Goal: Information Seeking & Learning: Learn about a topic

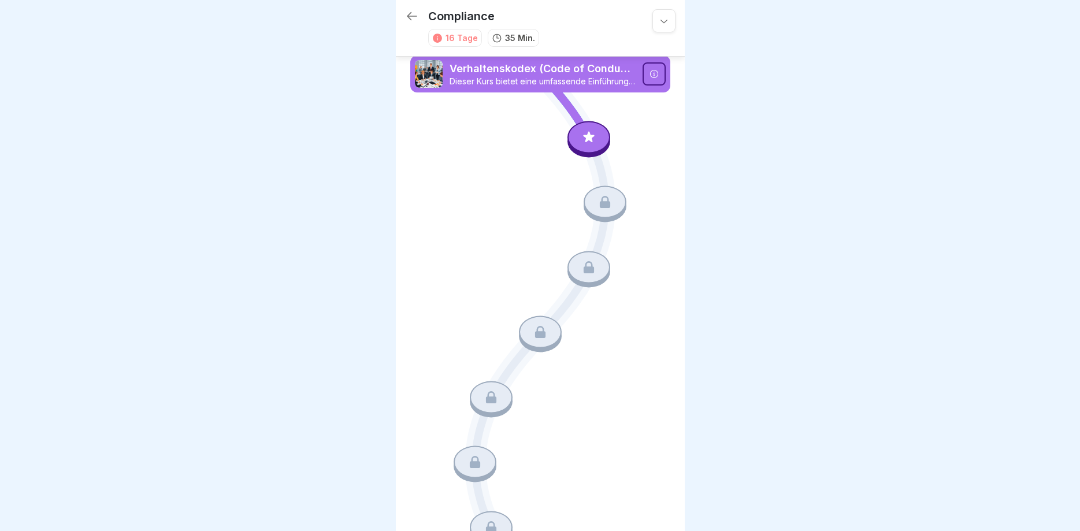
click at [661, 18] on icon at bounding box center [664, 21] width 12 height 12
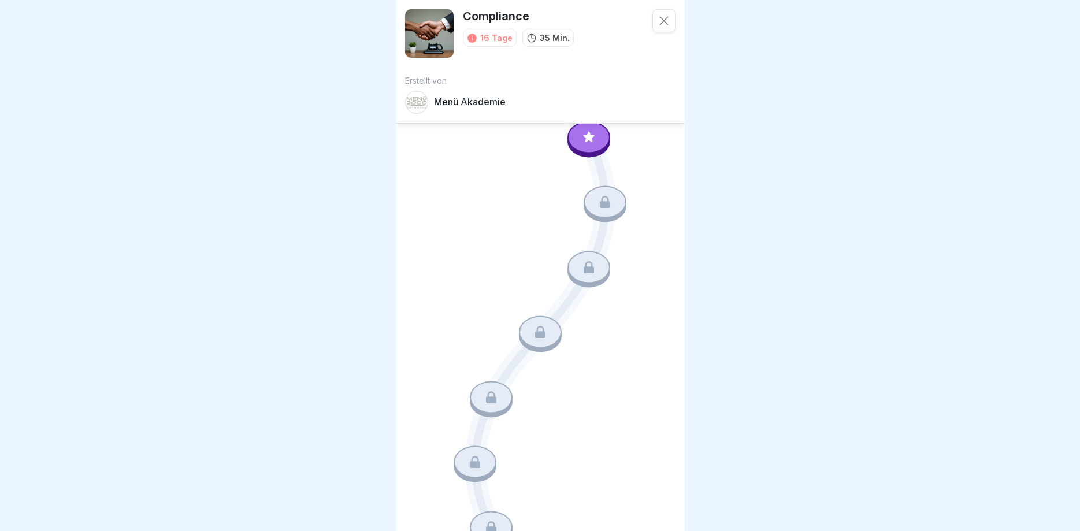
click at [665, 21] on icon at bounding box center [664, 21] width 12 height 12
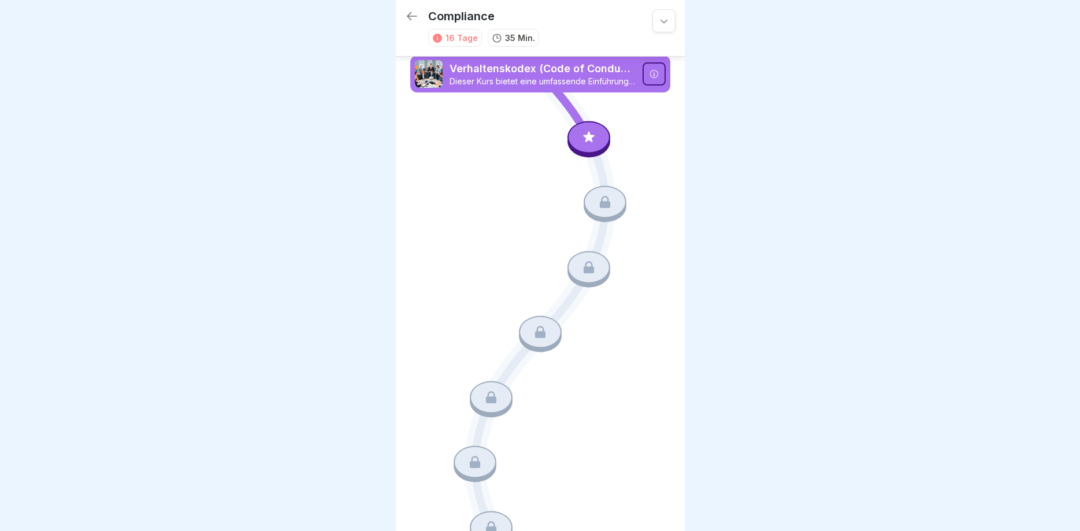
click at [411, 15] on icon at bounding box center [412, 16] width 14 height 14
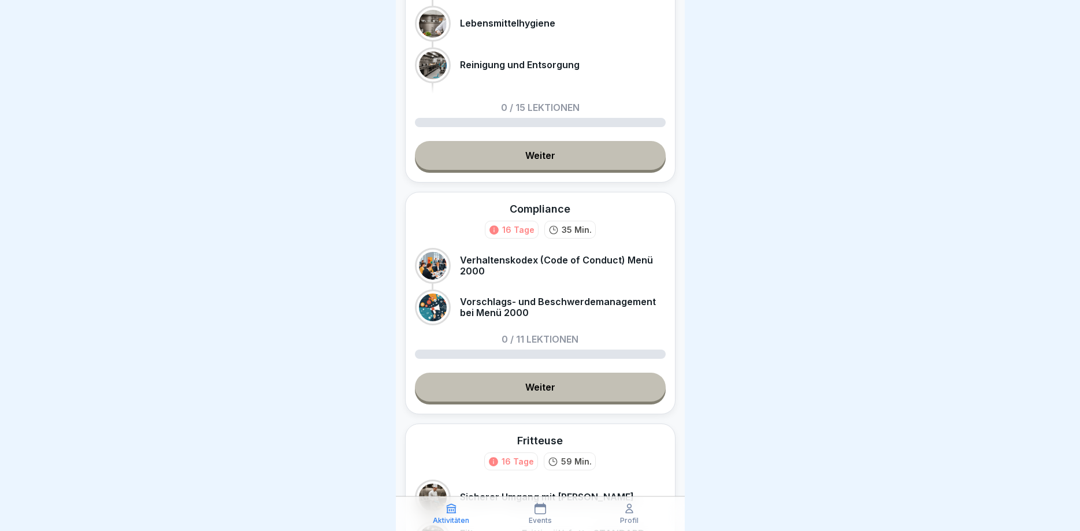
scroll to position [139, 0]
click at [537, 376] on link "Weiter" at bounding box center [540, 386] width 251 height 29
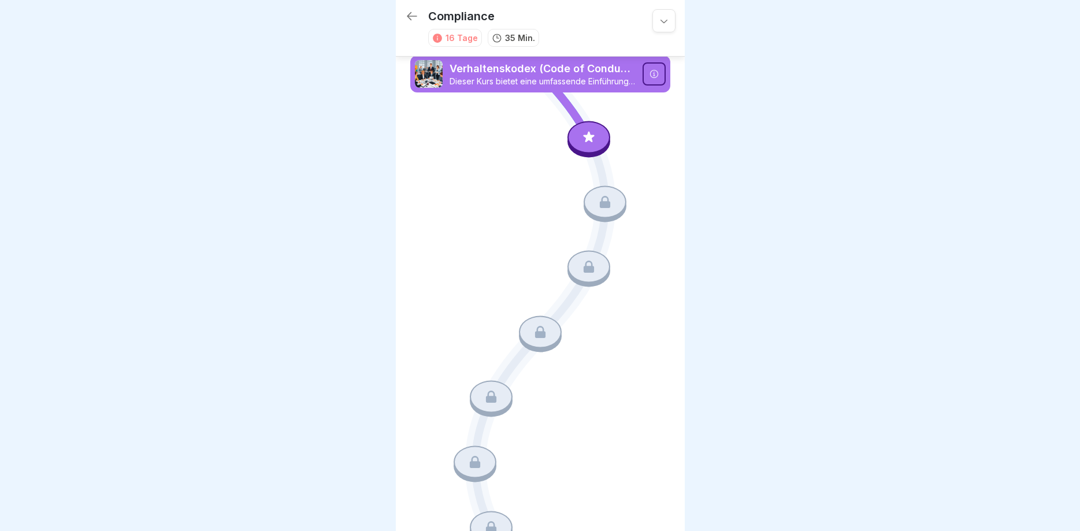
drag, startPoint x: 408, startPoint y: 15, endPoint x: 406, endPoint y: 21, distance: 6.6
click at [407, 16] on icon at bounding box center [412, 16] width 10 height 8
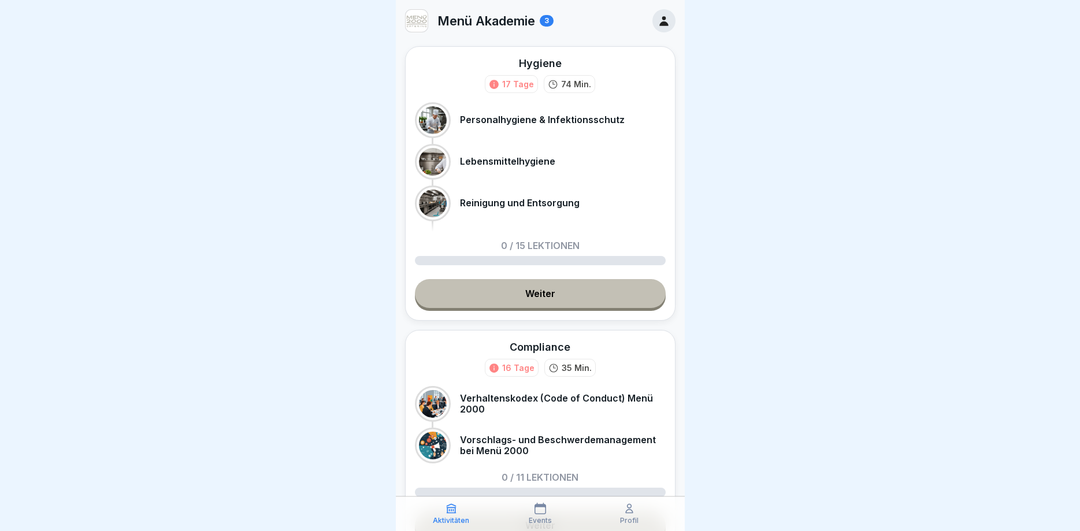
click at [531, 344] on div "Compliance" at bounding box center [539, 347] width 61 height 14
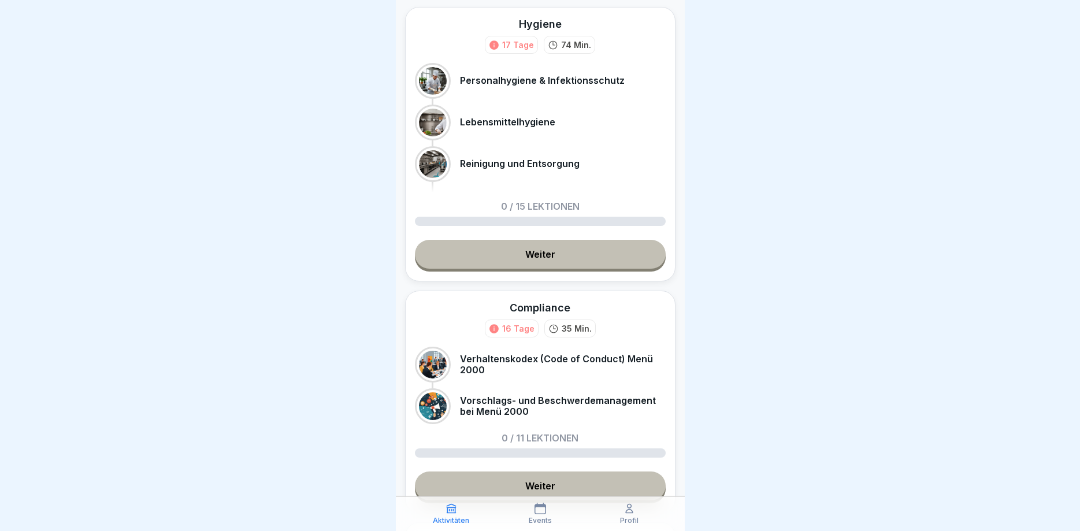
scroll to position [139, 0]
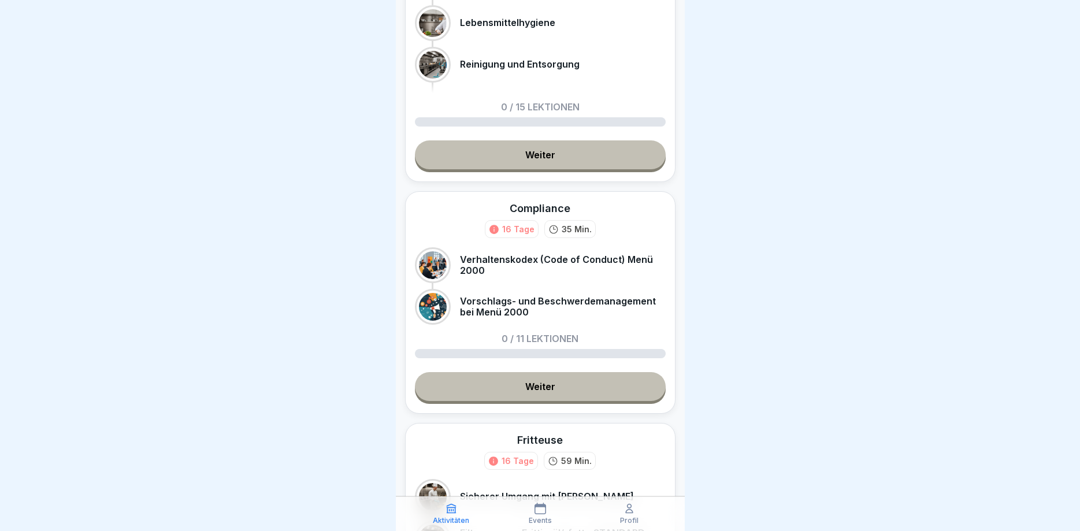
click at [539, 337] on p "0 / 11 Lektionen" at bounding box center [539, 338] width 77 height 9
click at [538, 258] on p "Verhaltenskodex (Code of Conduct) Menü 2000" at bounding box center [563, 265] width 206 height 22
click at [539, 204] on div "Compliance" at bounding box center [539, 208] width 61 height 14
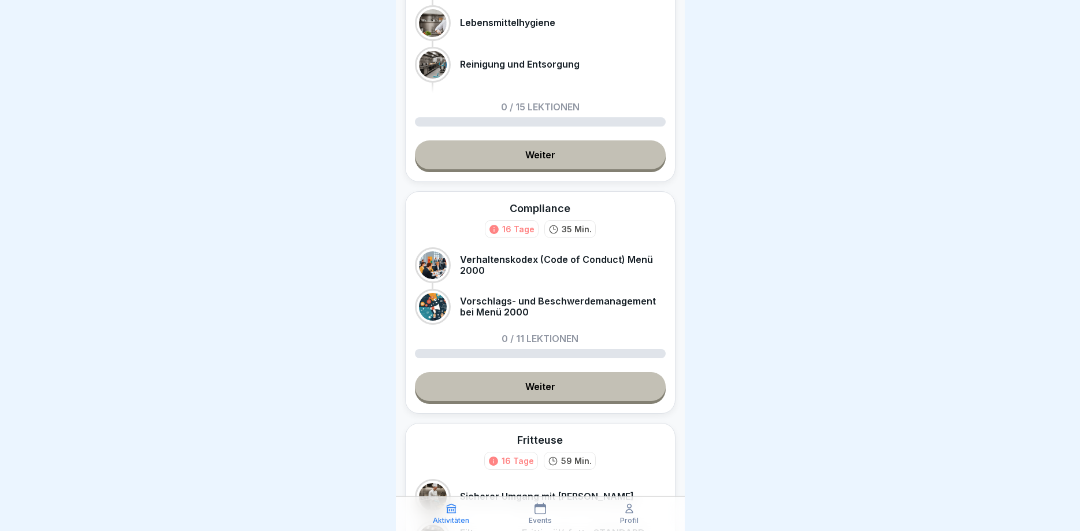
click at [539, 204] on div "Compliance" at bounding box center [539, 208] width 61 height 14
click at [937, 104] on div at bounding box center [540, 265] width 1080 height 531
click at [936, 108] on div at bounding box center [540, 265] width 1080 height 531
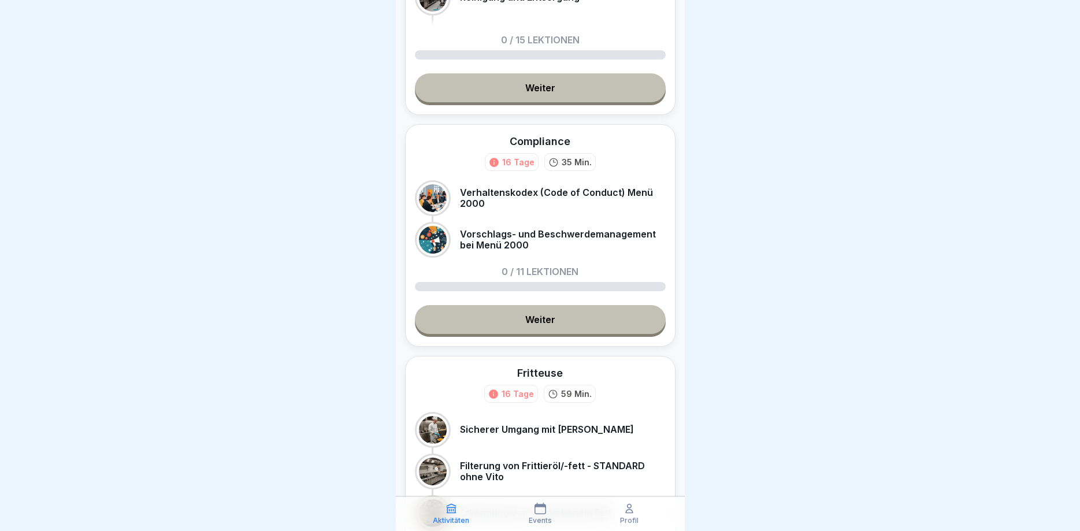
scroll to position [208, 0]
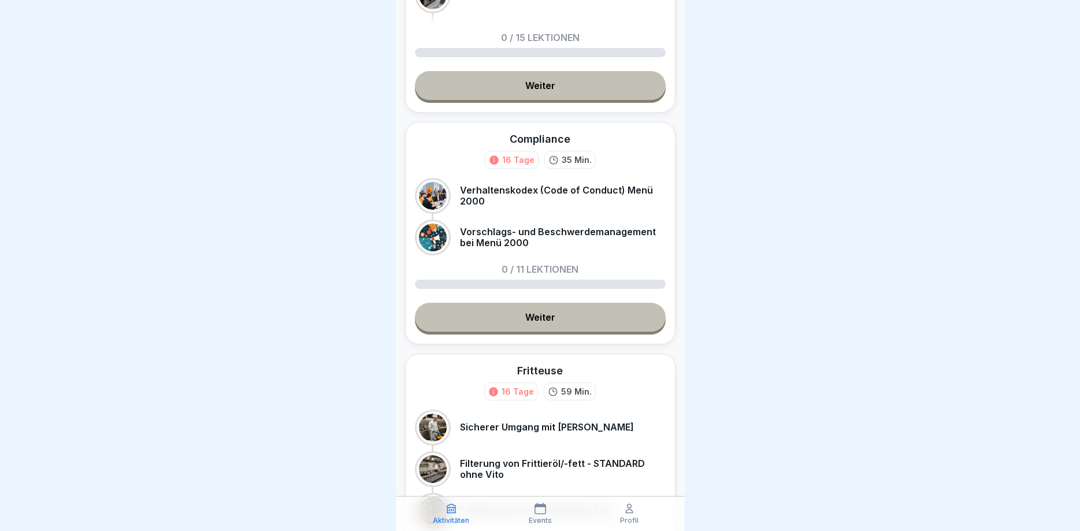
click at [540, 140] on div "Compliance" at bounding box center [539, 139] width 61 height 14
click at [536, 139] on div "Compliance" at bounding box center [539, 139] width 61 height 14
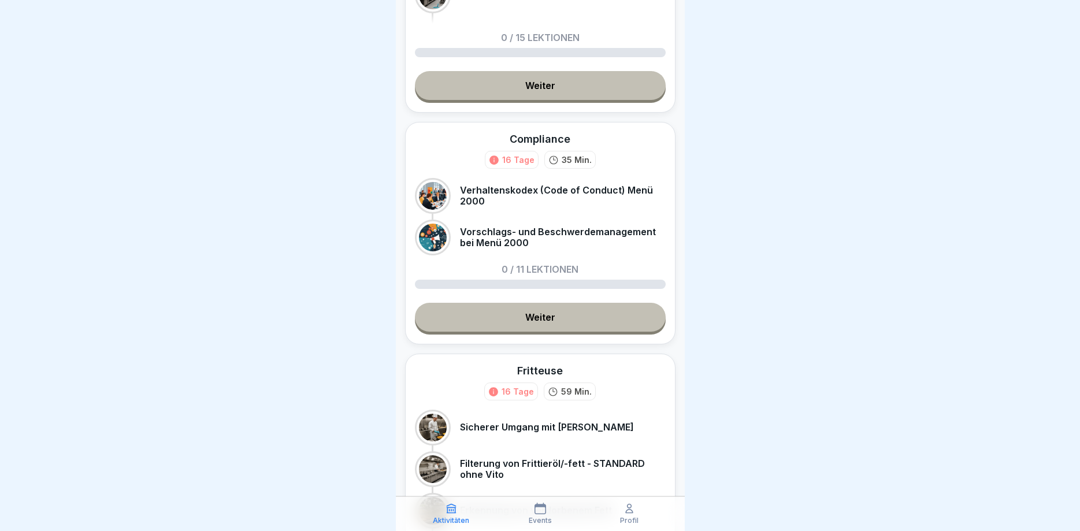
click at [549, 189] on p "Verhaltenskodex (Code of Conduct) Menü 2000" at bounding box center [563, 196] width 206 height 22
click at [536, 142] on div "Compliance" at bounding box center [539, 139] width 61 height 14
click at [539, 318] on link "Weiter" at bounding box center [540, 317] width 251 height 29
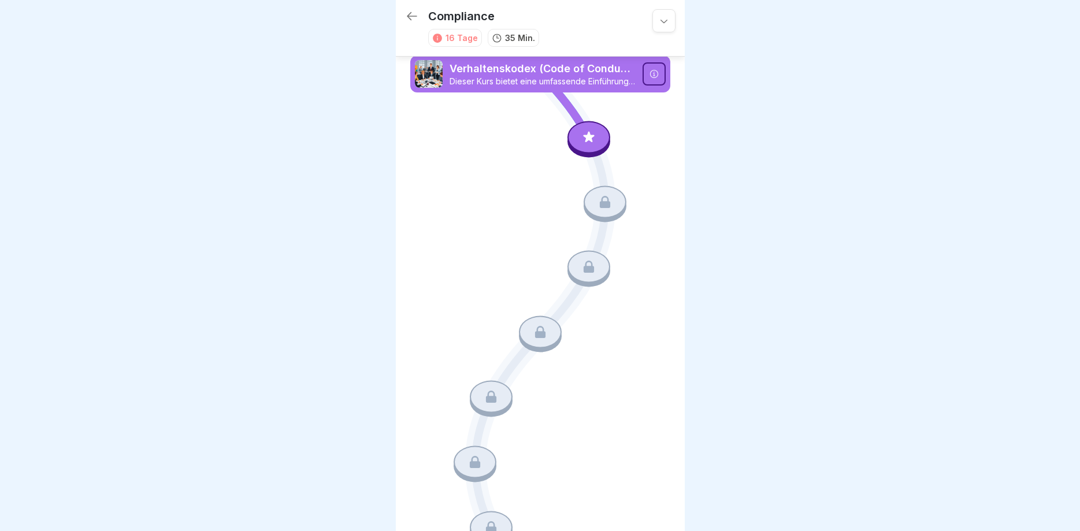
click at [652, 72] on icon at bounding box center [653, 73] width 9 height 9
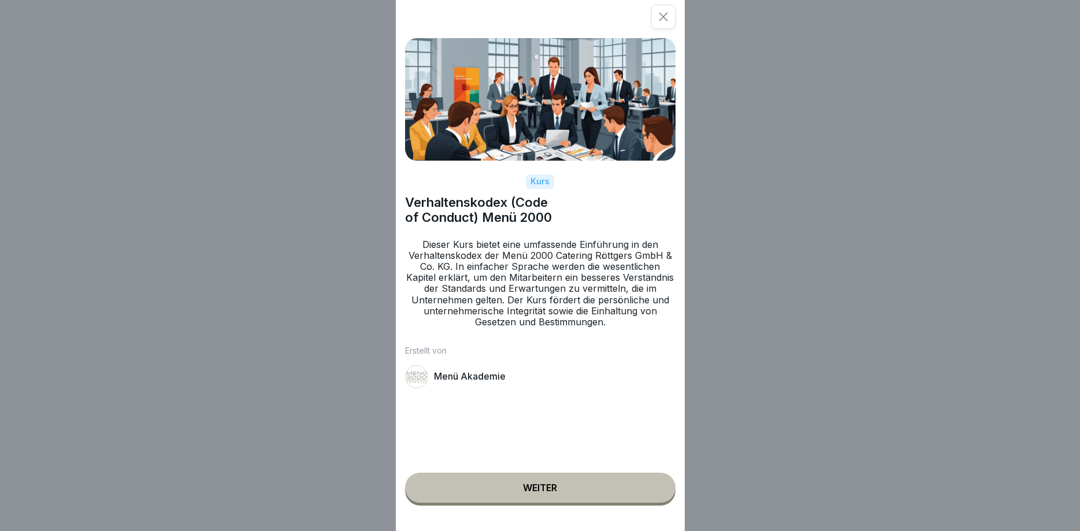
click at [539, 480] on button "Weiter" at bounding box center [540, 488] width 270 height 30
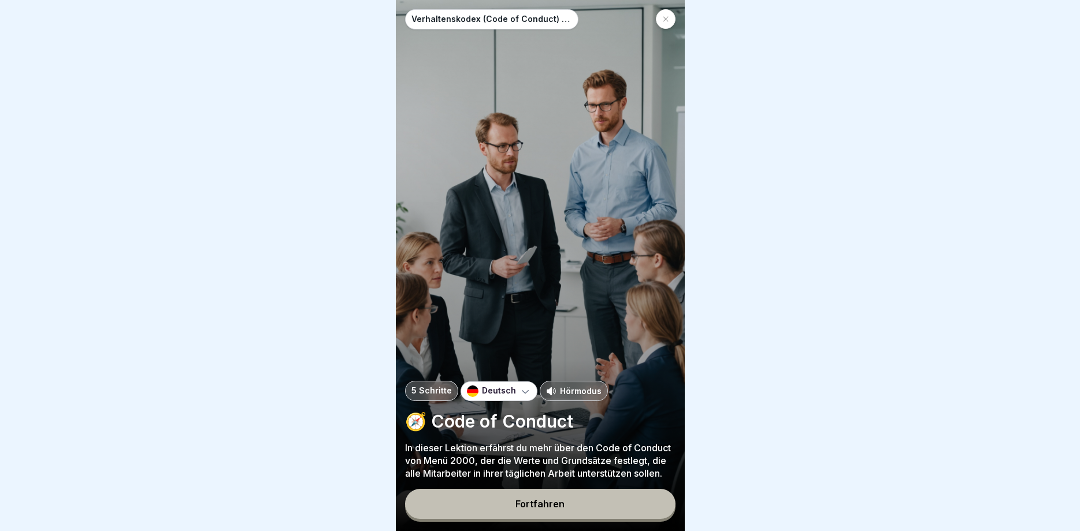
click at [538, 503] on div "Fortfahren" at bounding box center [539, 503] width 49 height 10
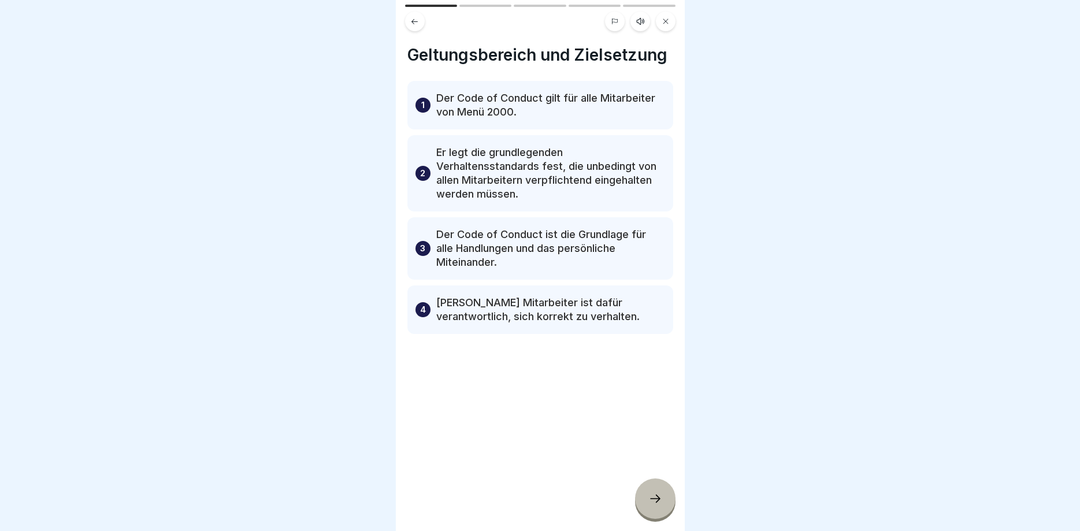
click at [658, 496] on icon at bounding box center [655, 499] width 14 height 14
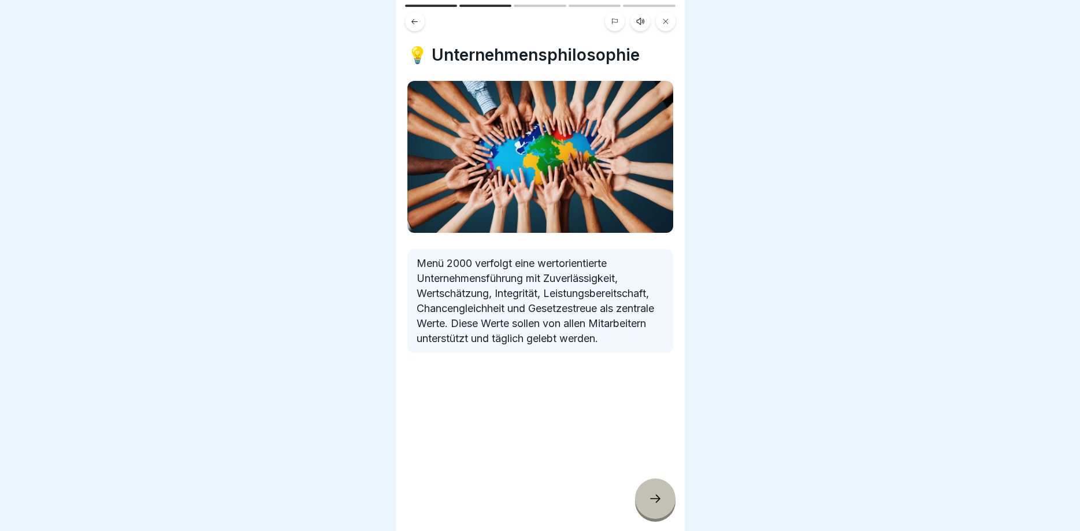
click at [657, 494] on icon at bounding box center [655, 499] width 14 height 14
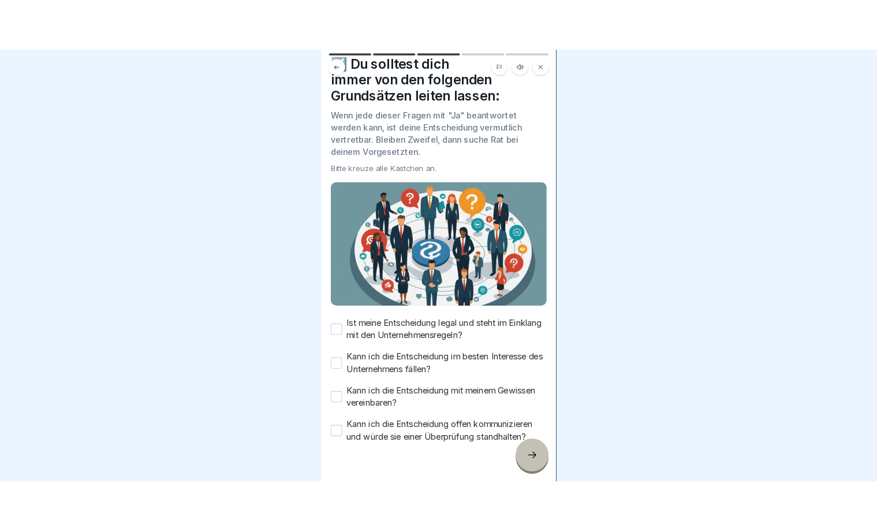
scroll to position [59, 0]
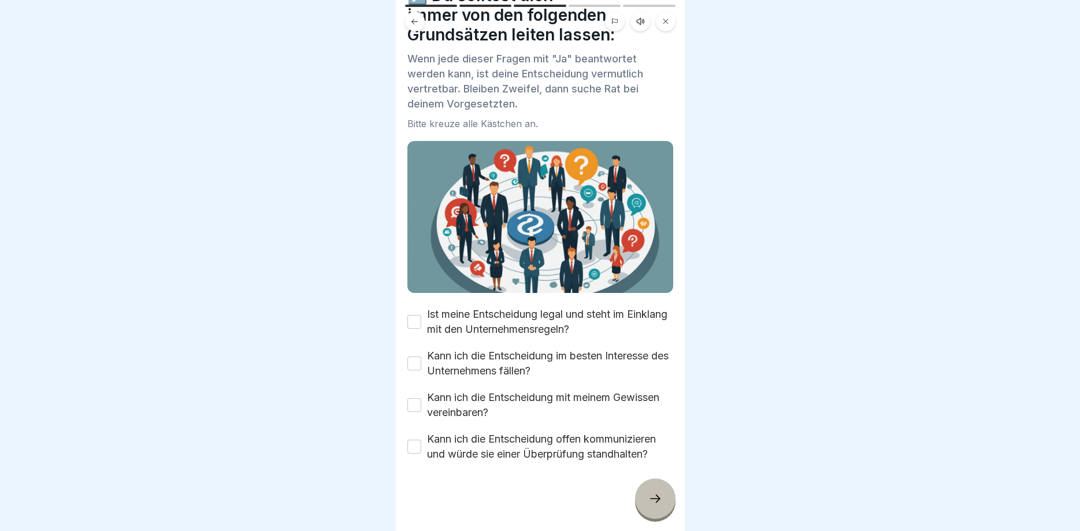
drag, startPoint x: 410, startPoint y: 322, endPoint x: 411, endPoint y: 352, distance: 30.0
click at [411, 323] on button "Ist meine Entscheidung legal und steht im Einklang mit den Unternehmensregeln?" at bounding box center [414, 322] width 14 height 14
click at [413, 369] on button "Kann ich die Entscheidung im besten Interesse des Unternehmens fällen?" at bounding box center [414, 363] width 14 height 14
click at [411, 403] on button "Kann ich die Entscheidung mit meinem Gewissen vereinbaren?" at bounding box center [414, 405] width 14 height 14
click at [416, 447] on button "Kann ich die Entscheidung offen kommunizieren und würde sie einer Überprüfung s…" at bounding box center [414, 447] width 14 height 14
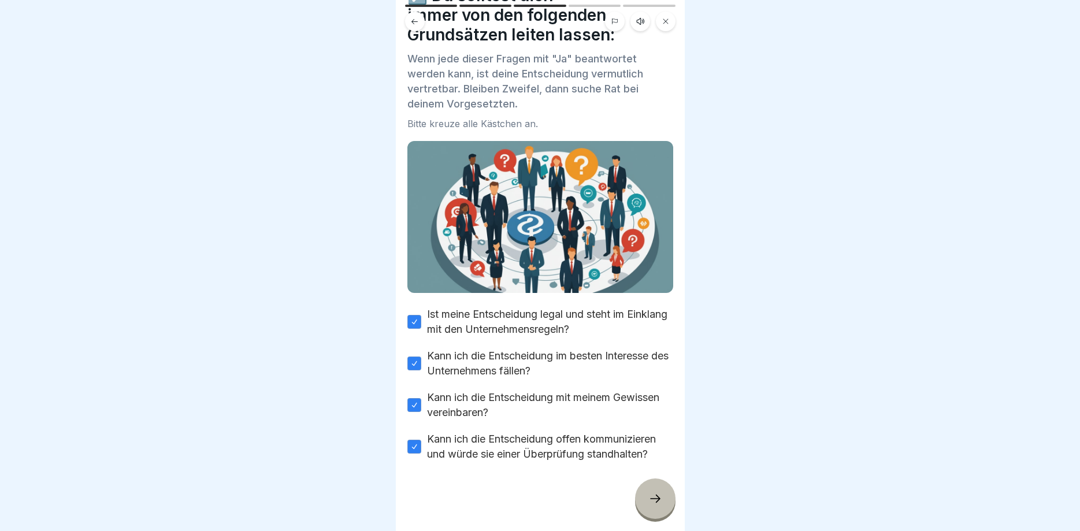
click at [649, 498] on icon at bounding box center [655, 499] width 14 height 14
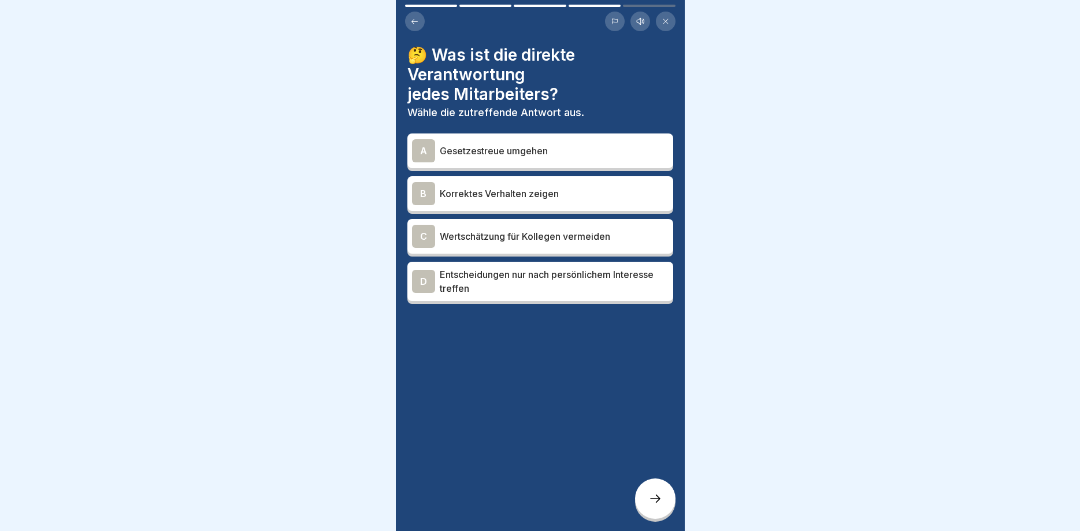
click at [422, 192] on div "B" at bounding box center [423, 193] width 23 height 23
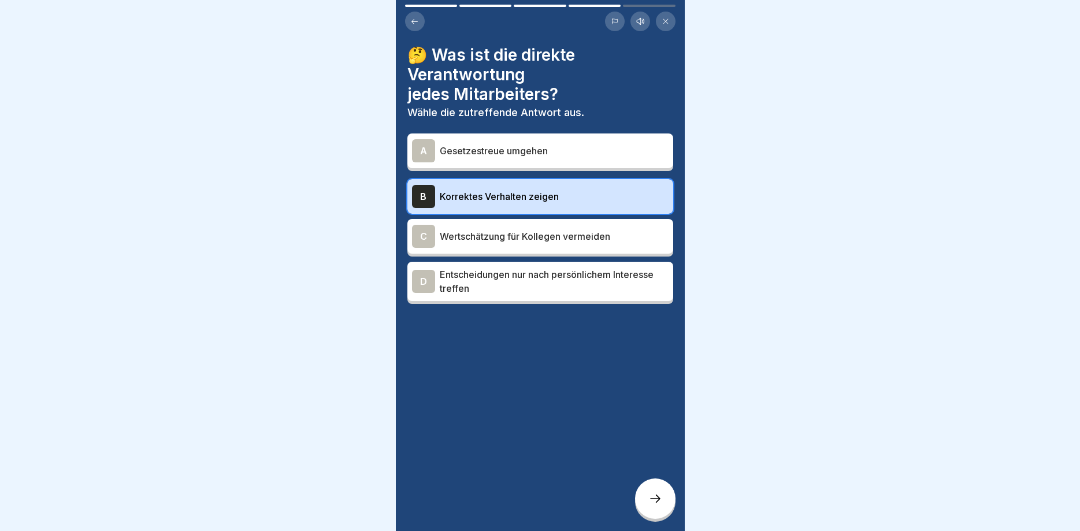
click at [654, 494] on icon at bounding box center [655, 499] width 14 height 14
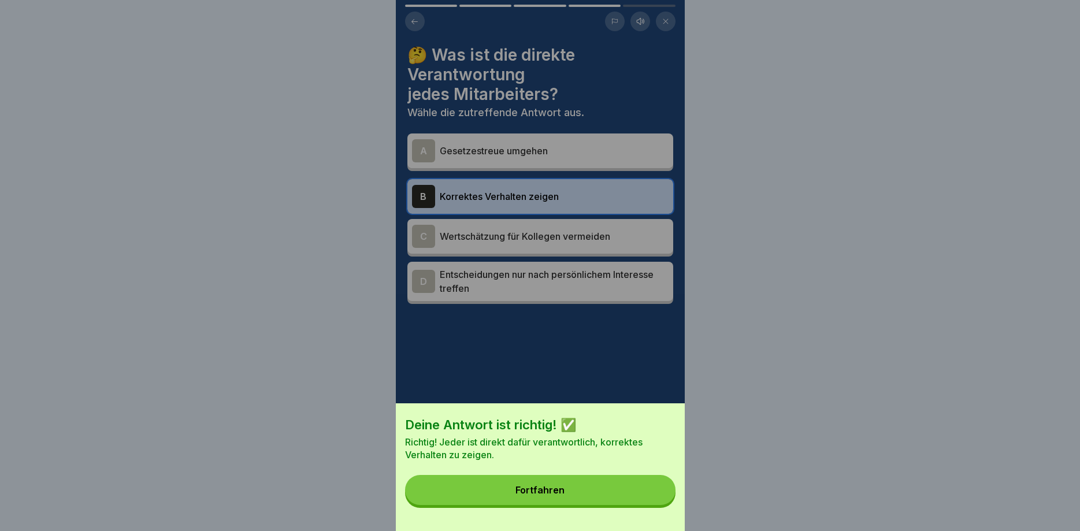
click at [549, 483] on button "Fortfahren" at bounding box center [540, 490] width 270 height 30
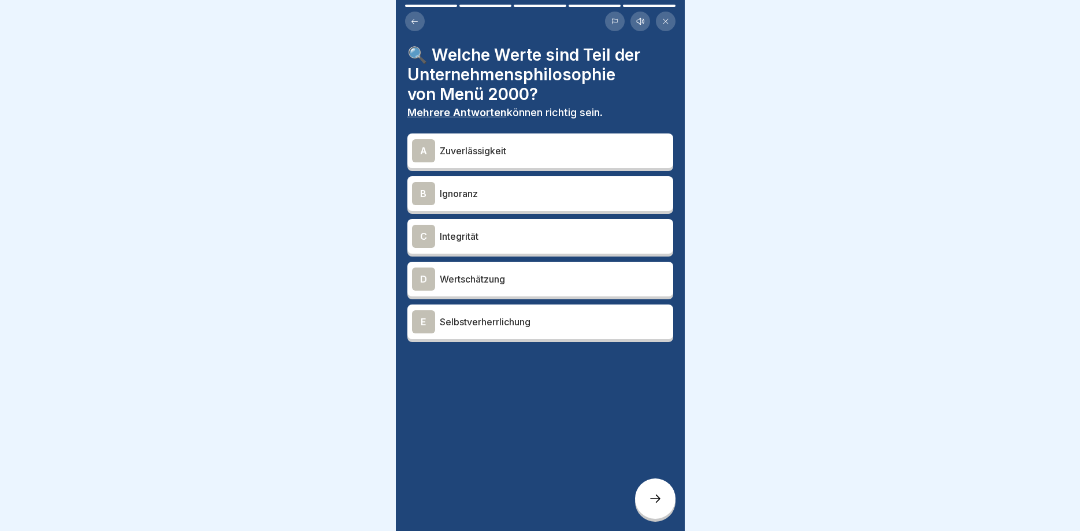
click at [425, 149] on div "A" at bounding box center [423, 150] width 23 height 23
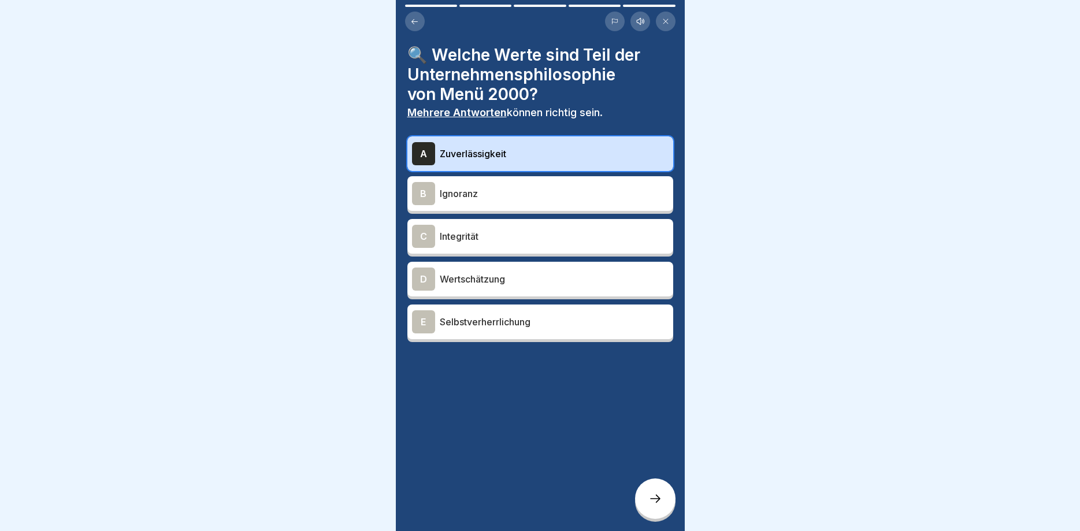
click at [419, 277] on div "D" at bounding box center [423, 278] width 23 height 23
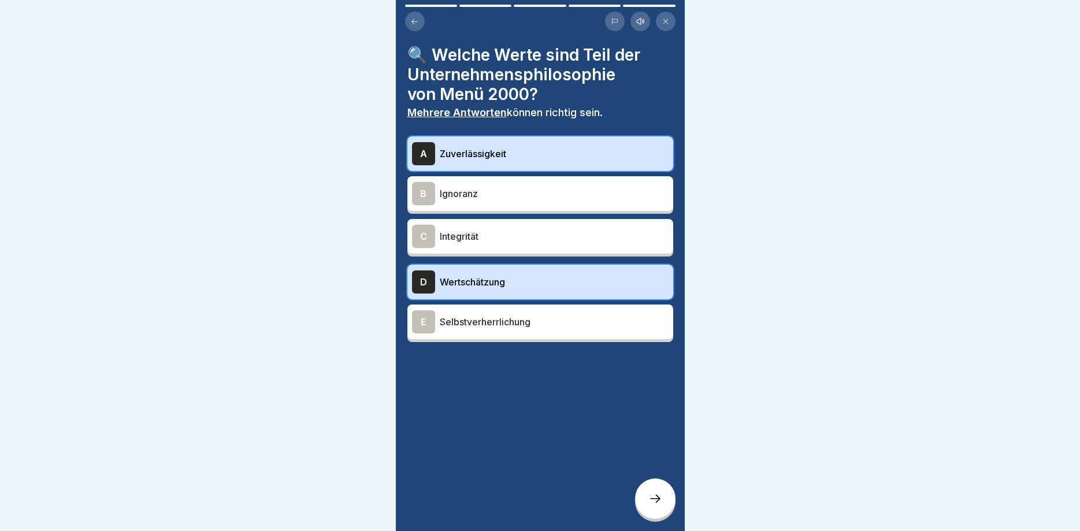
click at [652, 498] on icon at bounding box center [655, 499] width 14 height 14
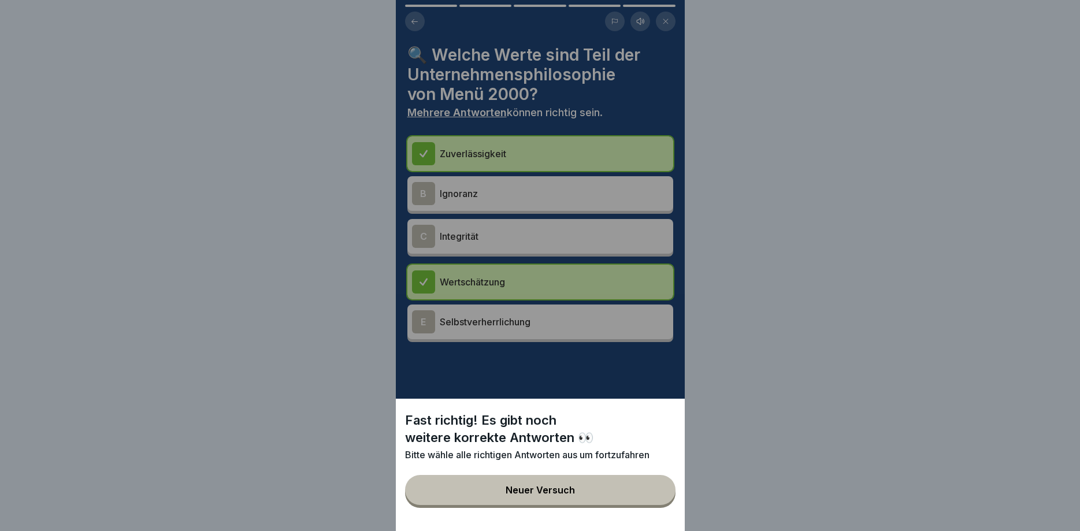
click at [553, 489] on div "Neuer Versuch" at bounding box center [539, 490] width 69 height 10
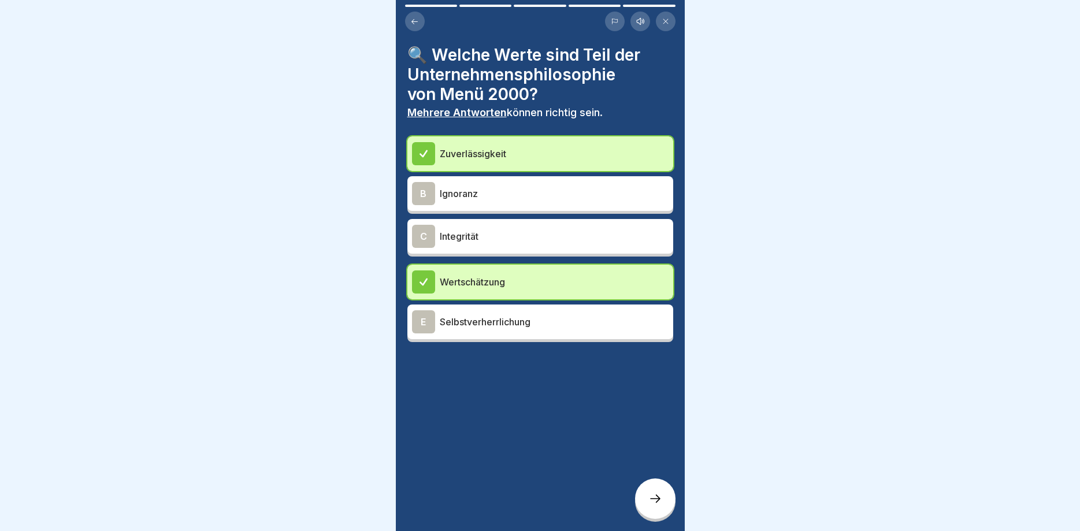
click at [420, 235] on div "C" at bounding box center [423, 236] width 23 height 23
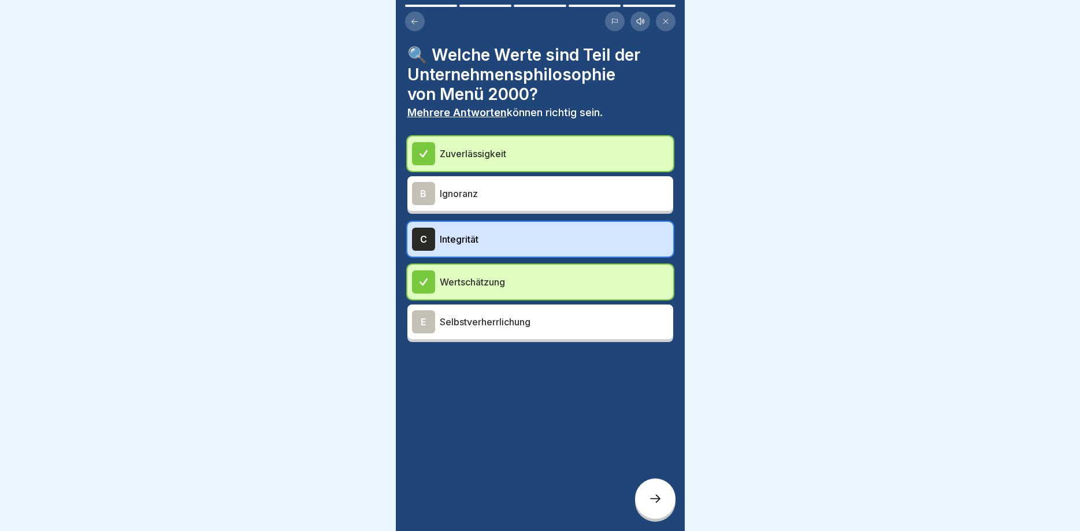
click at [422, 285] on icon at bounding box center [423, 282] width 10 height 10
click at [653, 498] on icon at bounding box center [655, 499] width 14 height 14
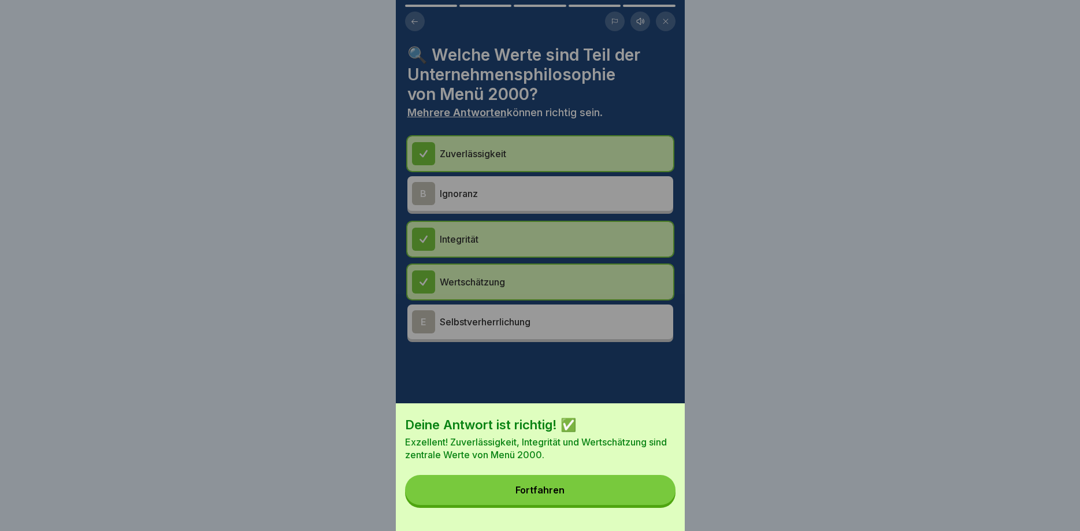
click at [552, 484] on button "Fortfahren" at bounding box center [540, 490] width 270 height 30
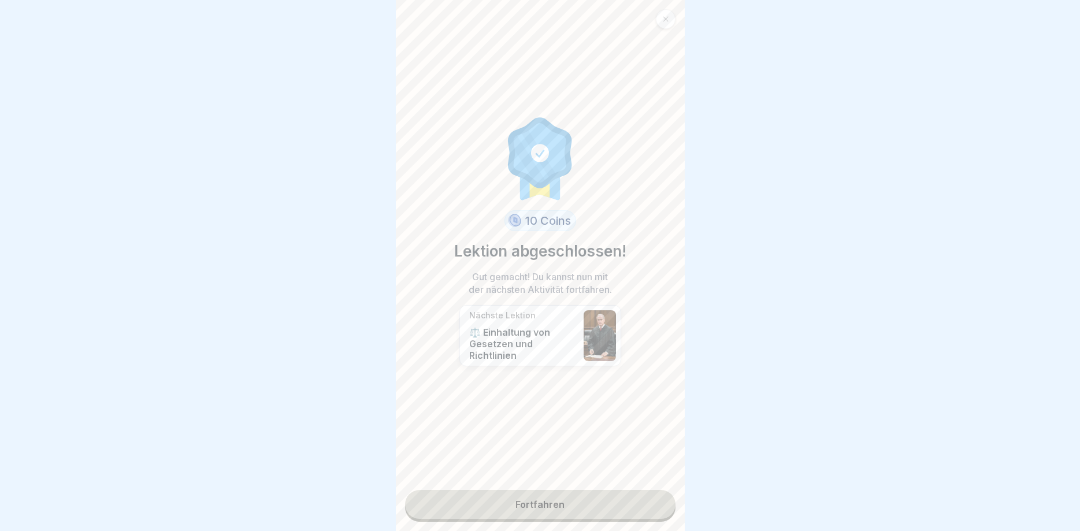
click at [525, 497] on link "Fortfahren" at bounding box center [540, 504] width 270 height 29
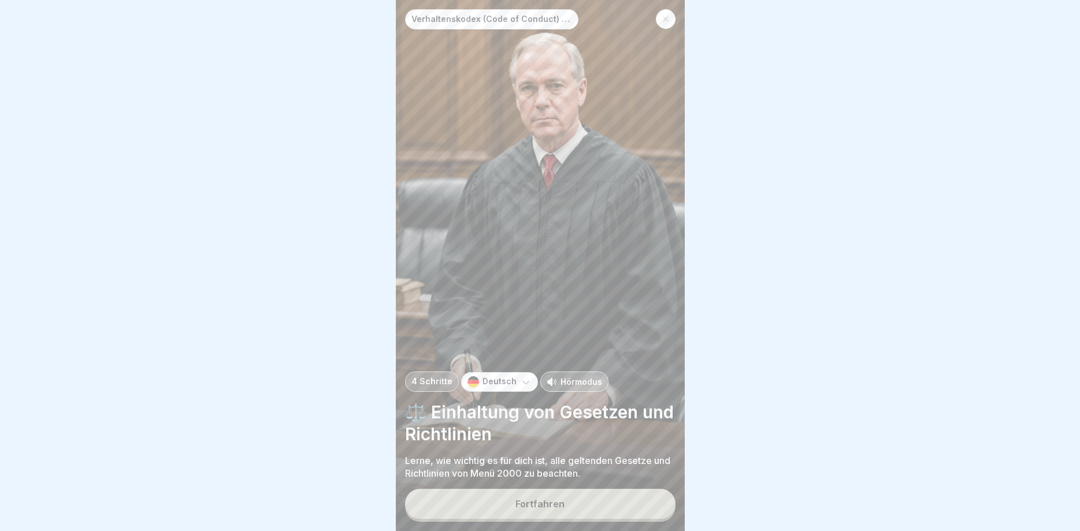
click at [542, 501] on div "Fortfahren" at bounding box center [539, 503] width 49 height 10
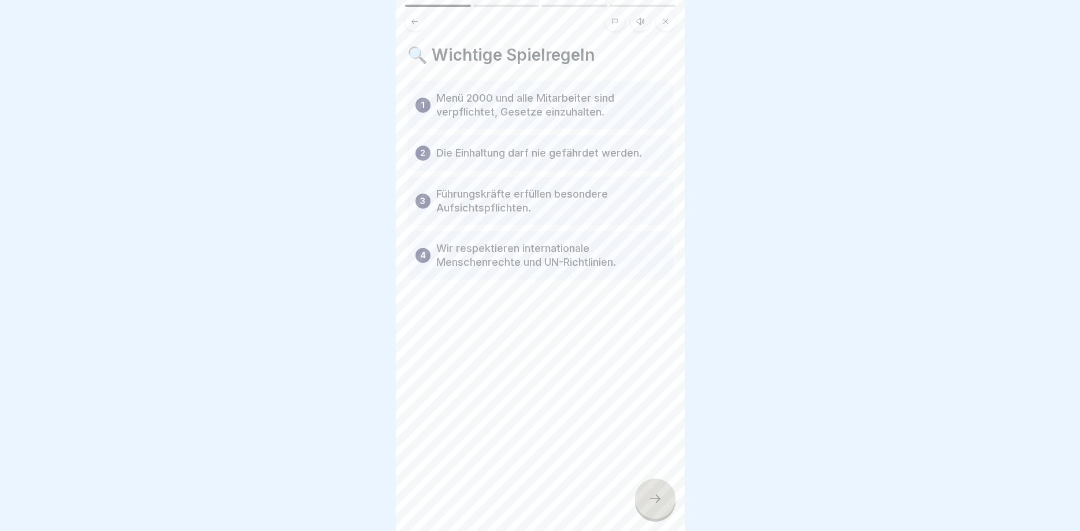
click at [659, 500] on icon at bounding box center [655, 499] width 14 height 14
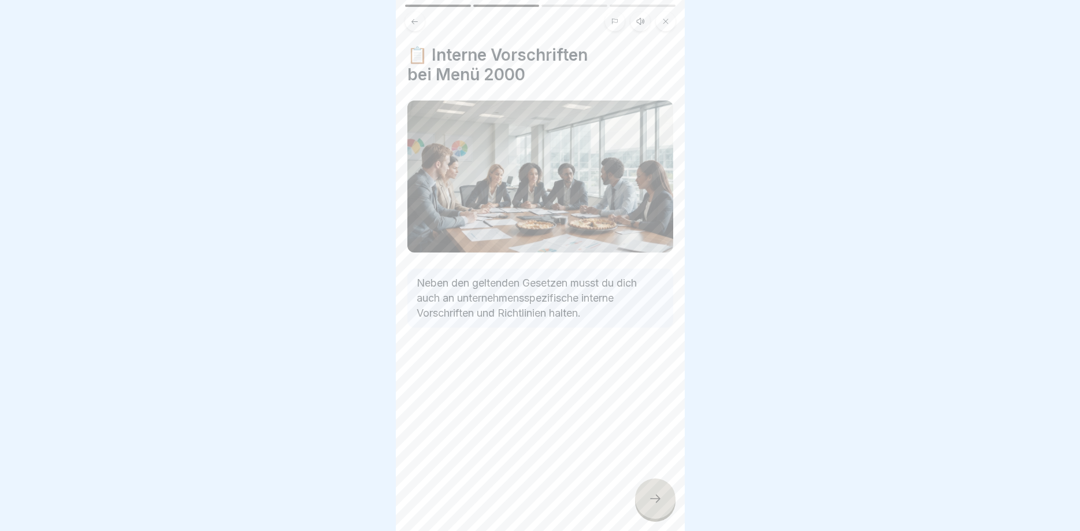
click at [648, 499] on div at bounding box center [655, 498] width 40 height 40
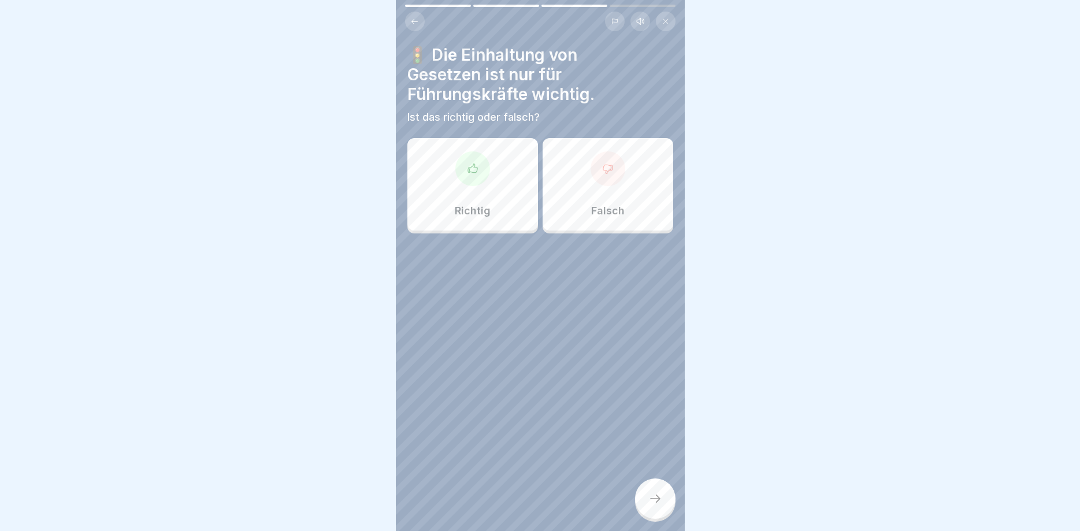
click at [610, 165] on icon at bounding box center [606, 169] width 9 height 9
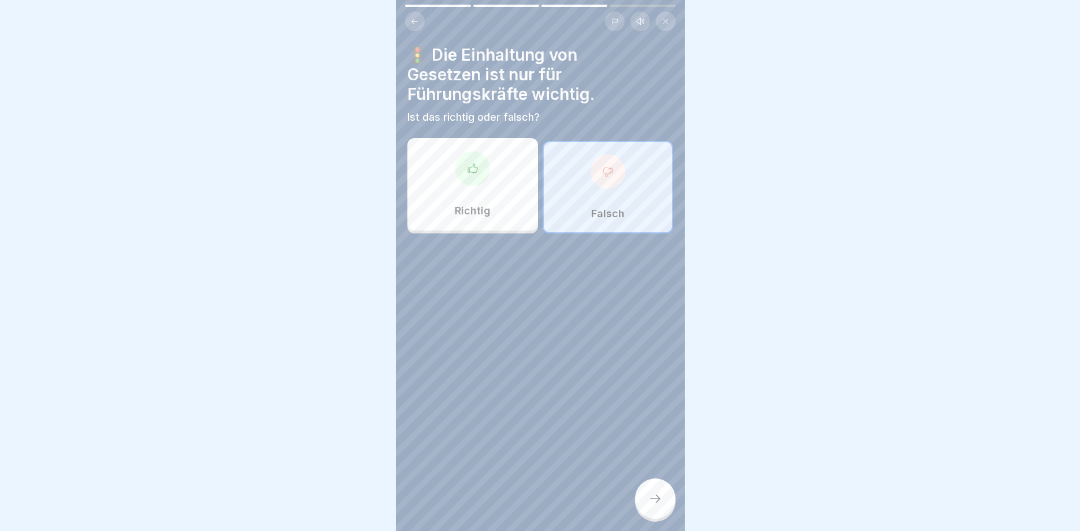
click at [660, 490] on div at bounding box center [655, 498] width 40 height 40
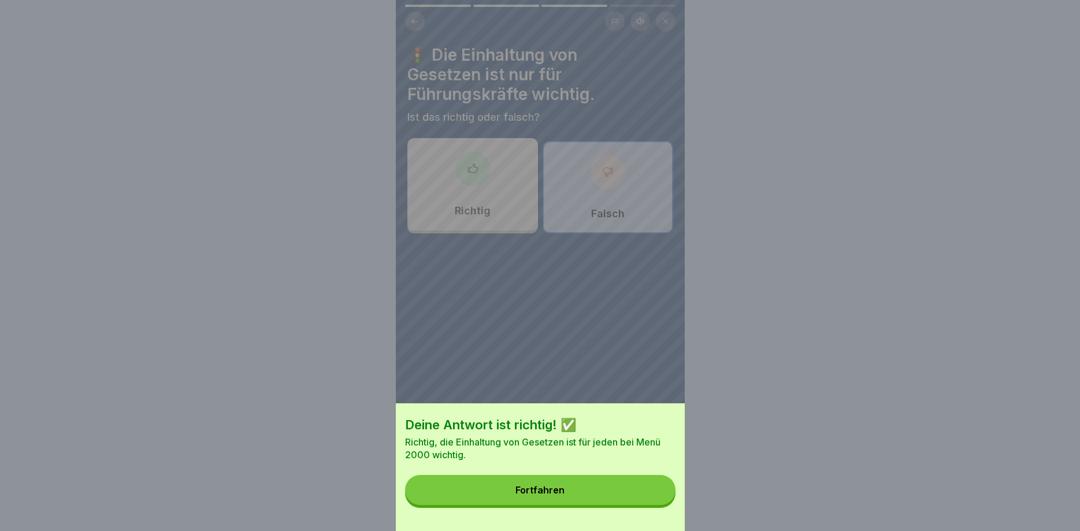
click at [565, 482] on button "Fortfahren" at bounding box center [540, 490] width 270 height 30
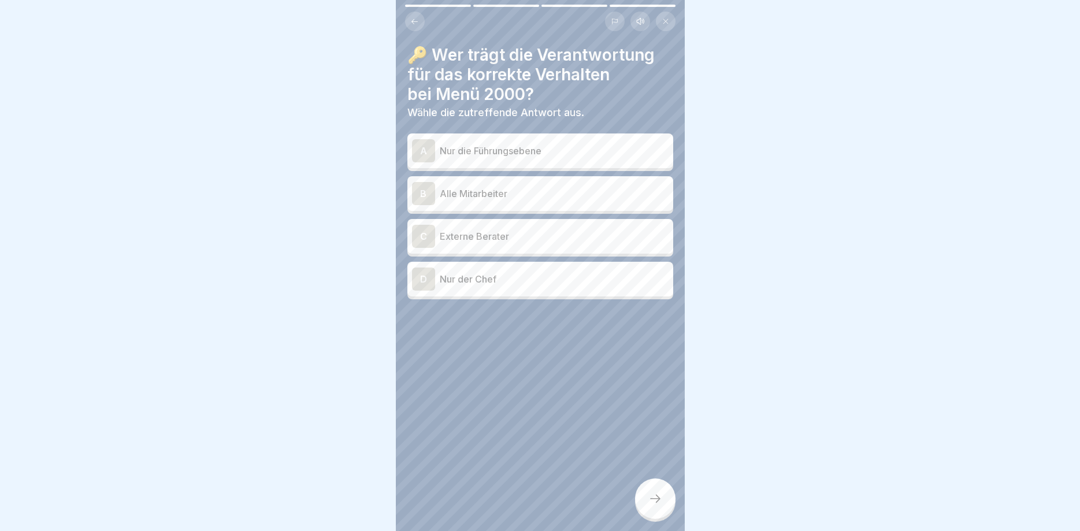
click at [421, 193] on div "B" at bounding box center [423, 193] width 23 height 23
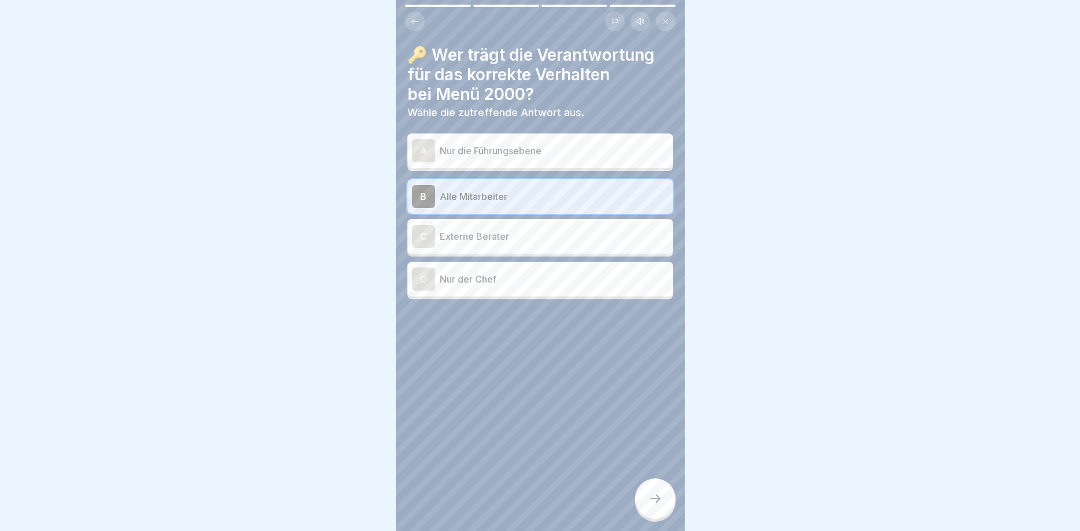
click at [661, 496] on icon at bounding box center [655, 499] width 14 height 14
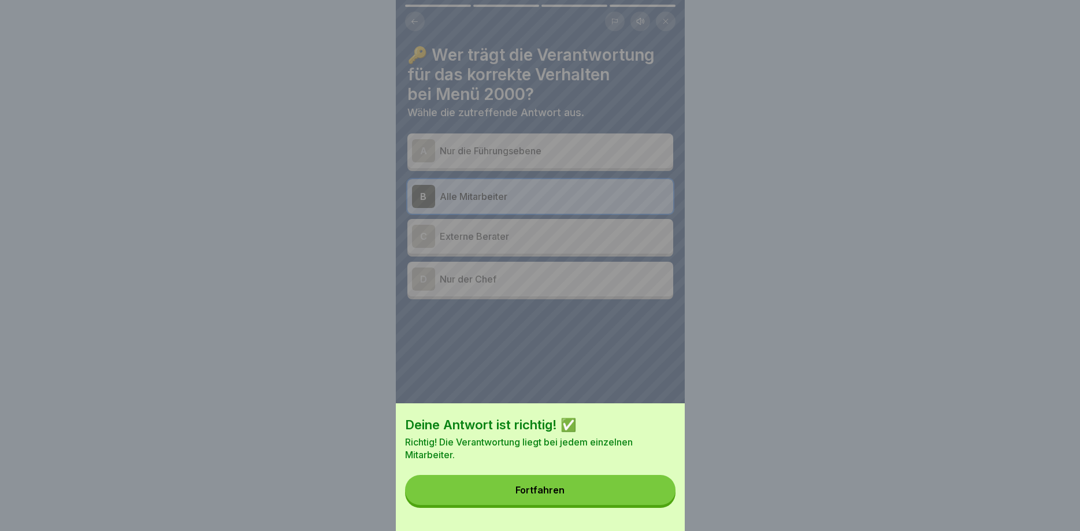
click at [540, 488] on div "Fortfahren" at bounding box center [539, 490] width 49 height 10
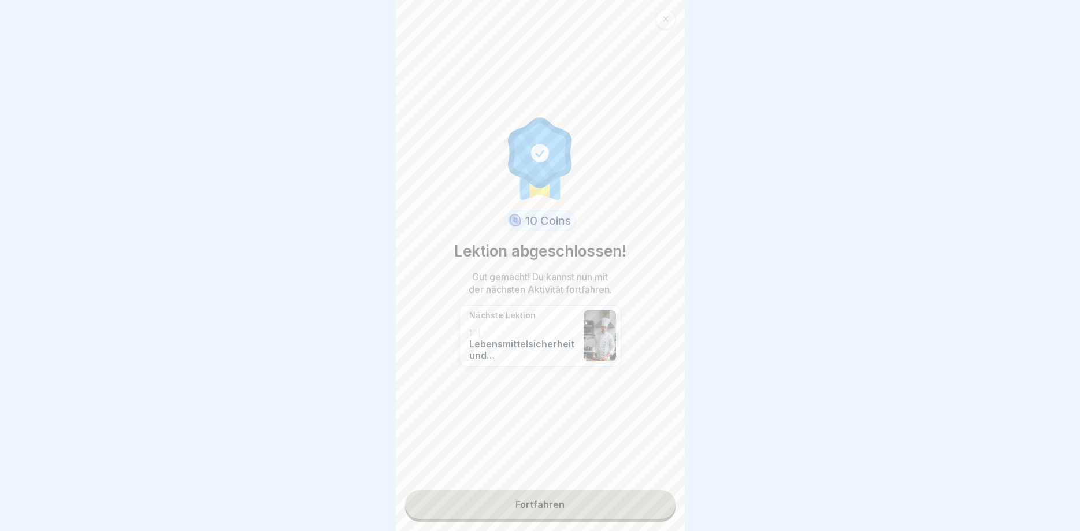
click at [535, 502] on link "Fortfahren" at bounding box center [540, 504] width 270 height 29
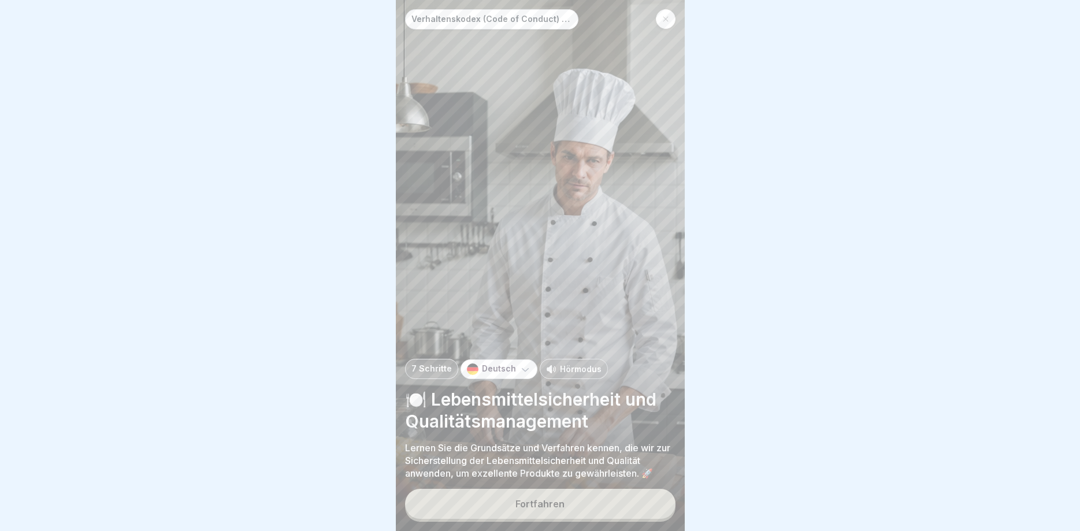
click at [555, 493] on button "Fortfahren" at bounding box center [540, 504] width 270 height 30
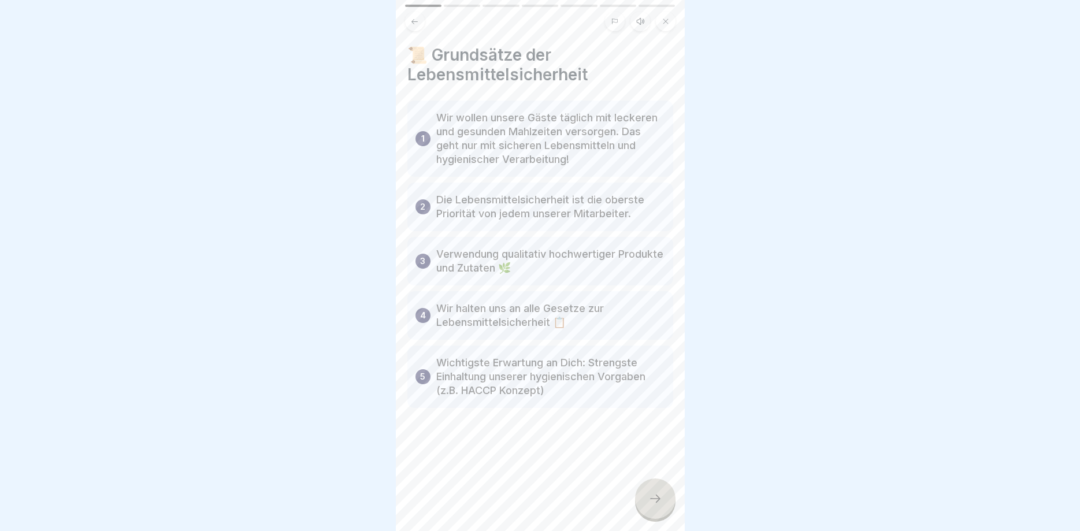
click at [662, 496] on div at bounding box center [655, 498] width 40 height 40
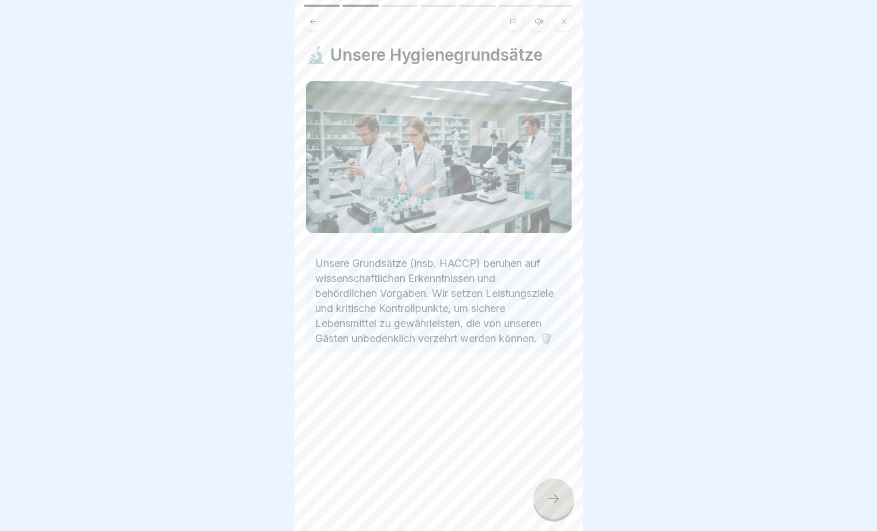
click at [561, 492] on div at bounding box center [554, 498] width 40 height 40
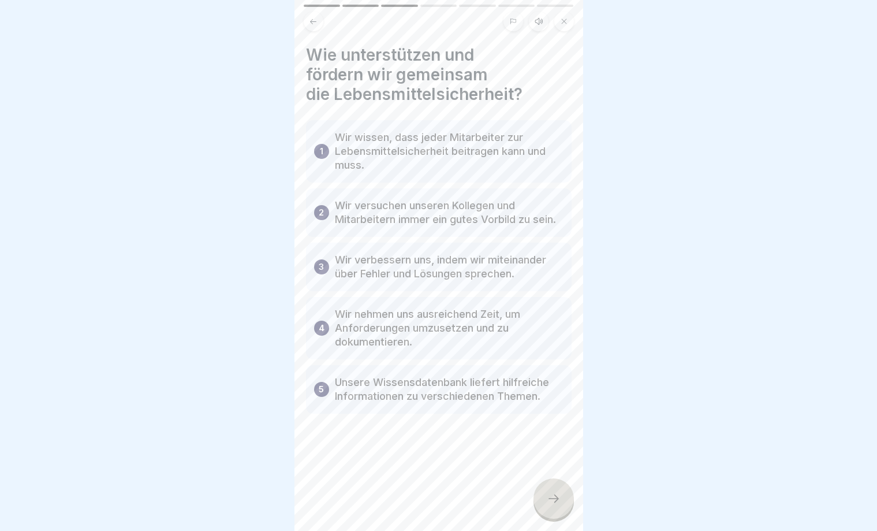
click at [554, 499] on icon at bounding box center [554, 499] width 14 height 14
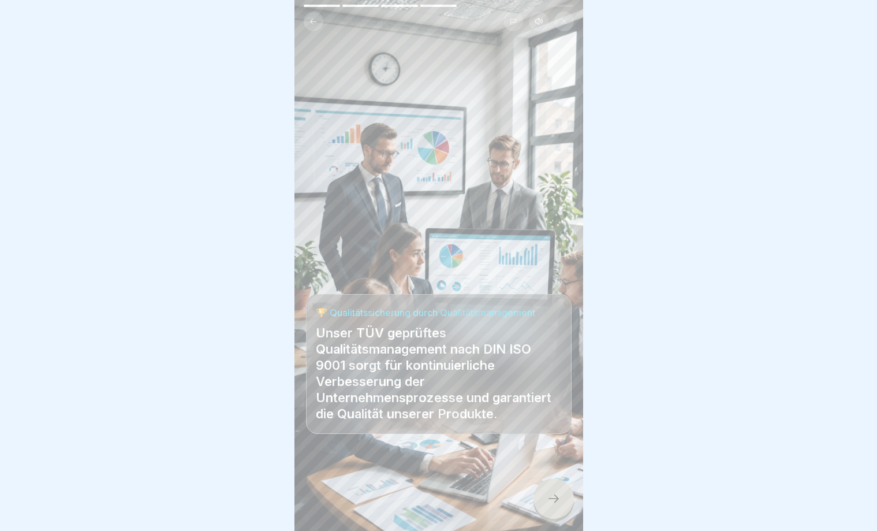
click at [314, 20] on icon at bounding box center [313, 21] width 9 height 9
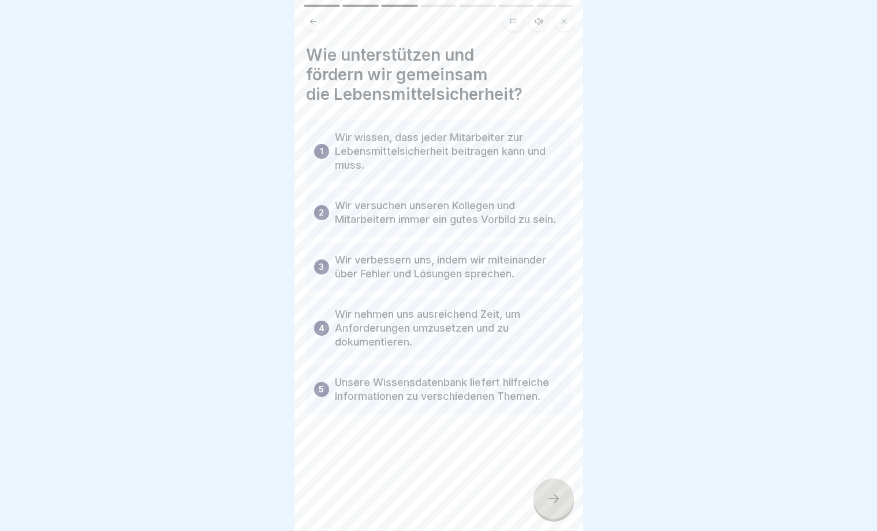
click at [552, 500] on icon at bounding box center [554, 499] width 14 height 14
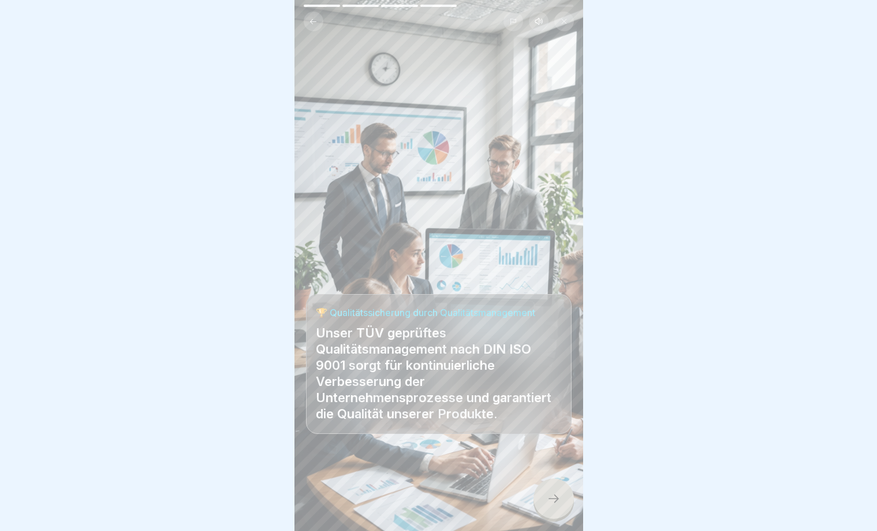
click at [552, 495] on icon at bounding box center [554, 499] width 14 height 14
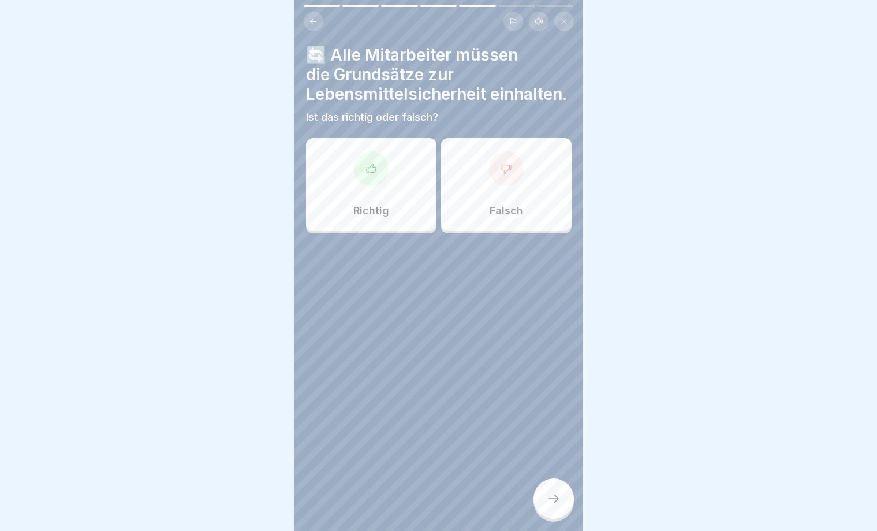
click at [375, 169] on icon at bounding box center [370, 167] width 9 height 9
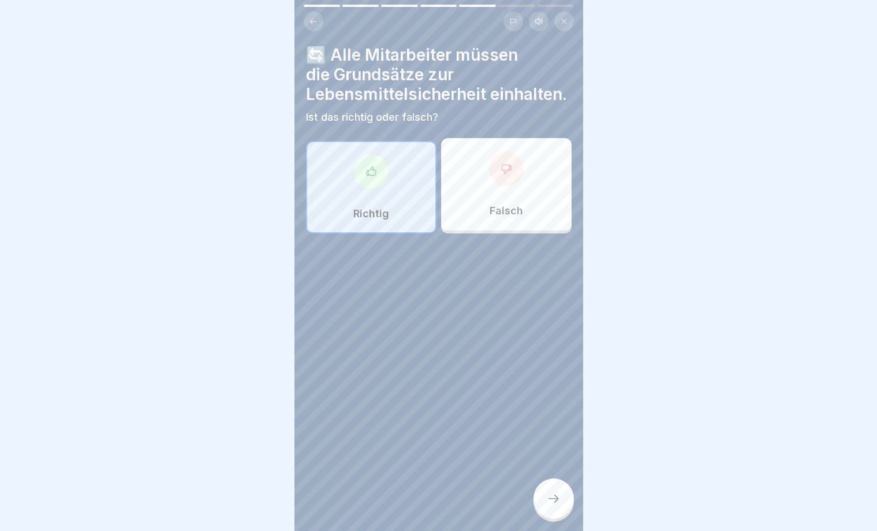
click at [557, 496] on icon at bounding box center [554, 499] width 14 height 14
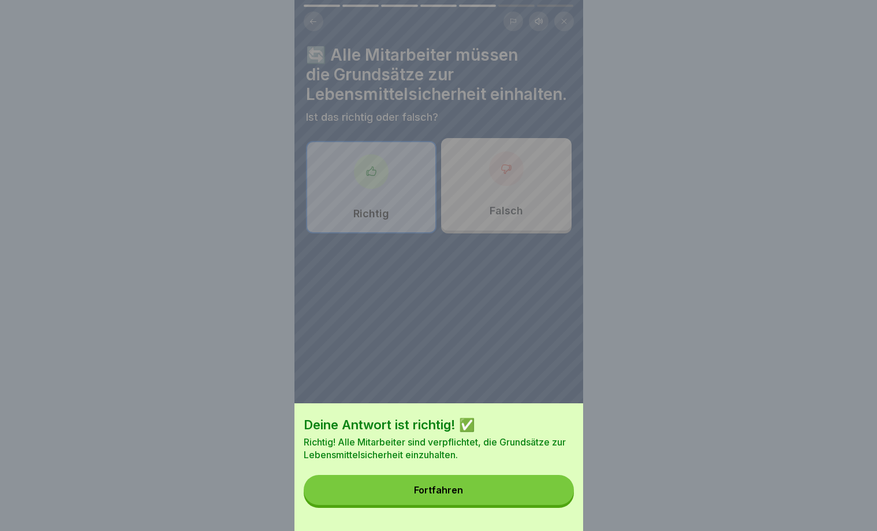
click at [429, 484] on button "Fortfahren" at bounding box center [439, 490] width 270 height 30
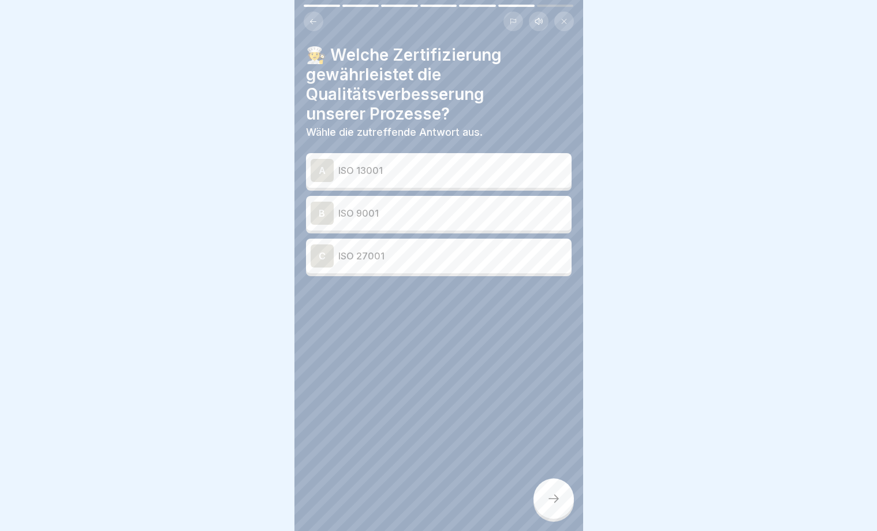
click at [320, 172] on div "A" at bounding box center [322, 170] width 23 height 23
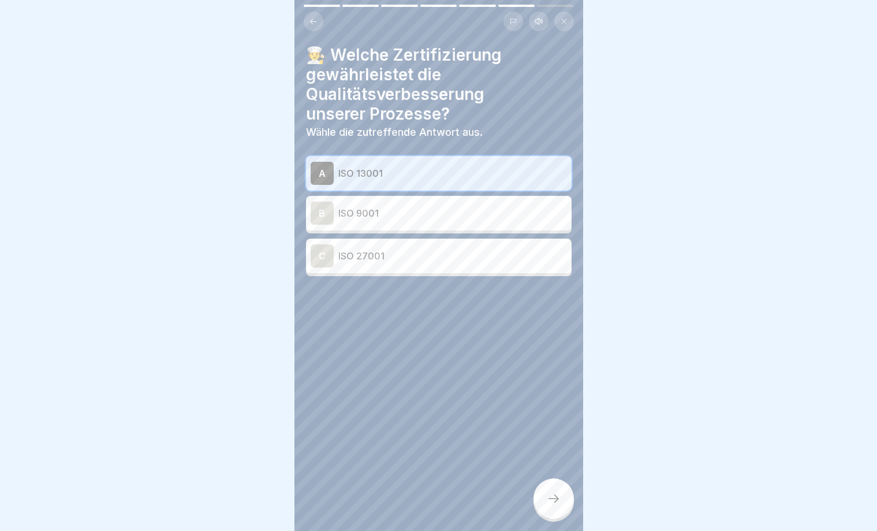
click at [548, 499] on icon at bounding box center [554, 499] width 14 height 14
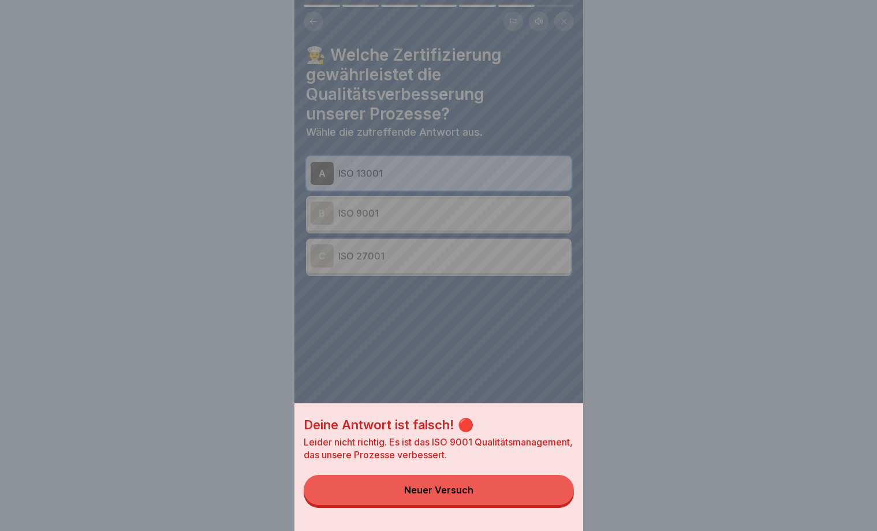
click at [440, 486] on div "Neuer Versuch" at bounding box center [438, 490] width 69 height 10
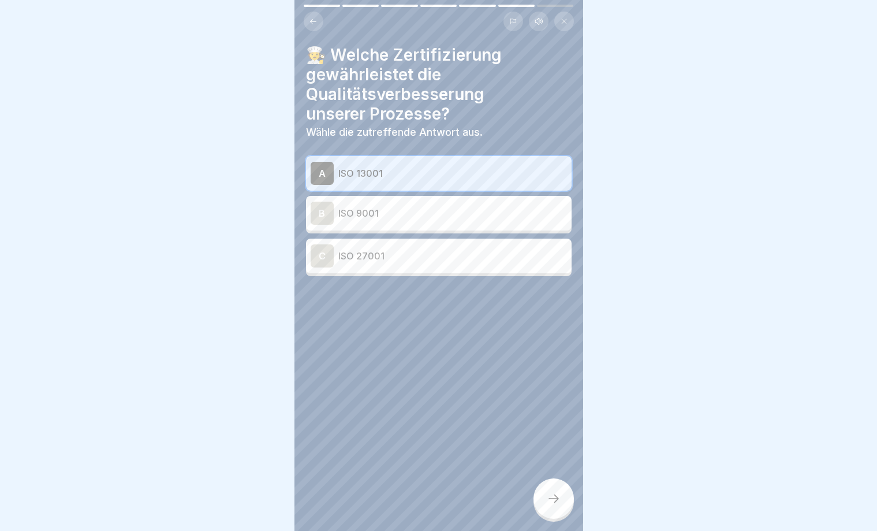
click at [320, 214] on div "B" at bounding box center [322, 213] width 23 height 23
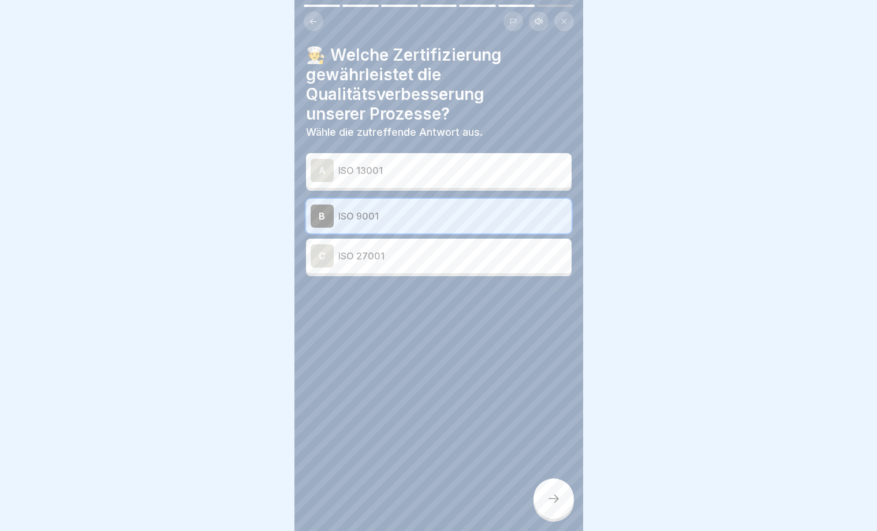
click at [549, 495] on icon at bounding box center [554, 499] width 14 height 14
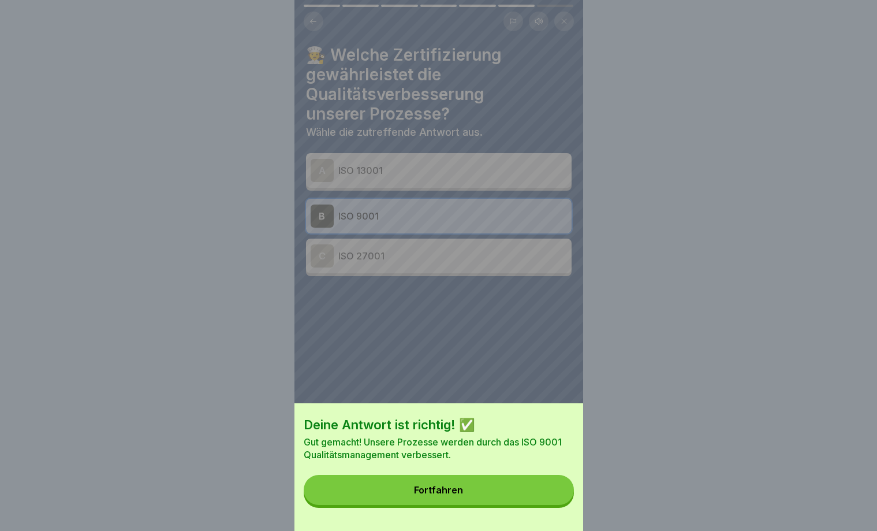
click at [444, 475] on div "Deine Antwort ist richtig! ✅ Gut gemacht! Unsere Prozesse werden durch das ISO …" at bounding box center [439, 467] width 289 height 128
click at [442, 481] on button "Fortfahren" at bounding box center [439, 490] width 270 height 30
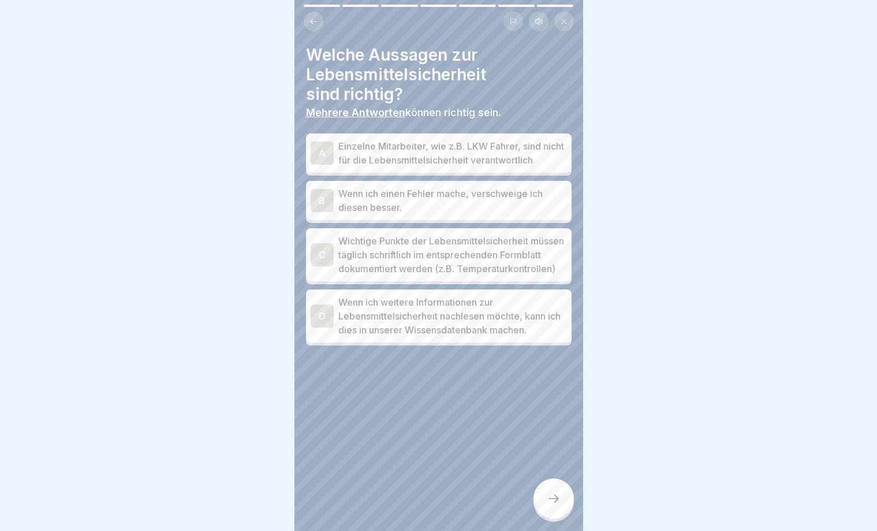
click at [322, 257] on div "C" at bounding box center [322, 254] width 23 height 23
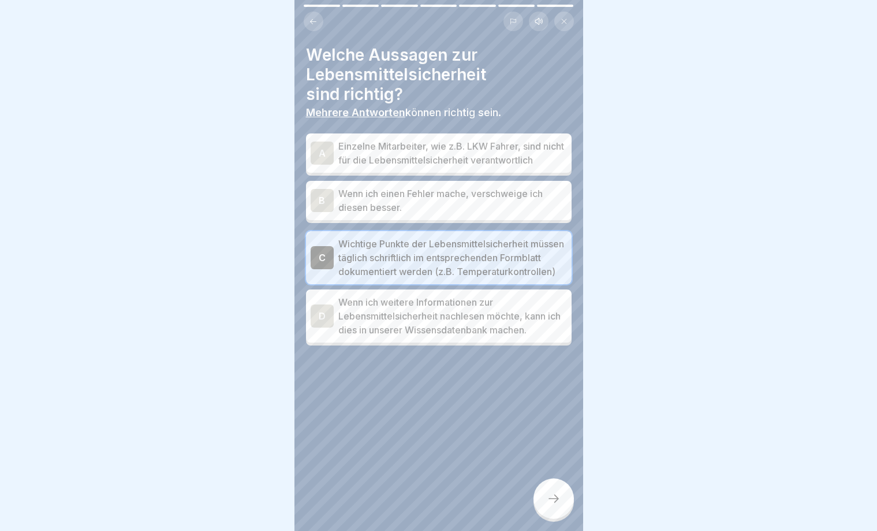
click at [327, 324] on div "D" at bounding box center [322, 315] width 23 height 23
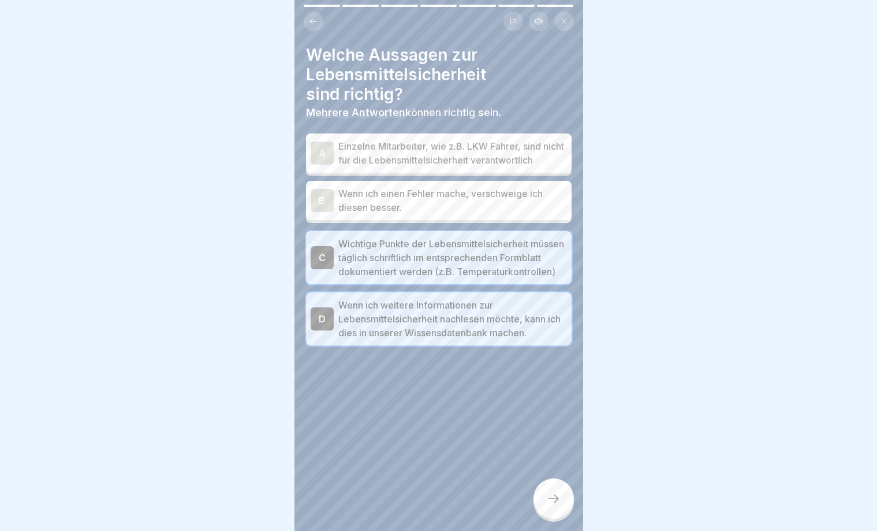
click at [559, 496] on icon at bounding box center [554, 499] width 14 height 14
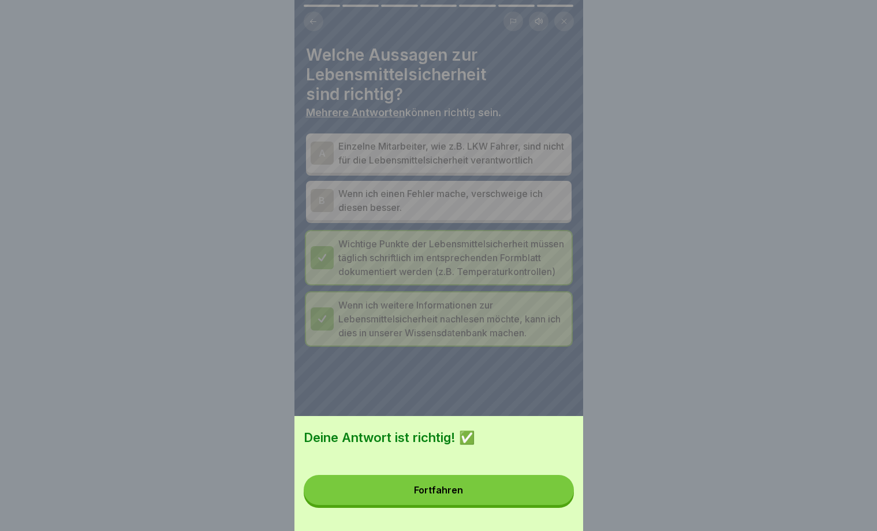
click at [449, 486] on div "Fortfahren" at bounding box center [438, 490] width 49 height 10
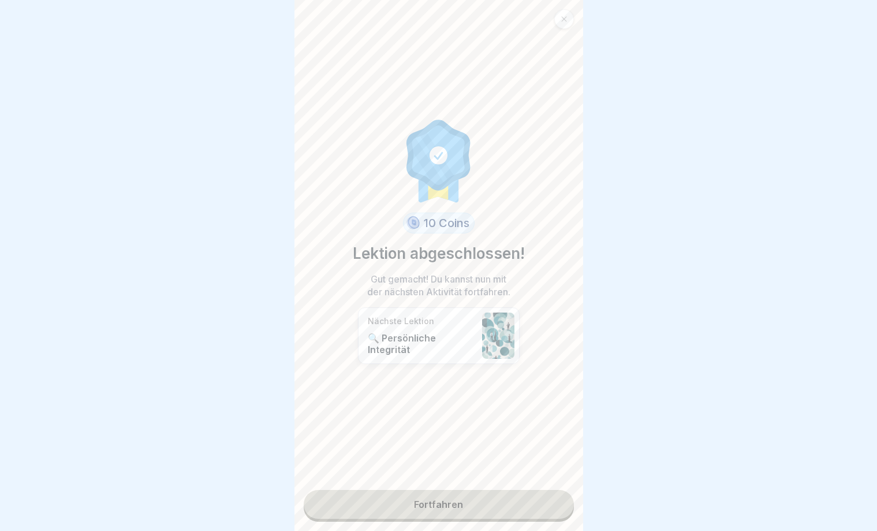
click at [429, 502] on link "Fortfahren" at bounding box center [439, 504] width 270 height 29
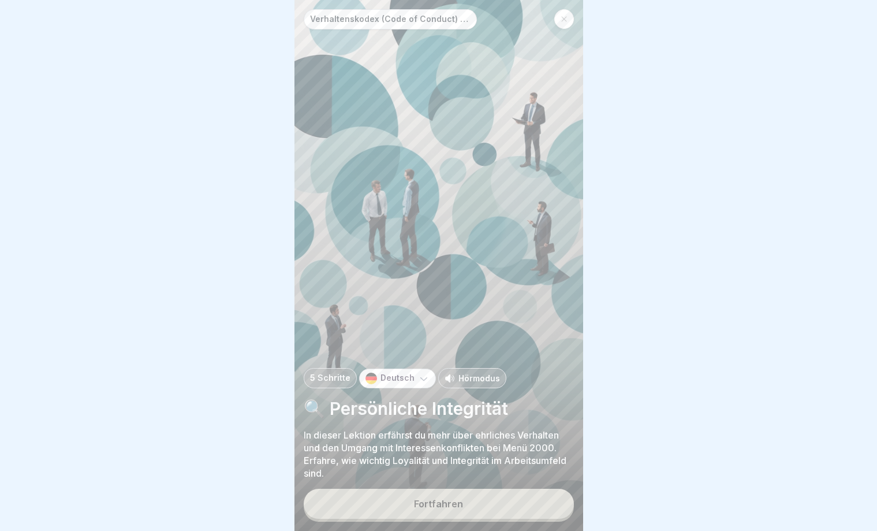
click at [434, 501] on div "Fortfahren" at bounding box center [438, 503] width 49 height 10
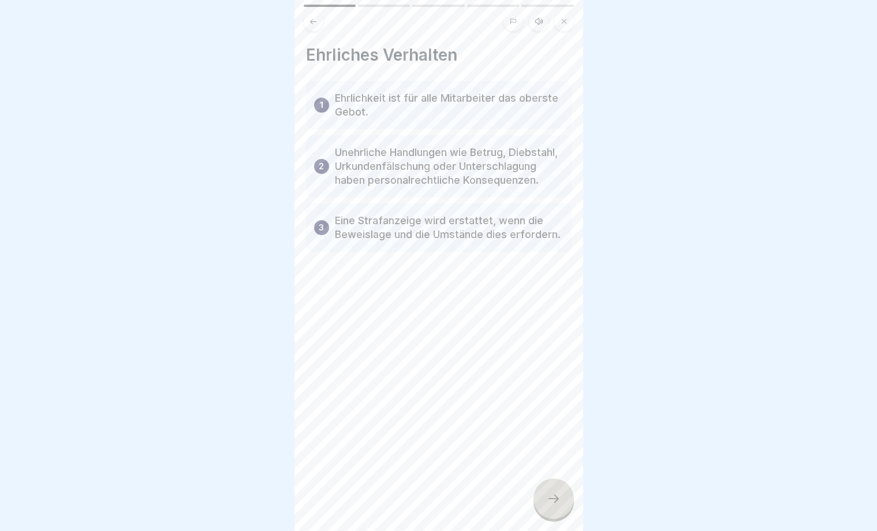
click at [556, 498] on icon at bounding box center [554, 499] width 14 height 14
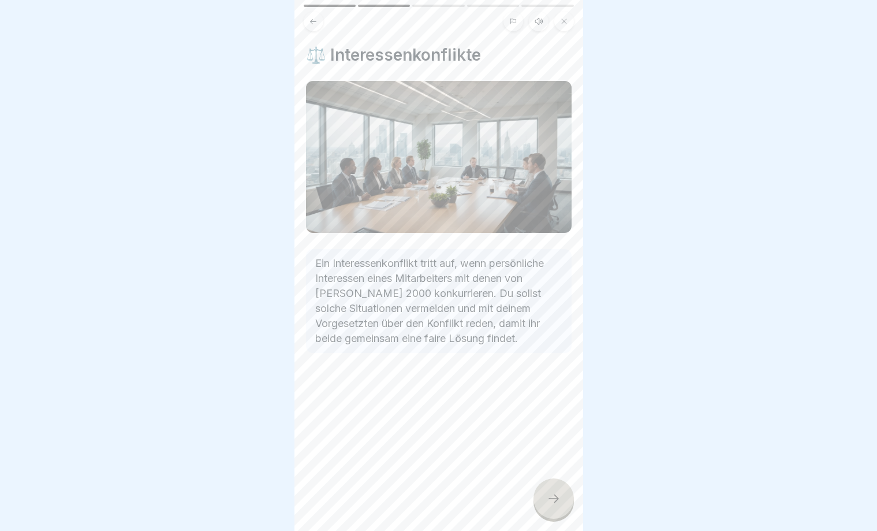
click at [551, 495] on icon at bounding box center [554, 499] width 14 height 14
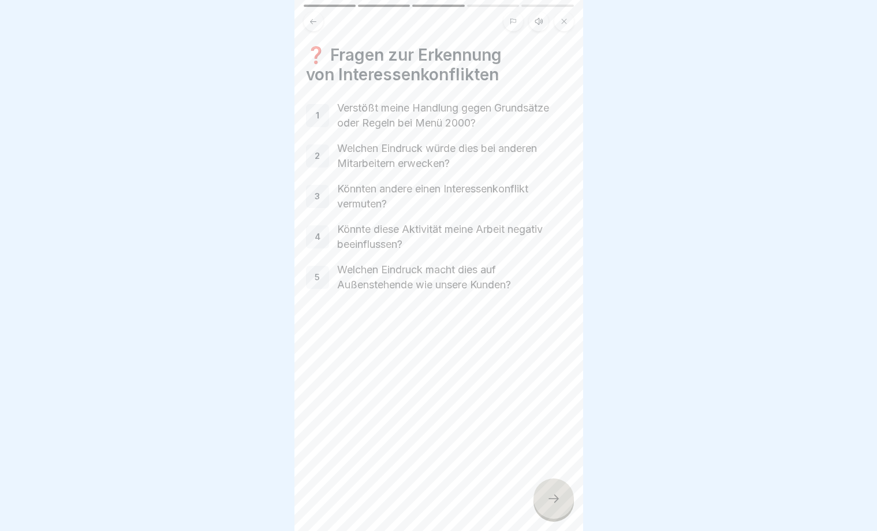
click at [315, 278] on p "5" at bounding box center [317, 277] width 5 height 10
click at [560, 495] on icon at bounding box center [554, 499] width 14 height 14
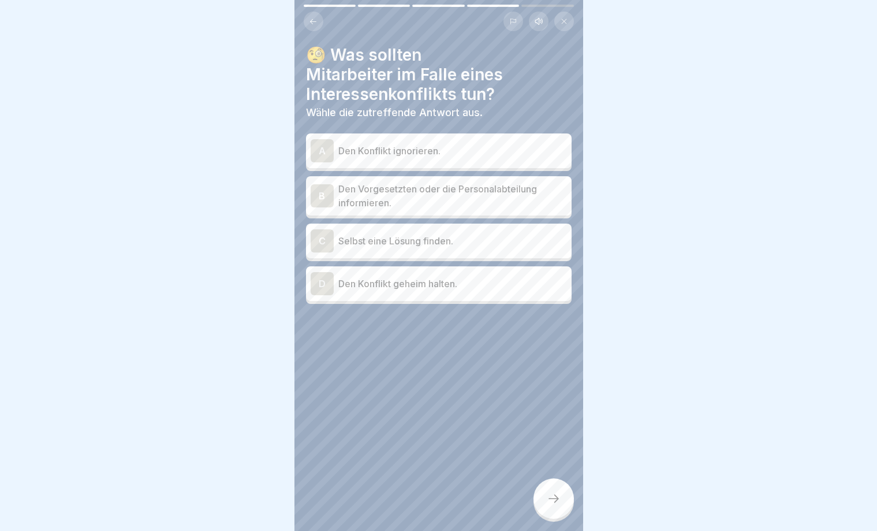
click at [326, 193] on div "B" at bounding box center [322, 195] width 23 height 23
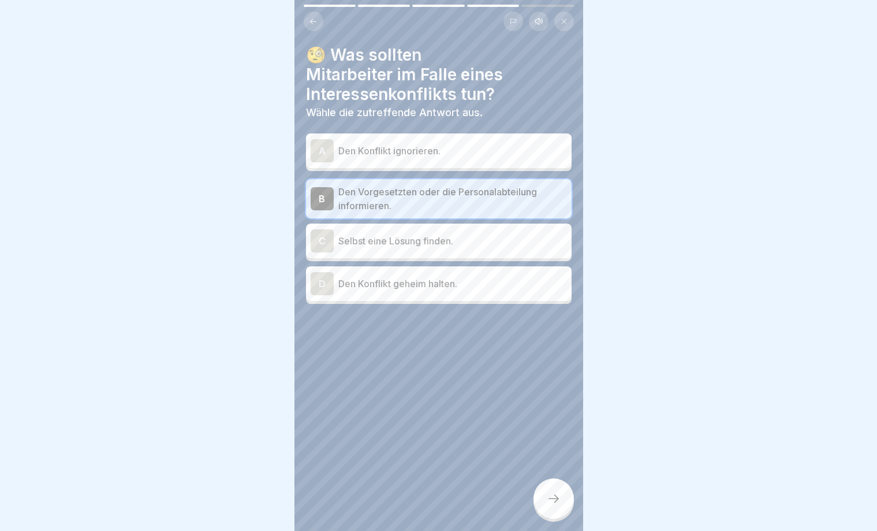
click at [560, 497] on icon at bounding box center [554, 499] width 14 height 14
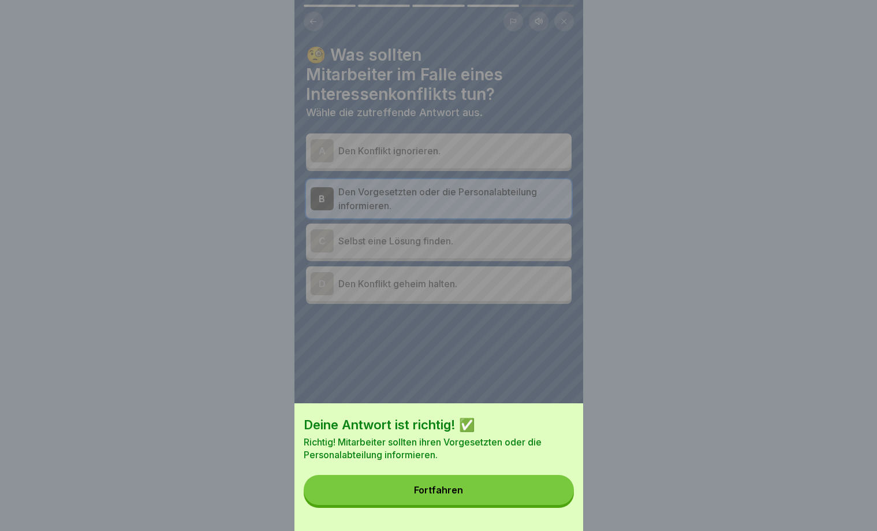
click at [442, 493] on div "Fortfahren" at bounding box center [438, 490] width 49 height 10
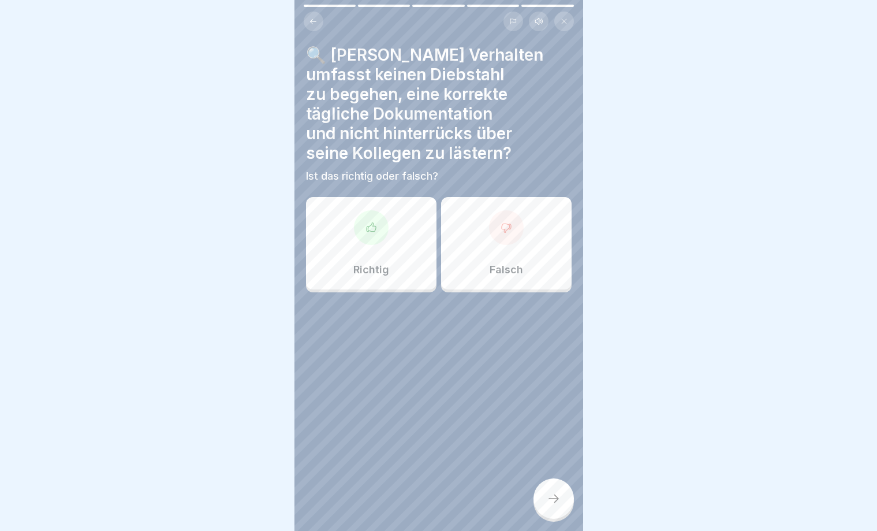
click at [363, 226] on div at bounding box center [371, 227] width 35 height 35
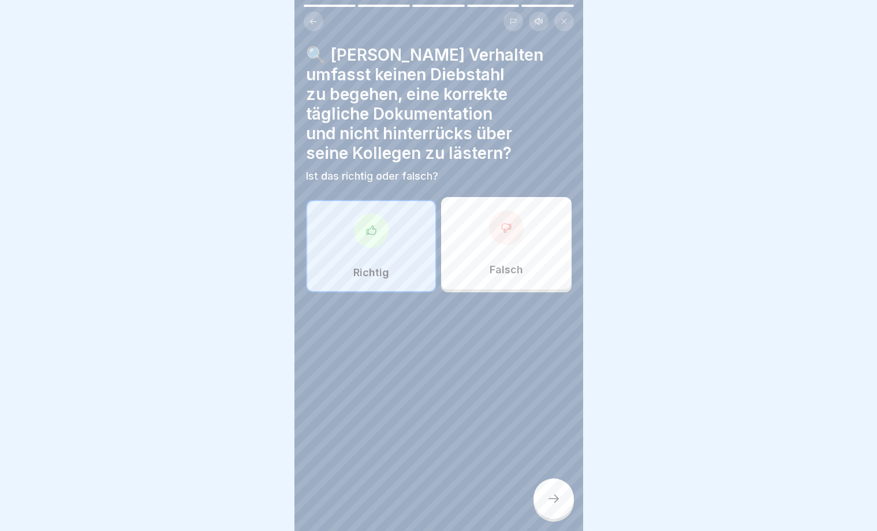
click at [552, 504] on icon at bounding box center [554, 499] width 14 height 14
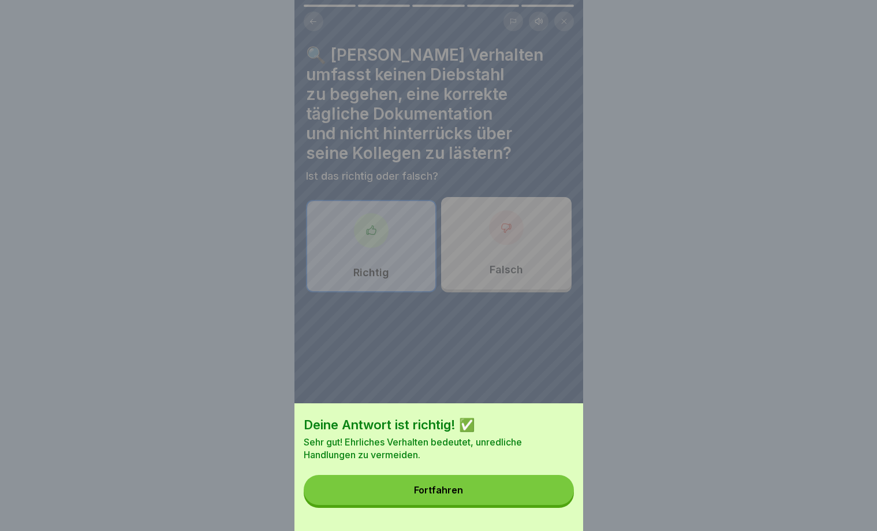
click at [449, 488] on div "Fortfahren" at bounding box center [438, 490] width 49 height 10
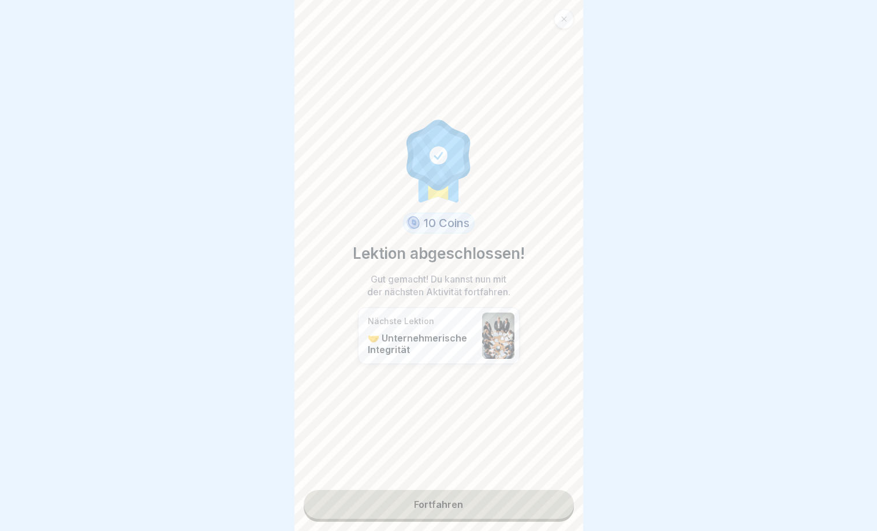
click at [448, 501] on link "Fortfahren" at bounding box center [439, 504] width 270 height 29
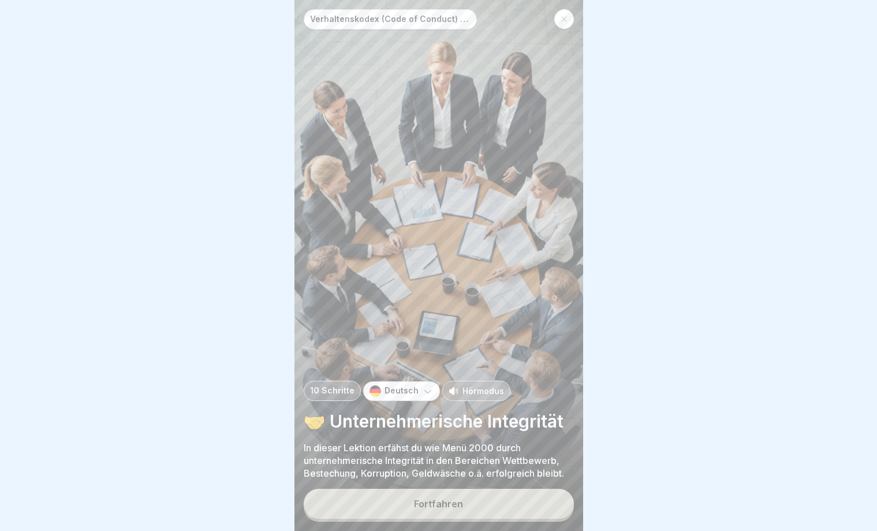
click at [445, 506] on div "Fortfahren" at bounding box center [438, 503] width 49 height 10
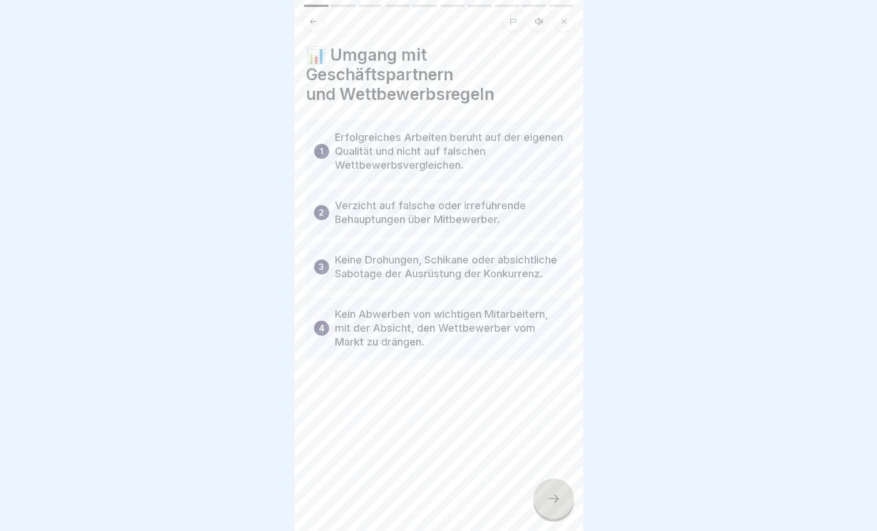
click at [560, 506] on div at bounding box center [554, 498] width 40 height 40
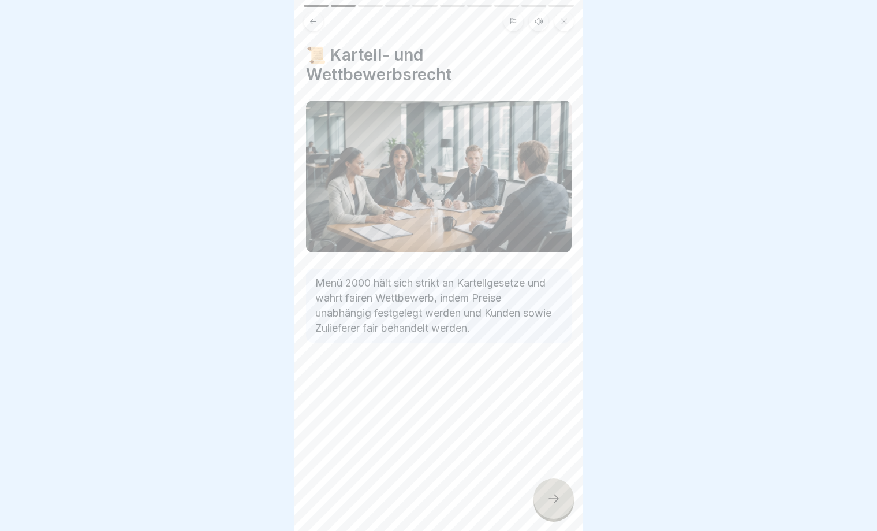
click at [552, 501] on icon at bounding box center [554, 499] width 14 height 14
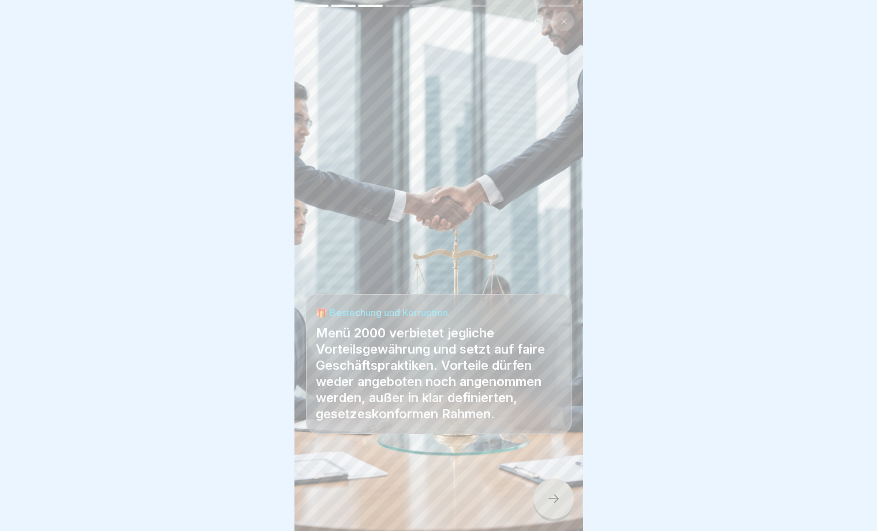
click at [552, 499] on icon at bounding box center [554, 499] width 14 height 14
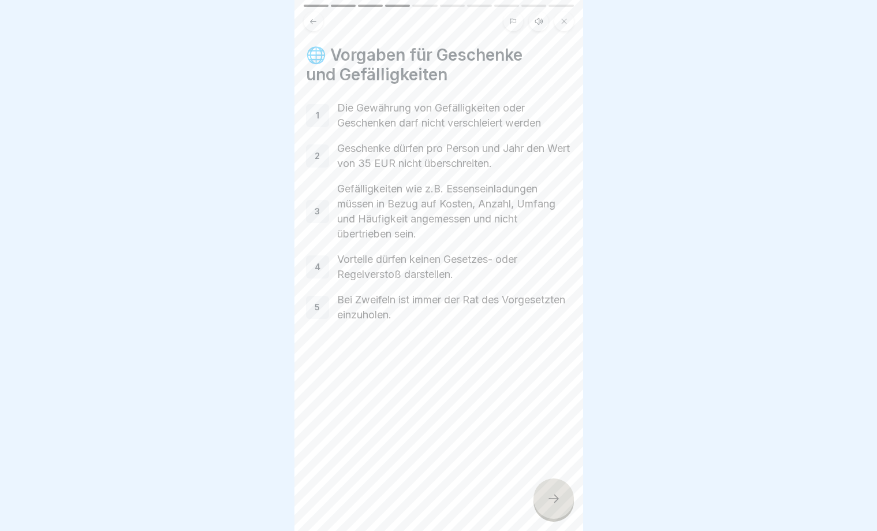
click at [323, 266] on div "4" at bounding box center [317, 266] width 23 height 23
click at [555, 498] on icon at bounding box center [554, 499] width 14 height 14
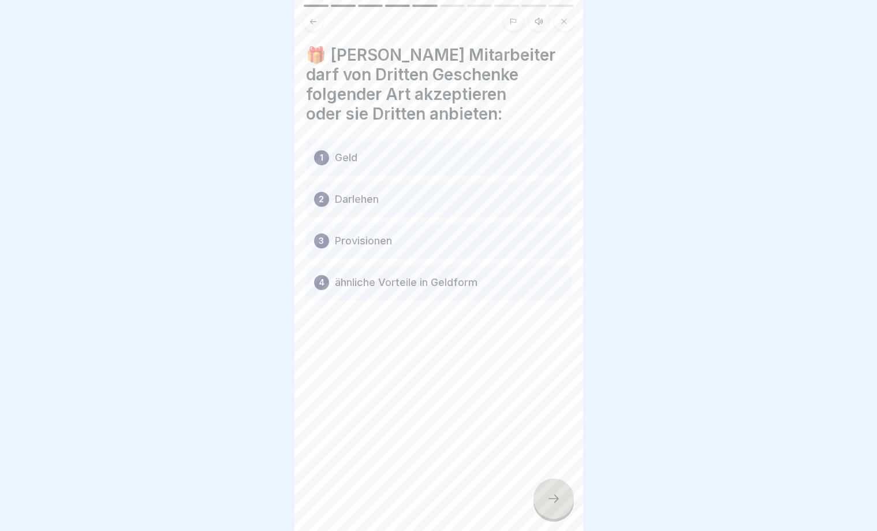
click at [550, 494] on icon at bounding box center [554, 499] width 14 height 14
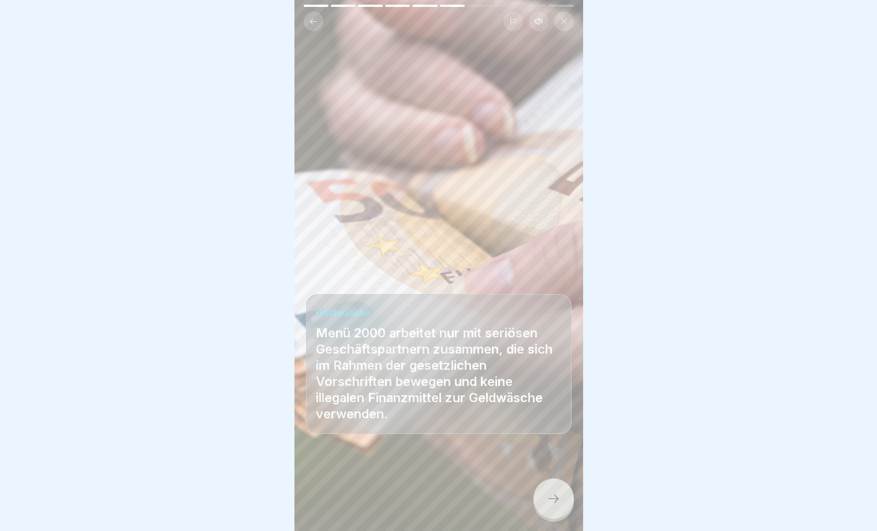
click at [555, 498] on icon at bounding box center [554, 499] width 14 height 14
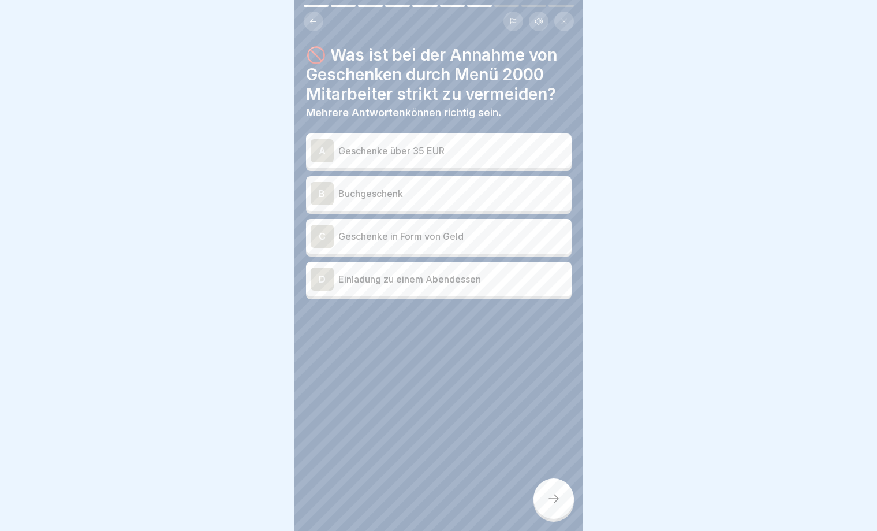
click at [322, 235] on div "C" at bounding box center [322, 236] width 23 height 23
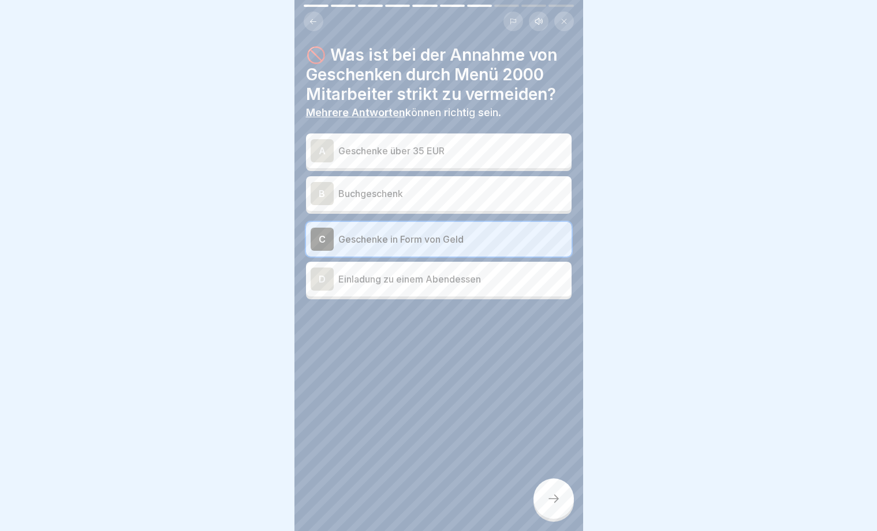
click at [325, 187] on div "B" at bounding box center [322, 193] width 23 height 23
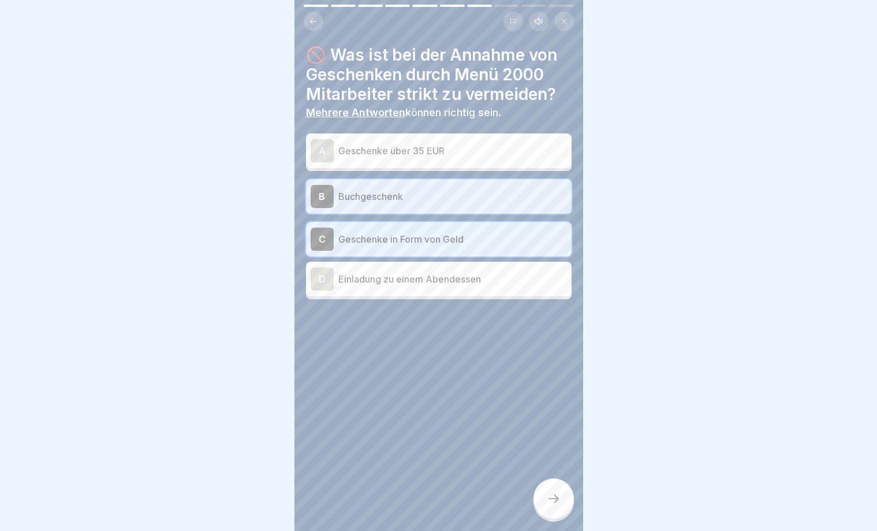
click at [318, 277] on div "D" at bounding box center [322, 278] width 23 height 23
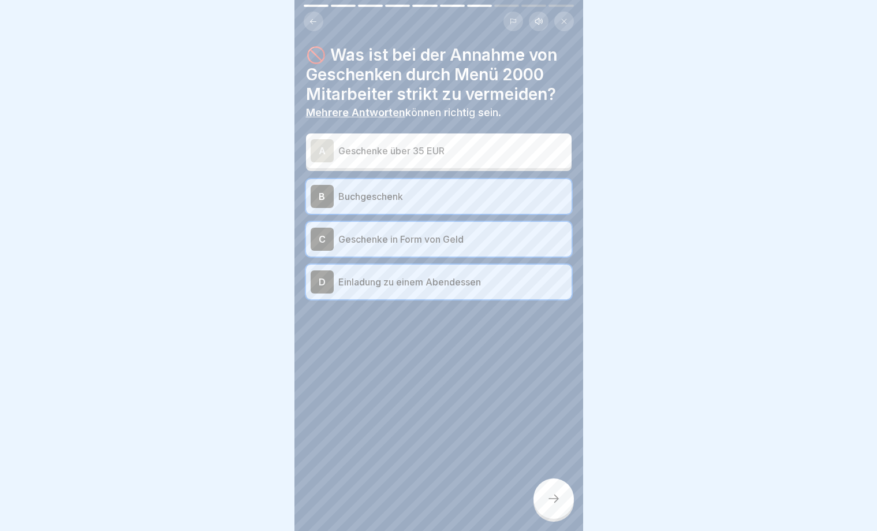
click at [560, 499] on icon at bounding box center [554, 499] width 14 height 14
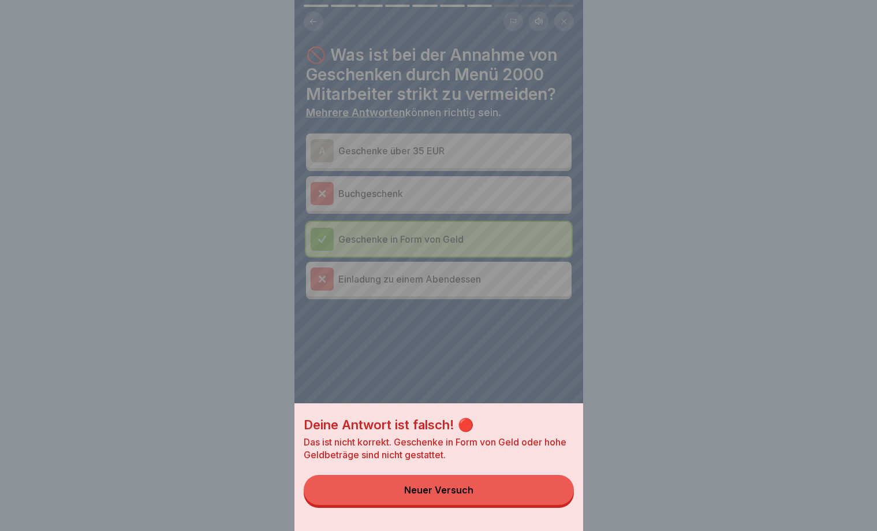
click at [449, 490] on div "Neuer Versuch" at bounding box center [438, 490] width 69 height 10
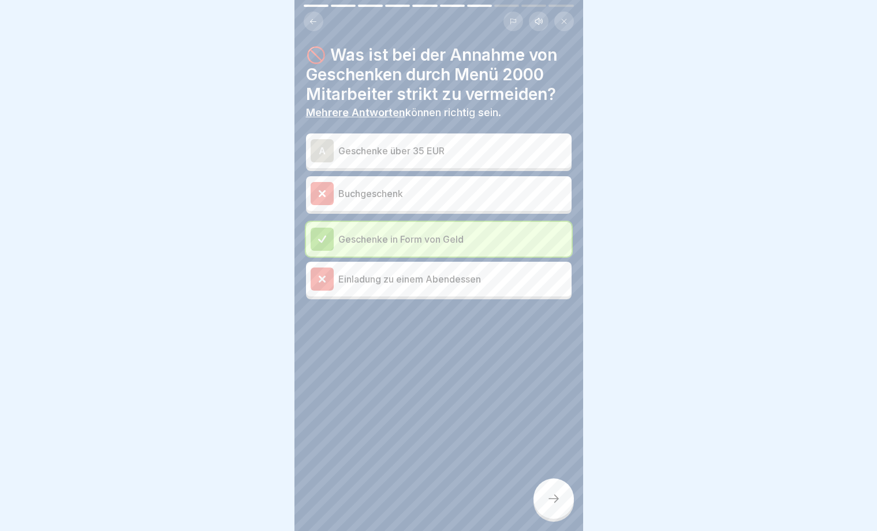
click at [557, 500] on icon at bounding box center [554, 498] width 10 height 8
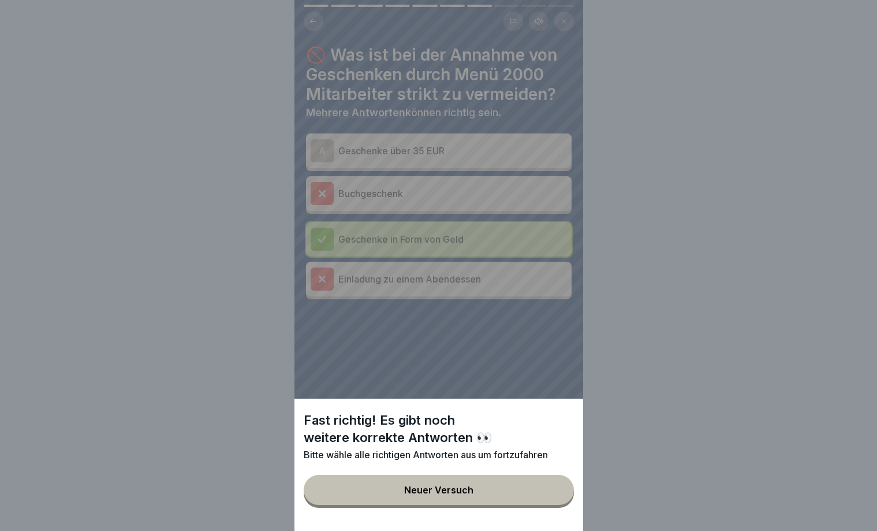
click at [440, 486] on div "Neuer Versuch" at bounding box center [438, 490] width 69 height 10
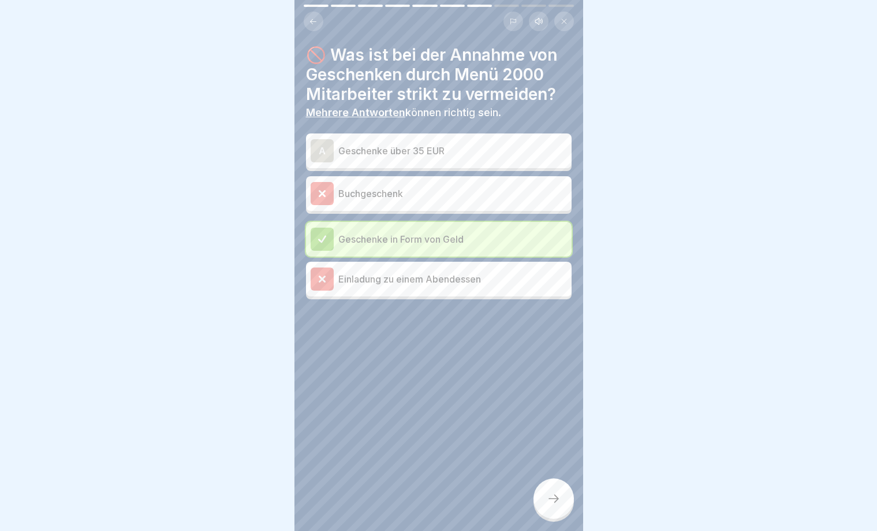
click at [316, 151] on div "A" at bounding box center [322, 150] width 23 height 23
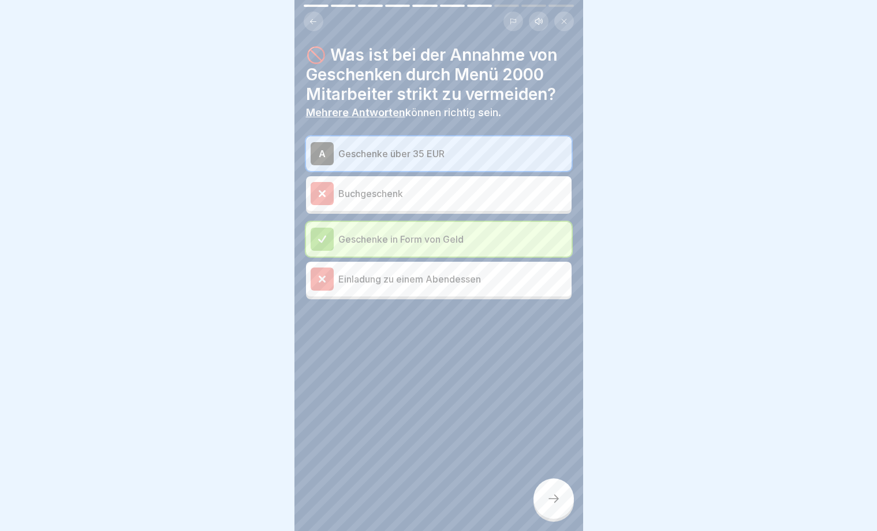
click at [328, 239] on div at bounding box center [322, 239] width 23 height 23
click at [326, 280] on icon at bounding box center [322, 279] width 10 height 10
click at [560, 496] on icon at bounding box center [554, 499] width 14 height 14
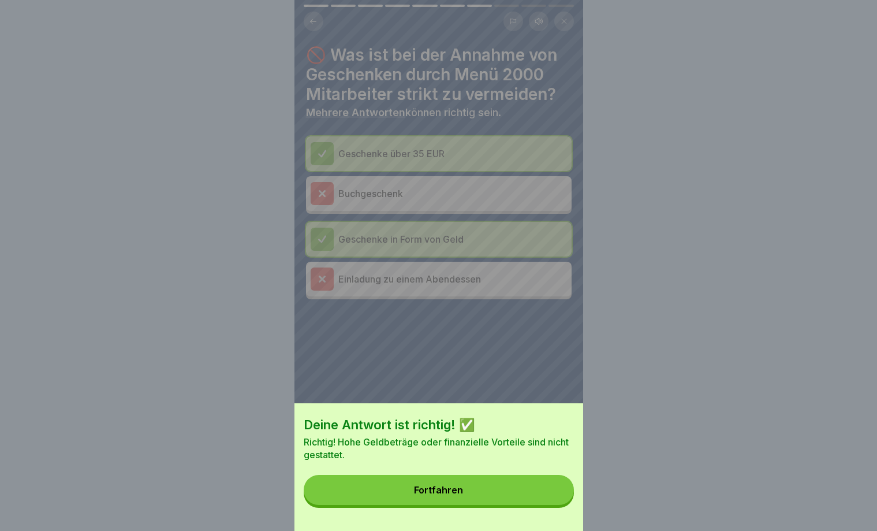
click at [448, 486] on div "Fortfahren" at bounding box center [438, 490] width 49 height 10
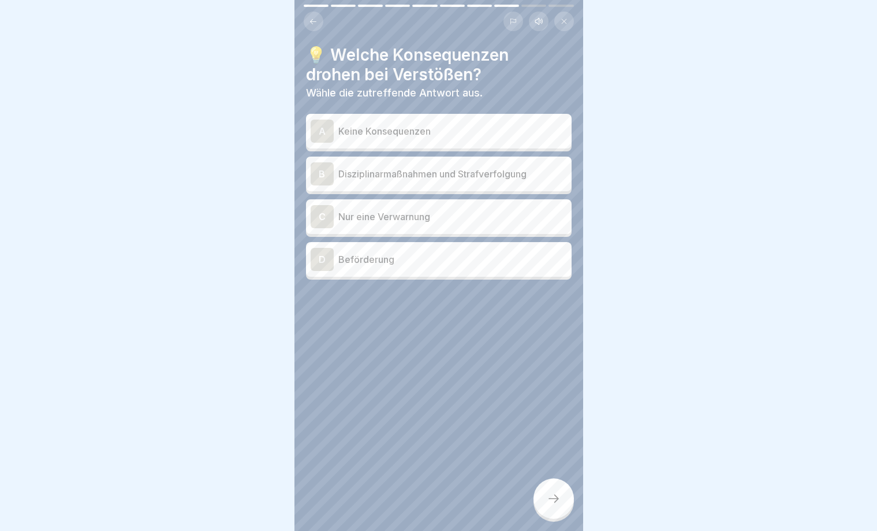
click at [321, 177] on div "B" at bounding box center [322, 173] width 23 height 23
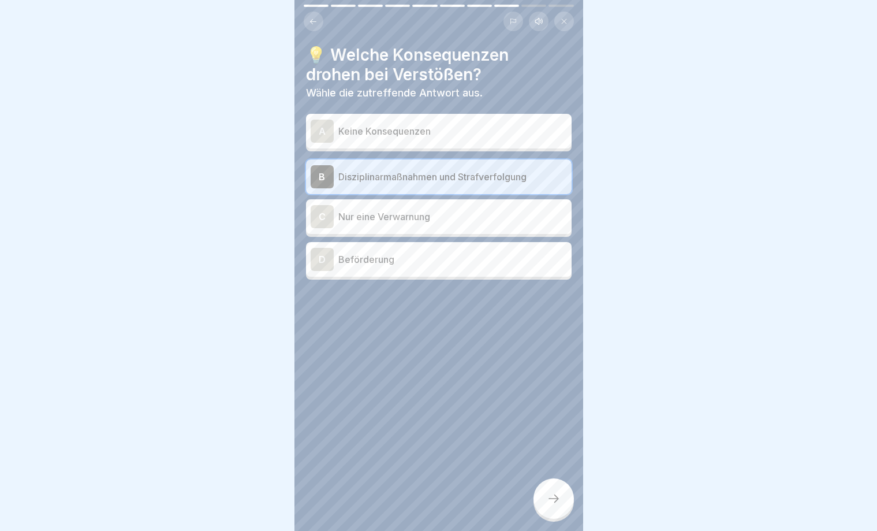
click at [557, 504] on icon at bounding box center [554, 499] width 14 height 14
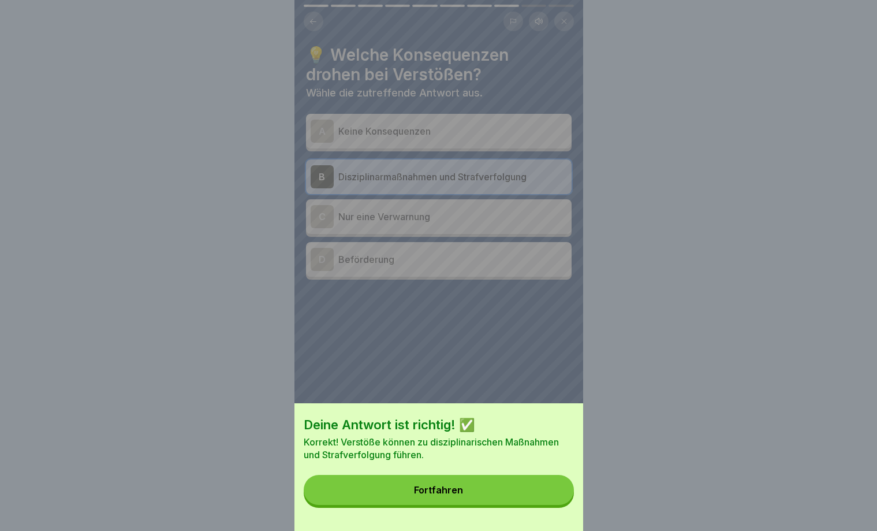
click at [429, 479] on button "Fortfahren" at bounding box center [439, 490] width 270 height 30
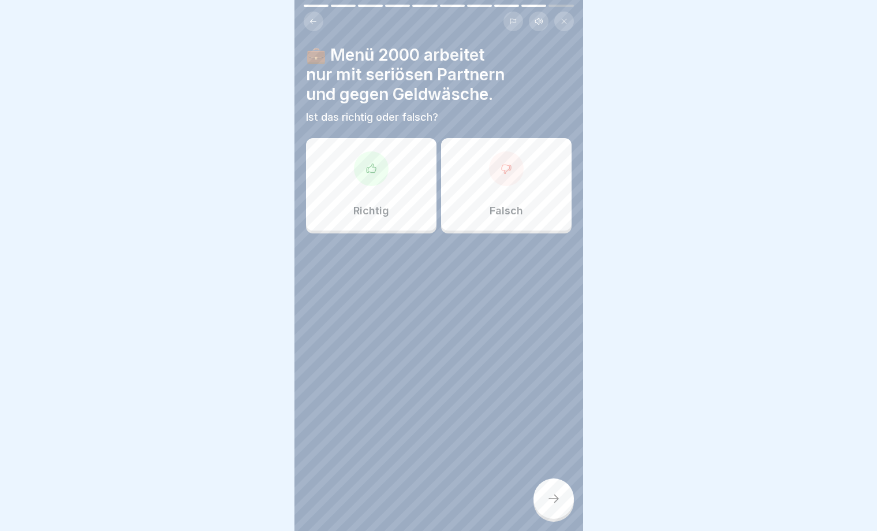
click at [517, 172] on div at bounding box center [506, 168] width 35 height 35
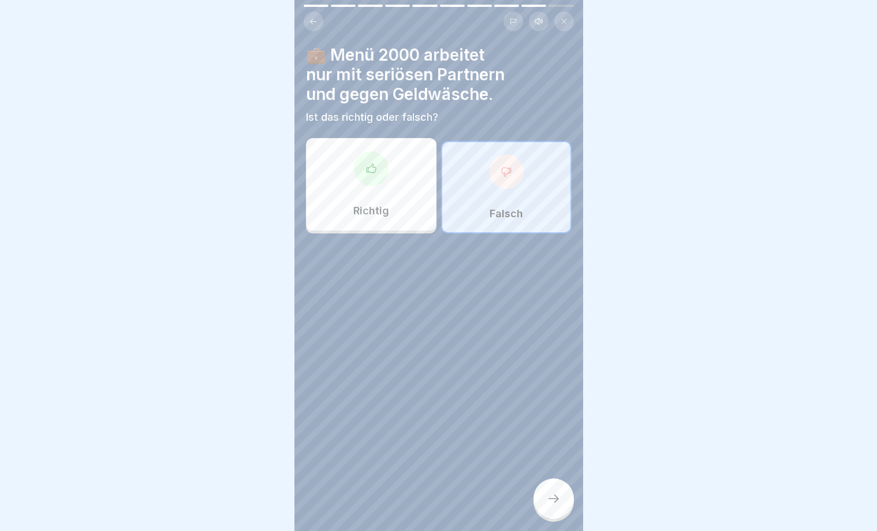
click at [553, 492] on div at bounding box center [554, 498] width 40 height 40
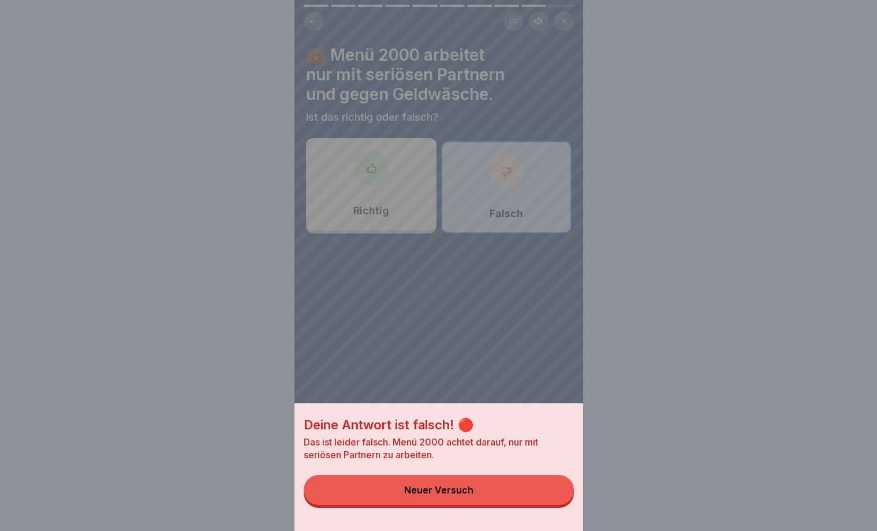
click at [469, 487] on div "Neuer Versuch" at bounding box center [438, 490] width 69 height 10
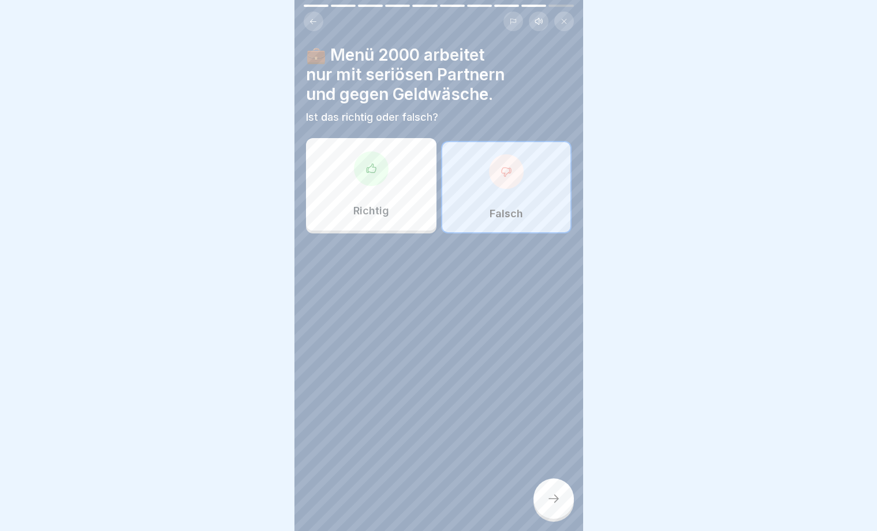
click at [367, 163] on icon at bounding box center [372, 169] width 12 height 12
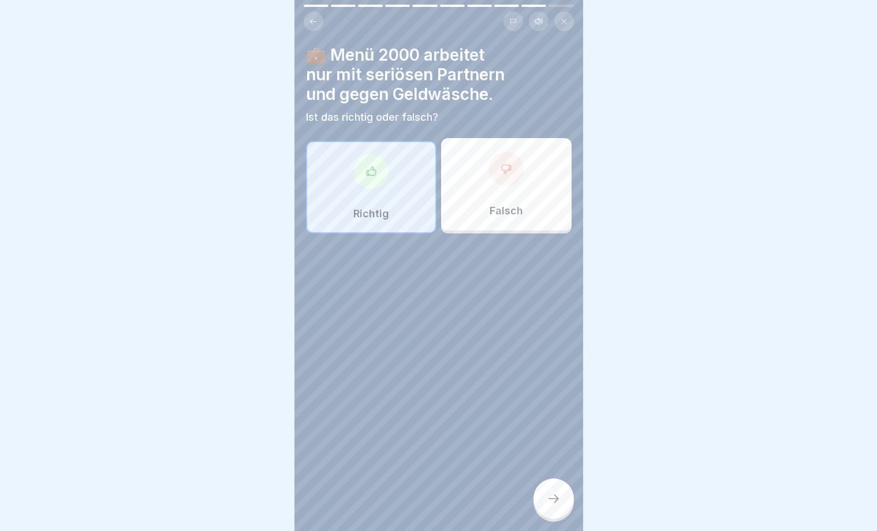
click at [553, 496] on icon at bounding box center [554, 499] width 14 height 14
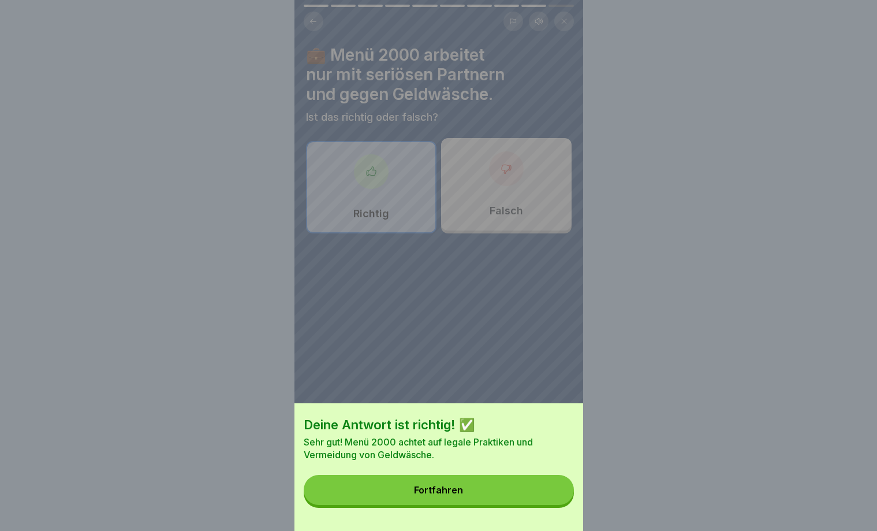
click at [419, 486] on div "Fortfahren" at bounding box center [438, 490] width 49 height 10
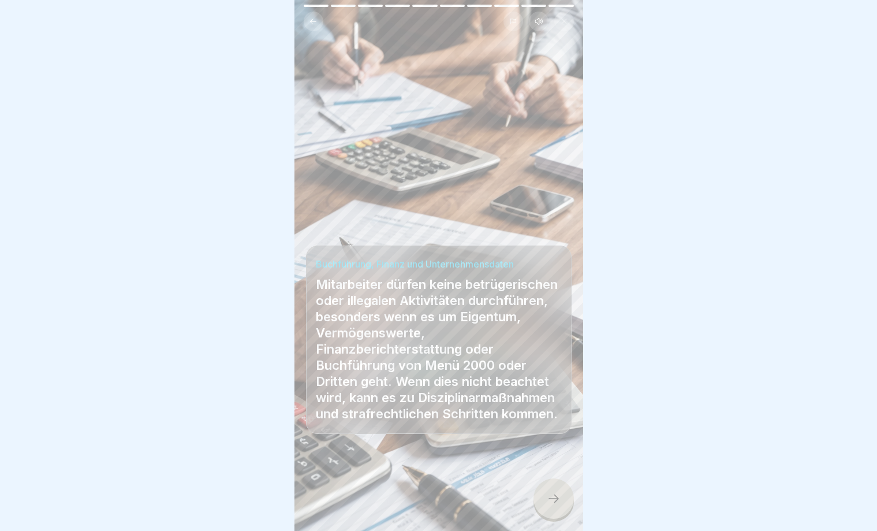
click at [552, 498] on icon at bounding box center [554, 499] width 14 height 14
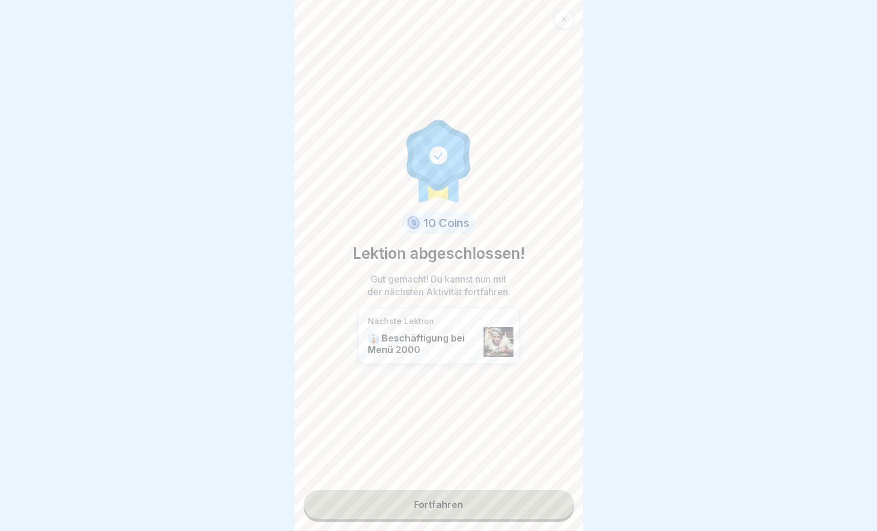
click at [442, 498] on link "Fortfahren" at bounding box center [439, 504] width 270 height 29
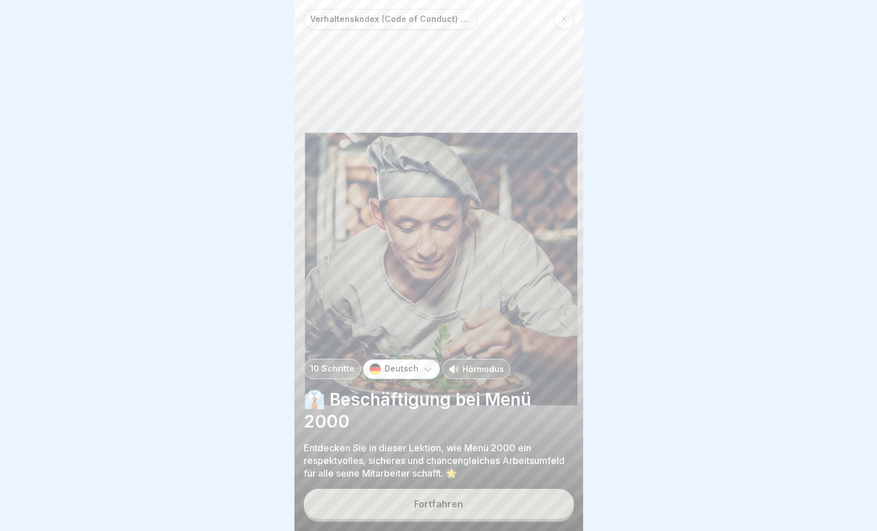
click at [436, 493] on button "Fortfahren" at bounding box center [439, 504] width 270 height 30
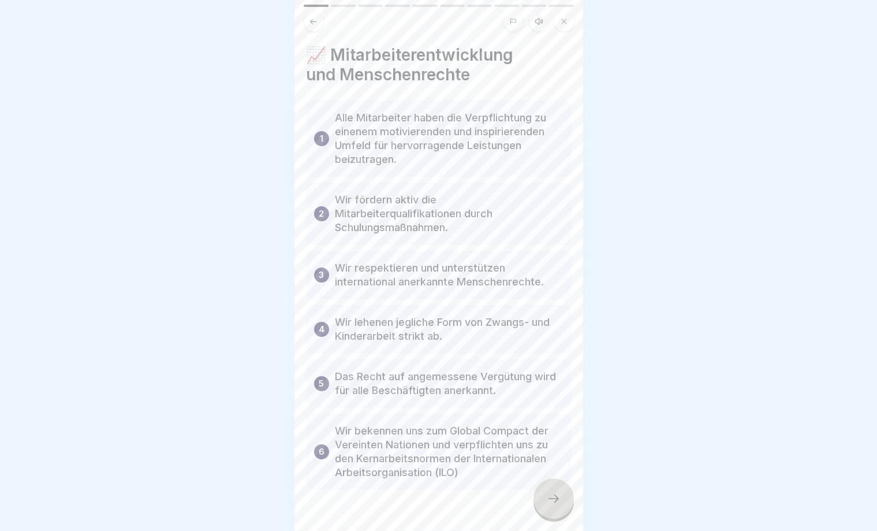
click at [233, 501] on div at bounding box center [438, 265] width 877 height 531
drag, startPoint x: 241, startPoint y: 514, endPoint x: 250, endPoint y: 511, distance: 9.1
click at [243, 514] on div at bounding box center [438, 265] width 877 height 531
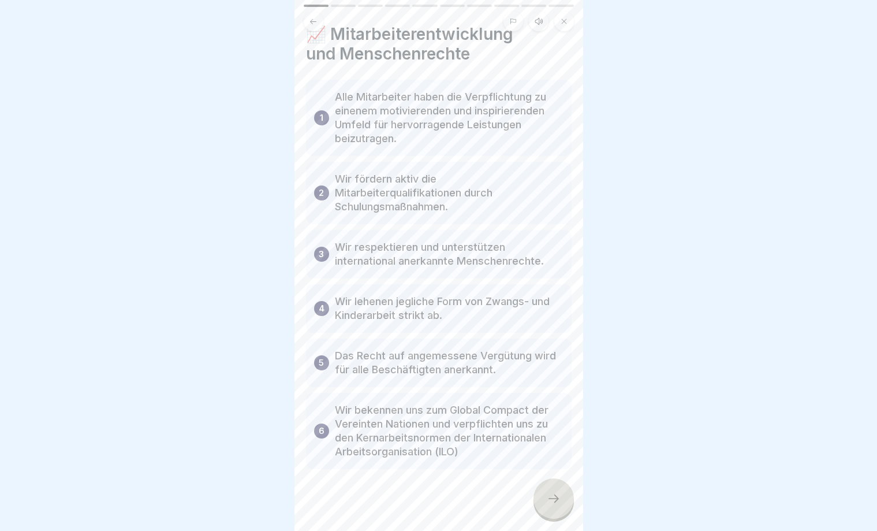
scroll to position [28, 0]
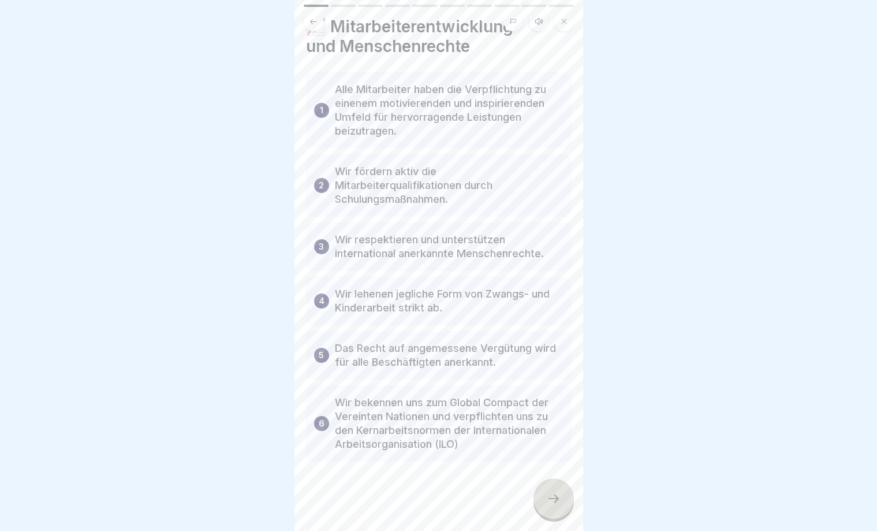
click at [550, 500] on icon at bounding box center [554, 499] width 14 height 14
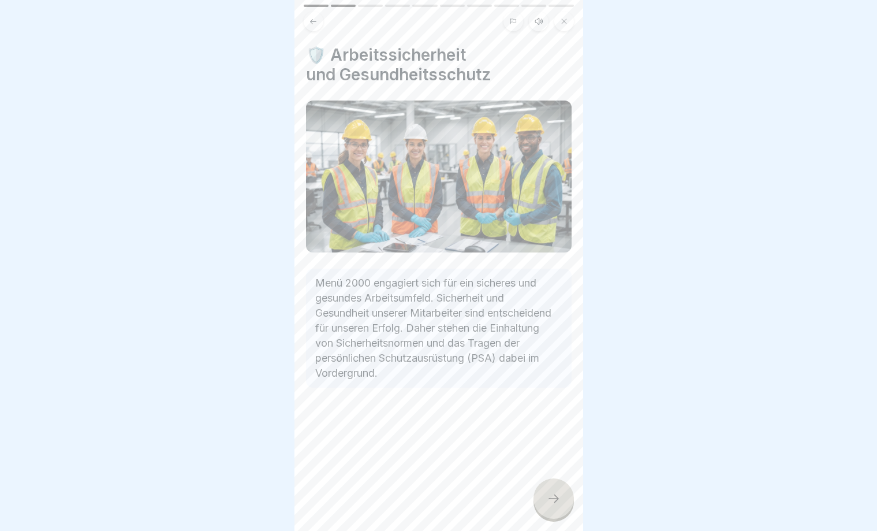
click at [486, 527] on div "🛡️ Arbeitssicherheit und Gesundheitsschutz Menü 2000 engagiert sich für ein sic…" at bounding box center [439, 265] width 289 height 531
click at [490, 527] on div "🛡️ Arbeitssicherheit und Gesundheitsschutz Menü 2000 engagiert sich für ein sic…" at bounding box center [439, 265] width 289 height 531
drag, startPoint x: 704, startPoint y: 364, endPoint x: 698, endPoint y: 368, distance: 6.7
click at [701, 367] on div at bounding box center [438, 265] width 877 height 531
click at [554, 497] on icon at bounding box center [554, 499] width 14 height 14
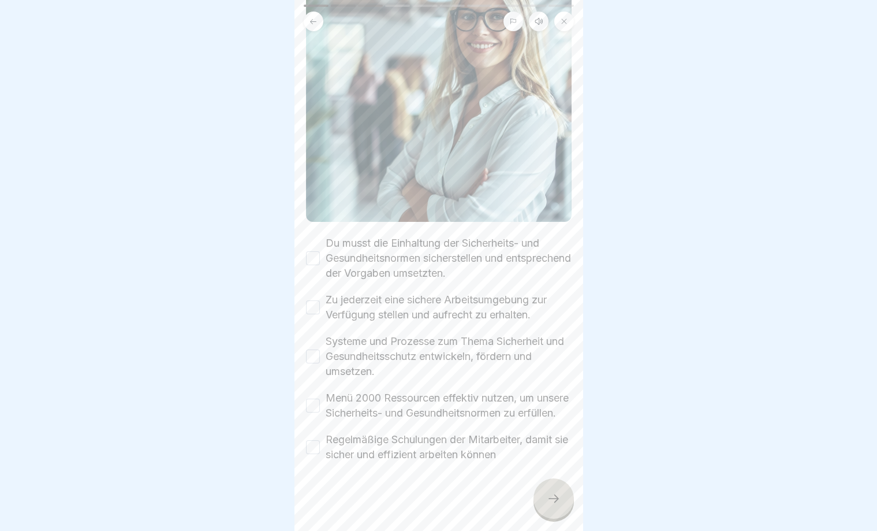
scroll to position [181, 0]
click at [320, 240] on div "Du musst die Einhaltung der Sicherheits- und Gesundheitsnormen sicherstellen un…" at bounding box center [439, 257] width 266 height 45
click at [316, 251] on button "Du musst die Einhaltung der Sicherheits- und Gesundheitsnormen sicherstellen un…" at bounding box center [313, 258] width 14 height 14
click at [315, 300] on button "Zu jederzeit eine sichere Arbeitsumgebung zur Verfügung stellen und aufrecht zu…" at bounding box center [313, 307] width 14 height 14
click at [311, 349] on button "Systeme und Prozesse zum Thema Sicherheit und Gesundheitsschutz entwickeln, för…" at bounding box center [313, 356] width 14 height 14
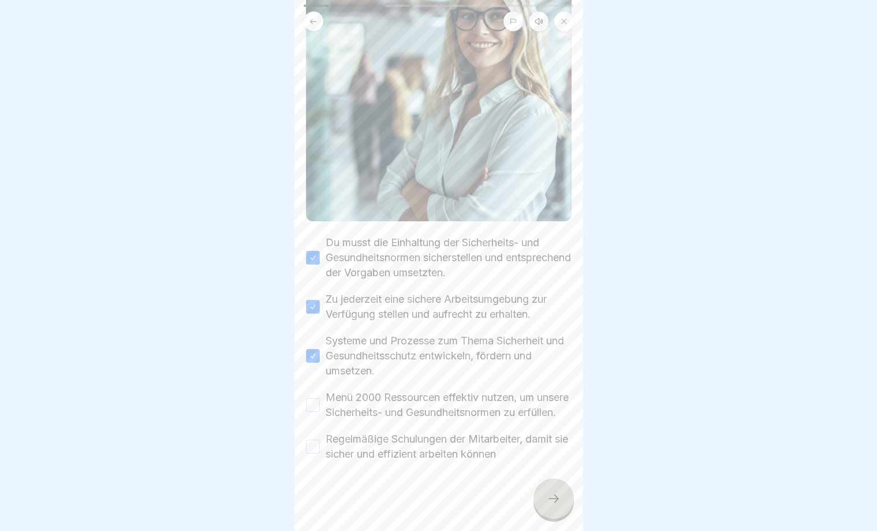
click at [313, 399] on button "Menü 2000 Ressourcen effektiv nutzen, um unsere Sicherheits- und Gesundheitsnor…" at bounding box center [313, 405] width 14 height 14
click at [312, 450] on button "Regelmäßige Schulungen der Mitarbeiter, damit sie sicher und effizient arbeiten…" at bounding box center [313, 447] width 14 height 14
click at [555, 501] on icon at bounding box center [554, 499] width 14 height 14
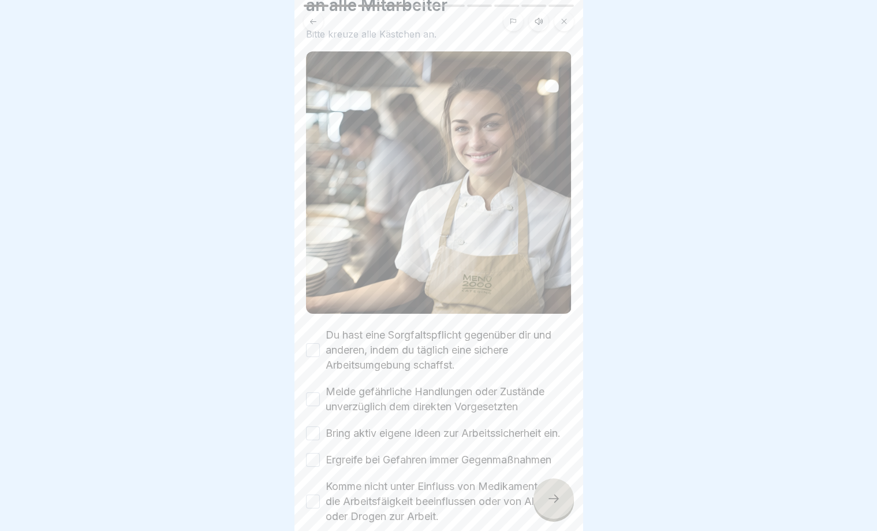
scroll to position [139, 0]
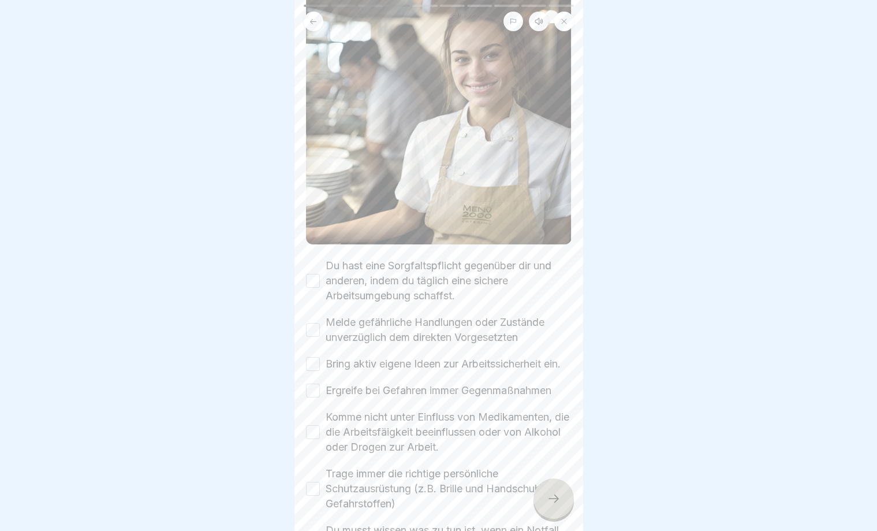
click at [317, 280] on button "Du hast eine Sorgfaltspflicht gegenüber dir und anderen, indem du täglich eine …" at bounding box center [313, 281] width 14 height 14
click at [314, 333] on button "Melde gefährliche Handlungen oder Zustände unverzüglich dem direkten Vorgesetzt…" at bounding box center [313, 330] width 14 height 14
click at [319, 365] on button "Bring aktiv eigene Ideen zur Arbeitssicherheit ein." at bounding box center [313, 364] width 14 height 14
click at [312, 393] on button "Ergreife bei Gefahren immer Gegenmaßnahmen" at bounding box center [313, 391] width 14 height 14
click at [315, 432] on button "Komme nicht unter Einfluss von Medikamenten, die die Arbeitsfäigkeit beeinfluss…" at bounding box center [313, 432] width 14 height 14
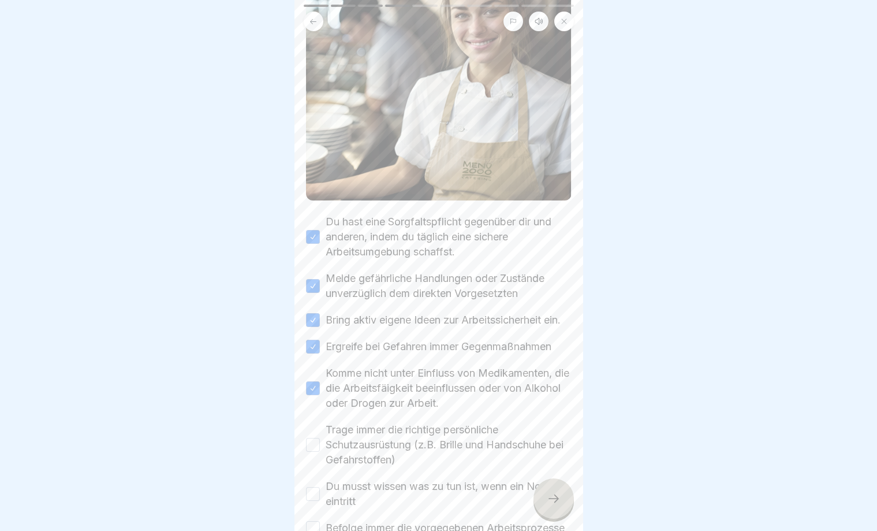
scroll to position [208, 0]
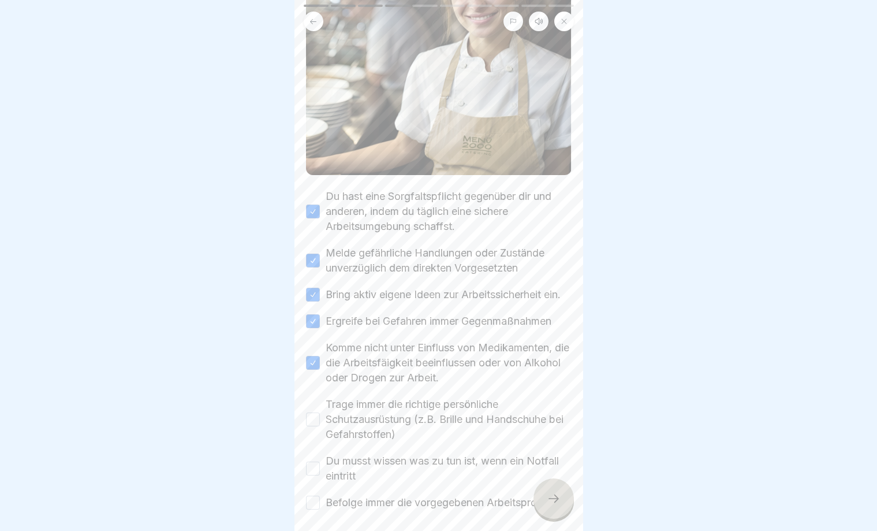
click at [309, 417] on button "Trage immer die richtige persönliche Schutzausrüstung (z.B. Brille und Handschu…" at bounding box center [313, 419] width 14 height 14
click at [308, 467] on button "Du musst wissen was zu tun ist, wenn ein Notfall eintritt" at bounding box center [313, 469] width 14 height 14
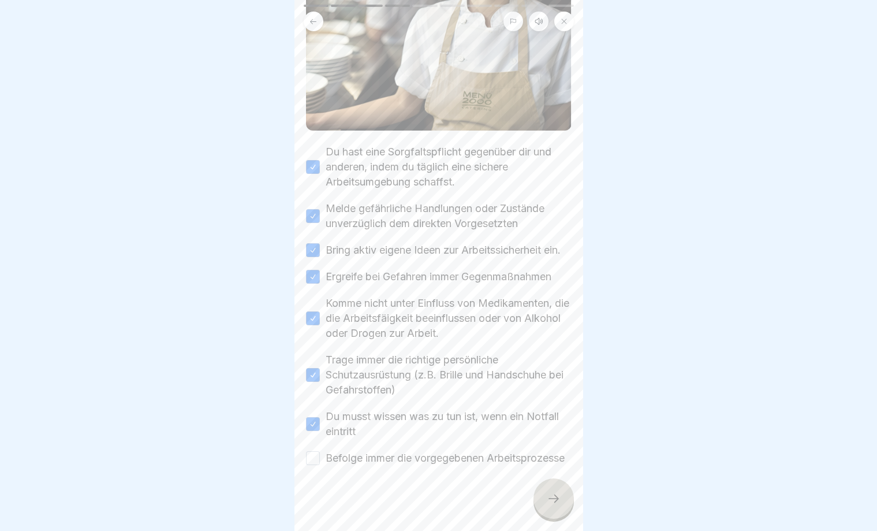
scroll to position [271, 0]
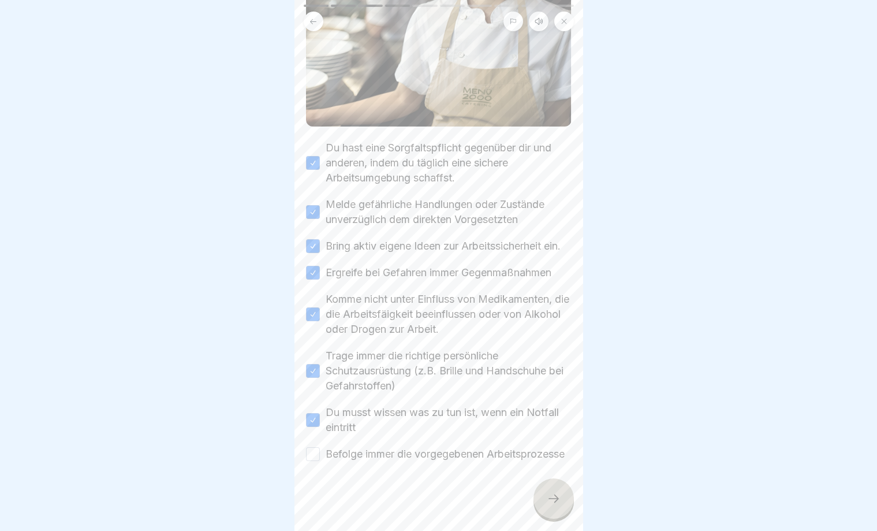
click at [314, 447] on button "Befolge immer die vorgegebenen Arbeitsprozesse" at bounding box center [313, 454] width 14 height 14
click at [552, 499] on icon at bounding box center [554, 499] width 14 height 14
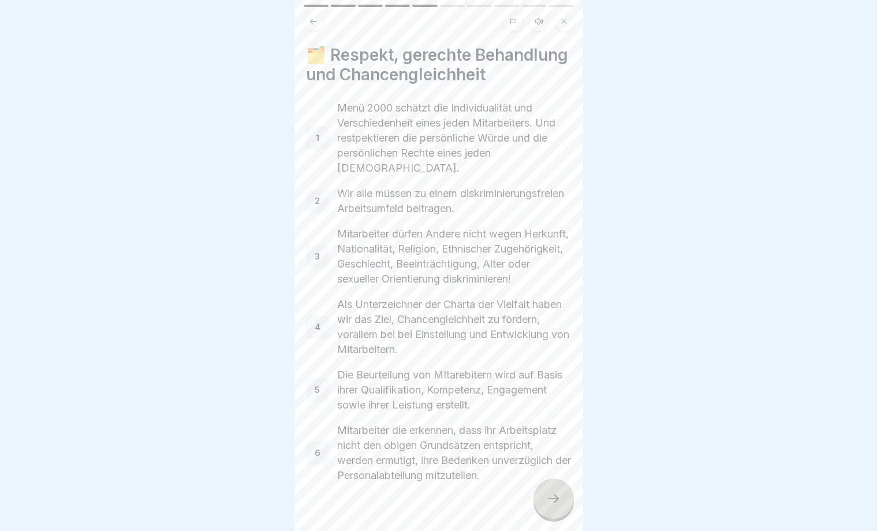
click at [554, 500] on icon at bounding box center [554, 499] width 14 height 14
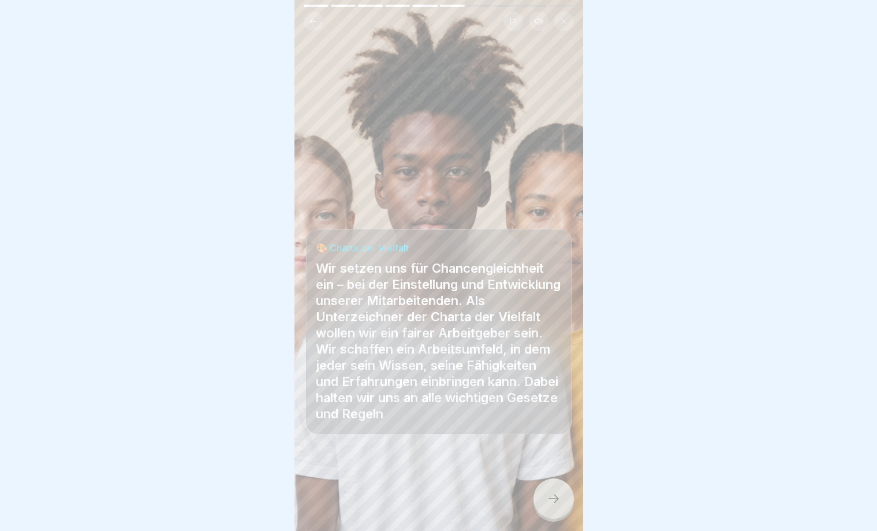
click at [560, 498] on icon at bounding box center [554, 499] width 14 height 14
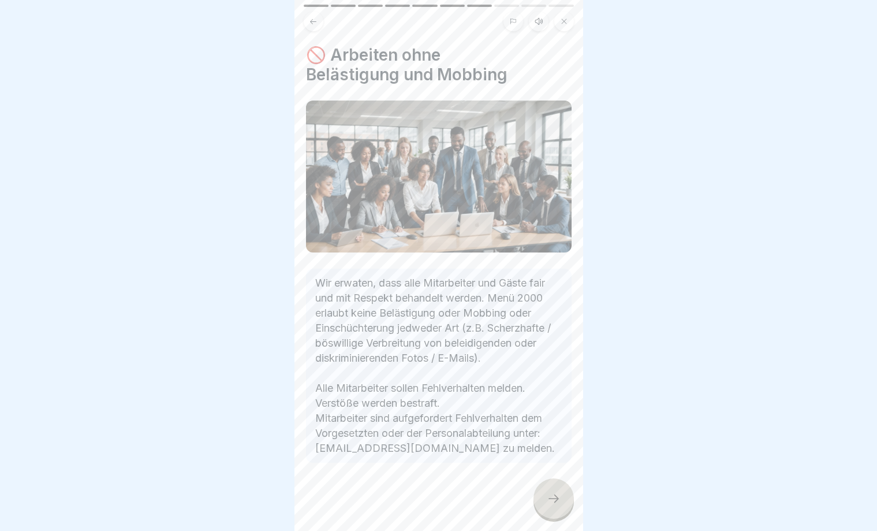
click at [549, 498] on icon at bounding box center [554, 499] width 14 height 14
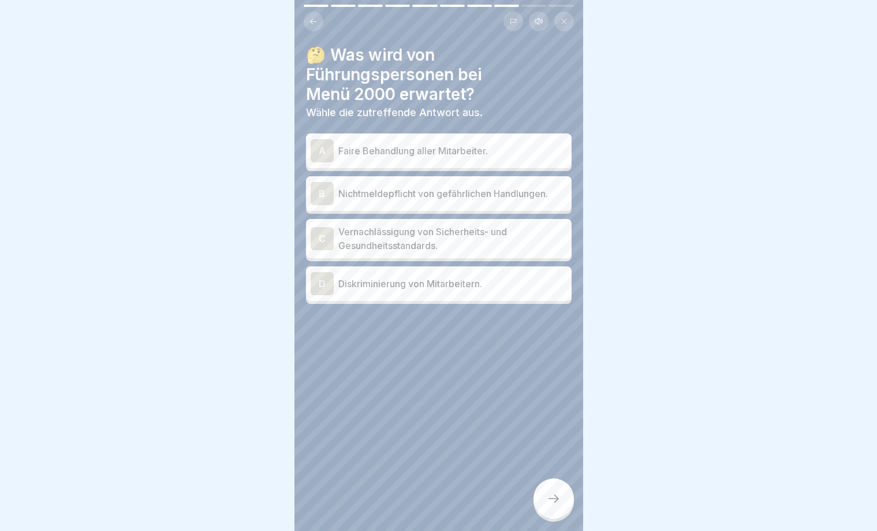
click at [319, 143] on div "A" at bounding box center [322, 150] width 23 height 23
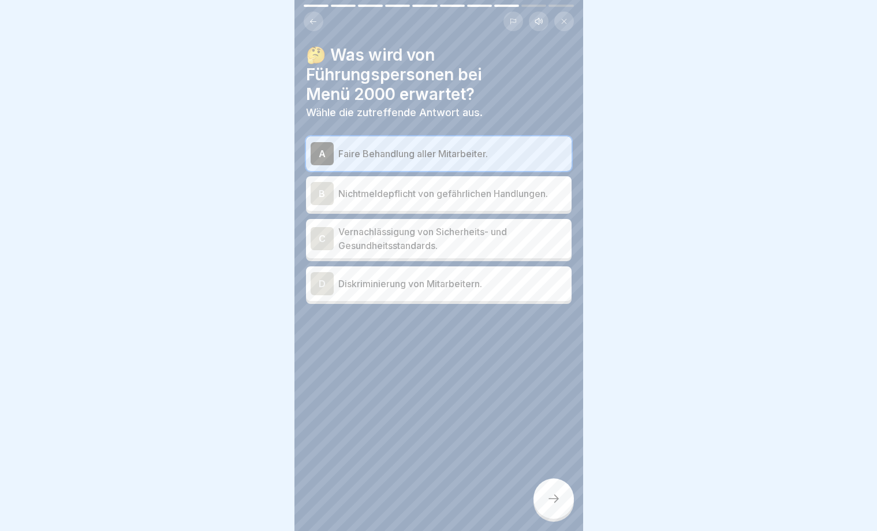
click at [315, 281] on div "D" at bounding box center [322, 283] width 23 height 23
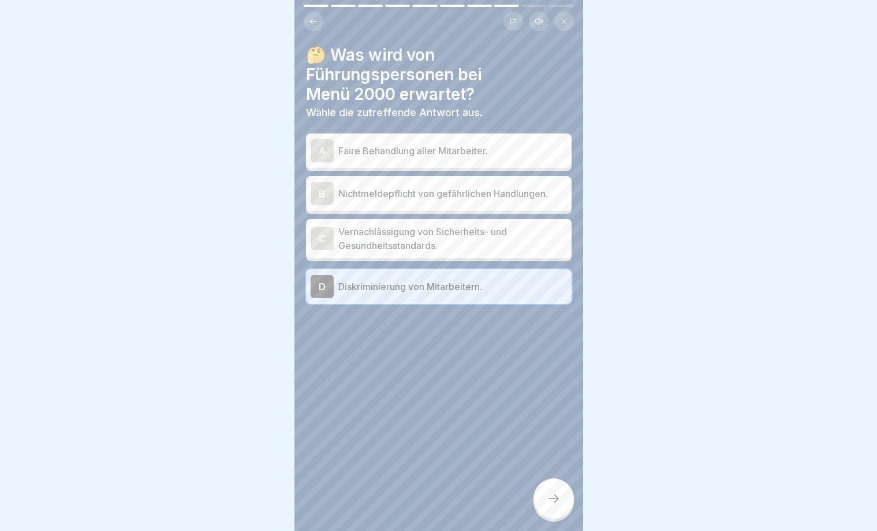
click at [321, 155] on div "A" at bounding box center [322, 150] width 23 height 23
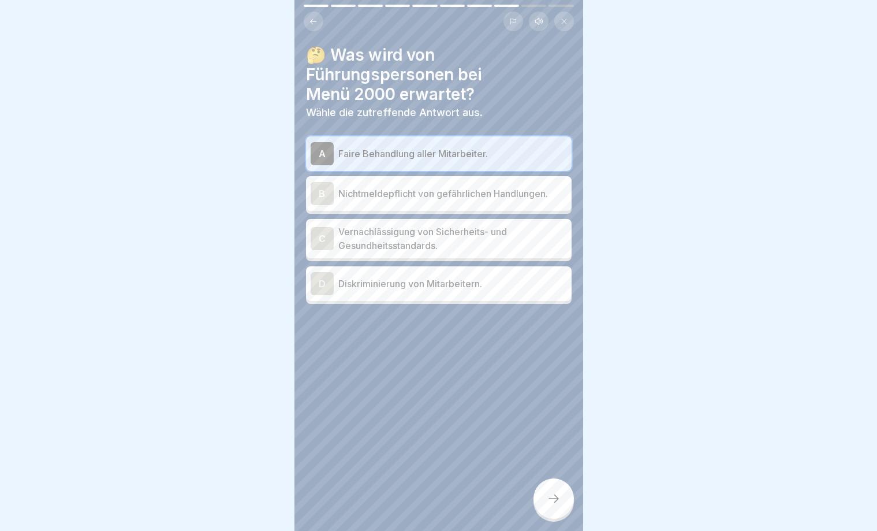
click at [555, 503] on icon at bounding box center [554, 499] width 14 height 14
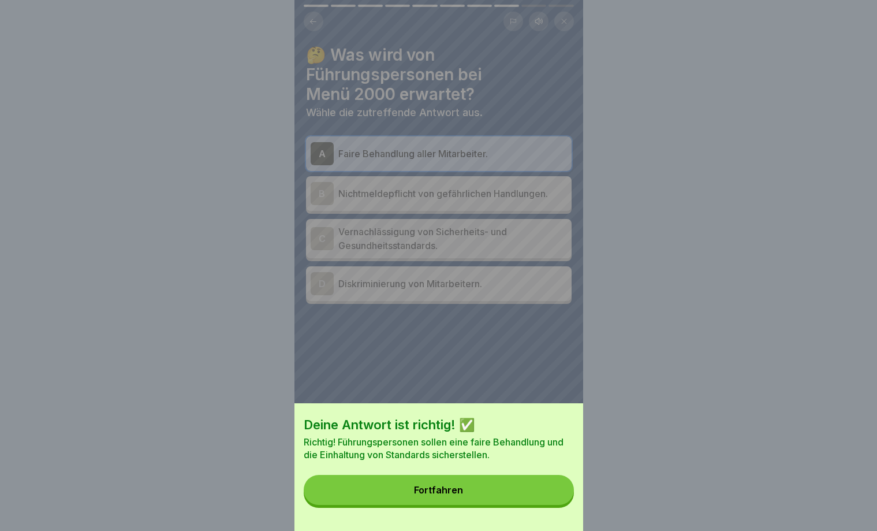
click at [460, 483] on button "Fortfahren" at bounding box center [439, 490] width 270 height 30
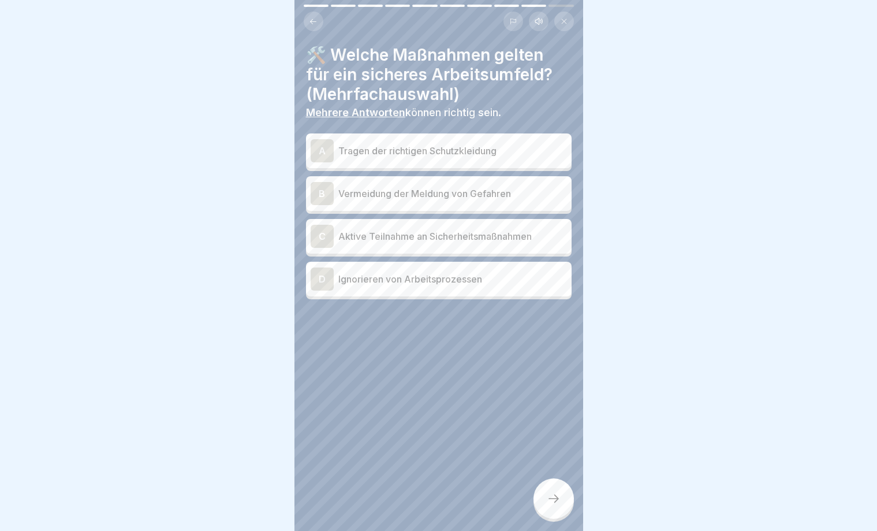
click at [325, 148] on div "A" at bounding box center [322, 150] width 23 height 23
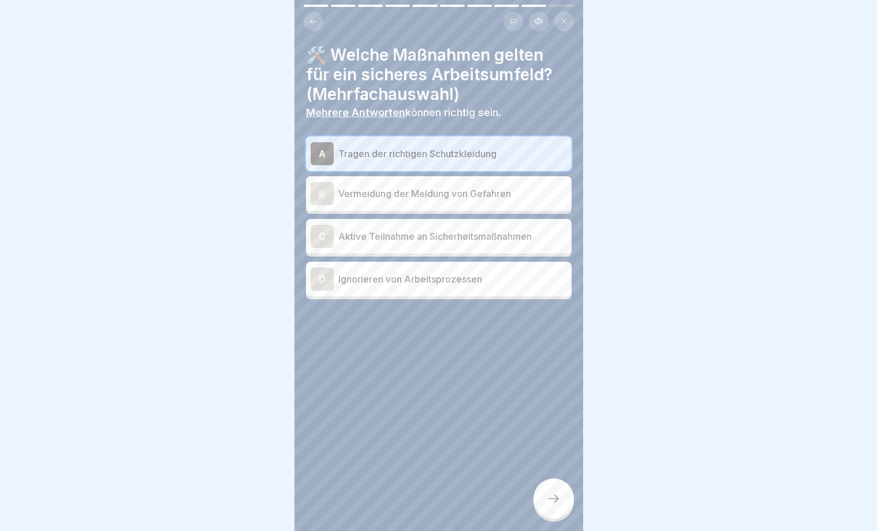
click at [324, 192] on div "B" at bounding box center [322, 193] width 23 height 23
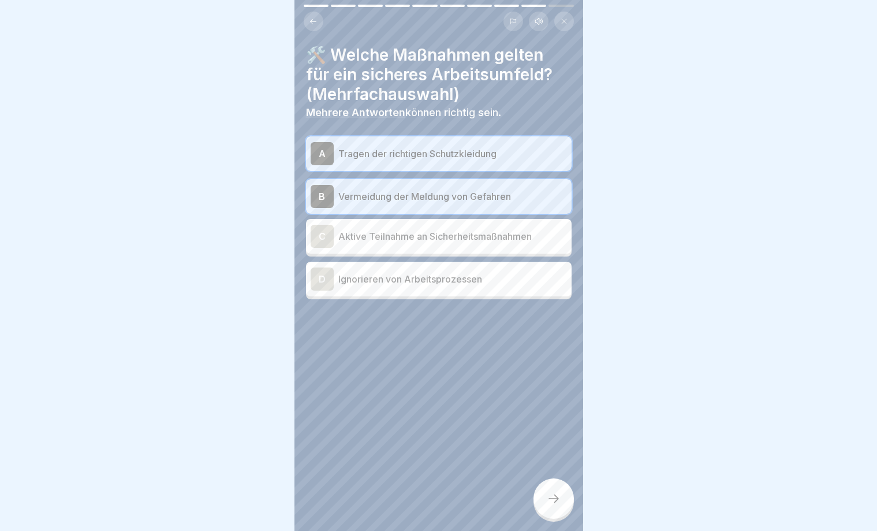
click at [322, 237] on div "C" at bounding box center [322, 236] width 23 height 23
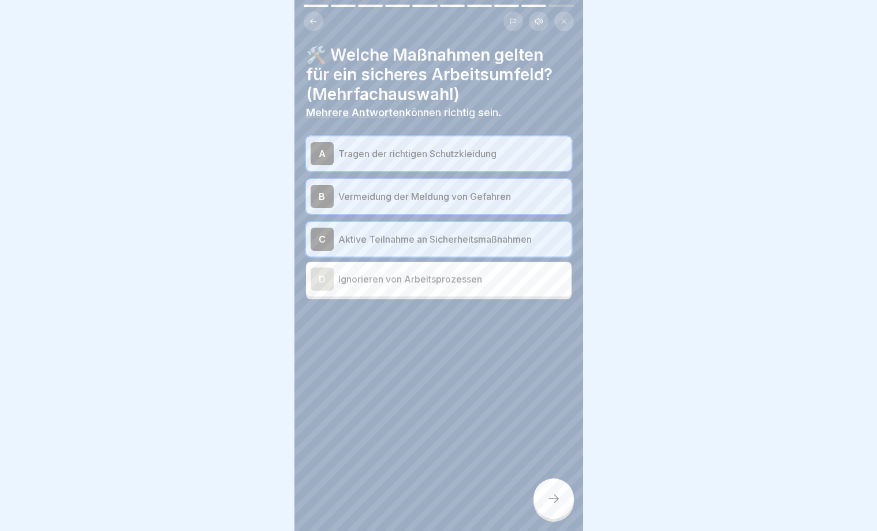
click at [552, 498] on icon at bounding box center [554, 499] width 14 height 14
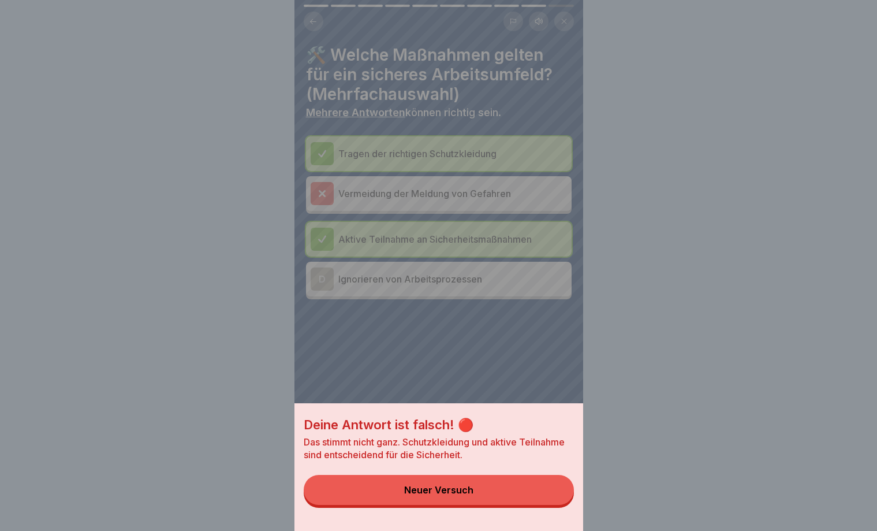
click at [440, 489] on div "Neuer Versuch" at bounding box center [438, 490] width 69 height 10
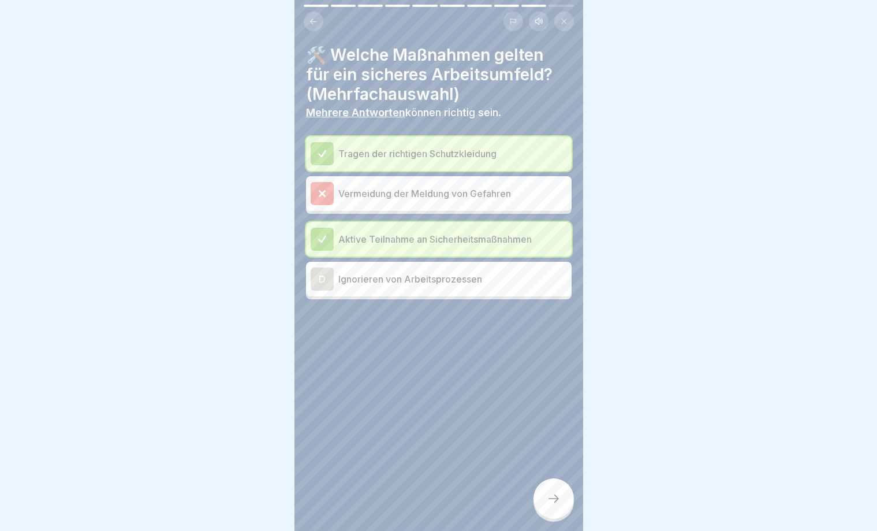
click at [324, 191] on icon at bounding box center [321, 193] width 5 height 5
click at [318, 280] on div "D" at bounding box center [322, 278] width 23 height 23
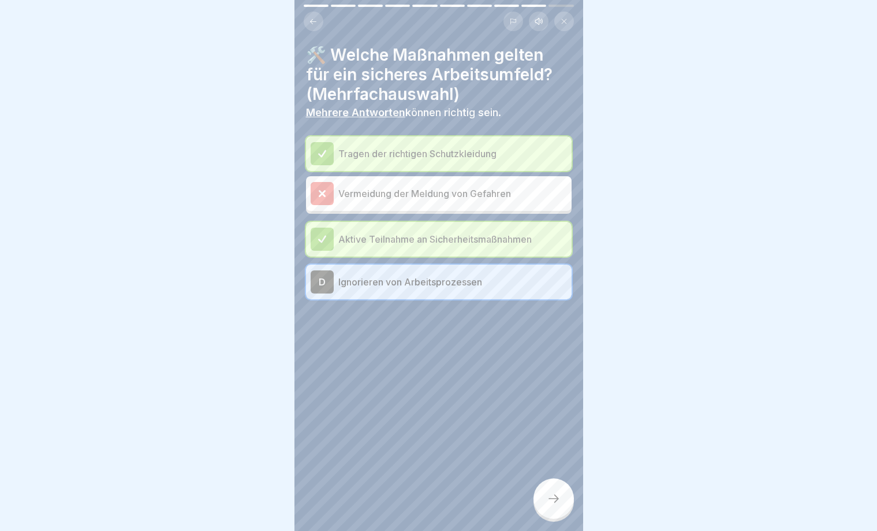
click at [555, 500] on icon at bounding box center [554, 499] width 14 height 14
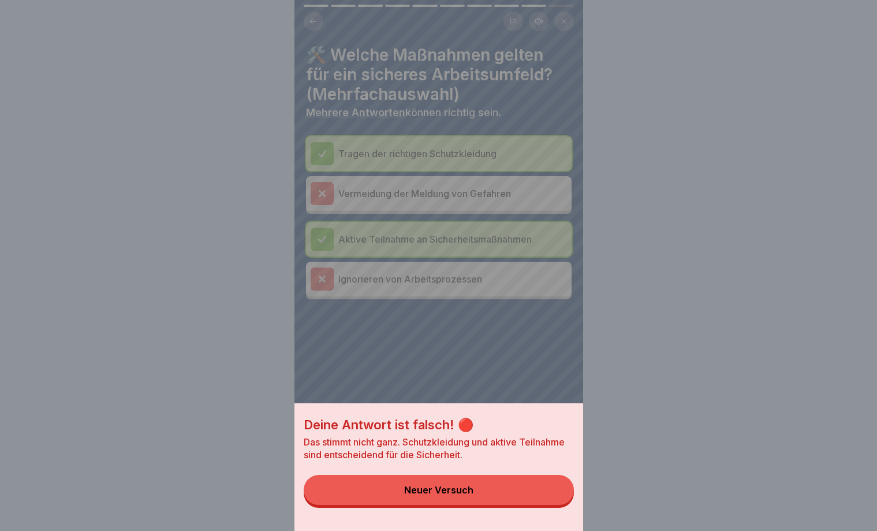
click at [468, 489] on div "Neuer Versuch" at bounding box center [438, 490] width 69 height 10
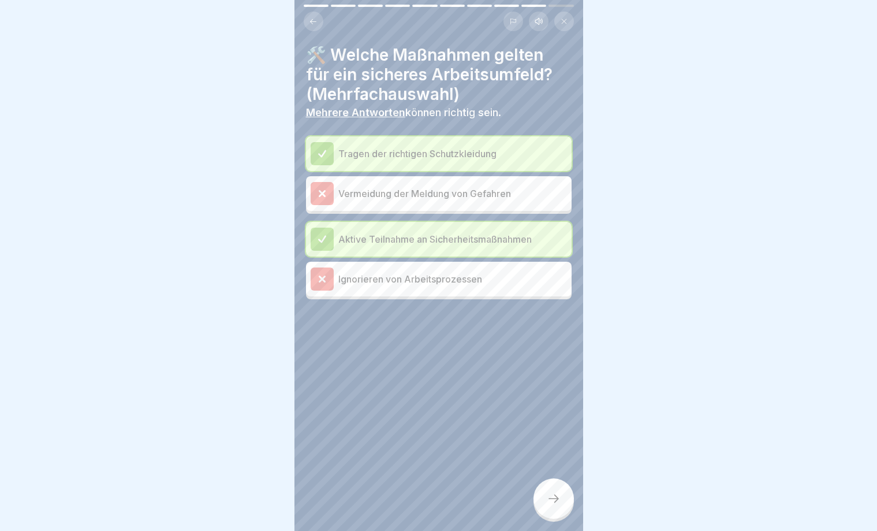
click at [324, 189] on icon at bounding box center [322, 193] width 10 height 10
click at [553, 504] on icon at bounding box center [554, 499] width 14 height 14
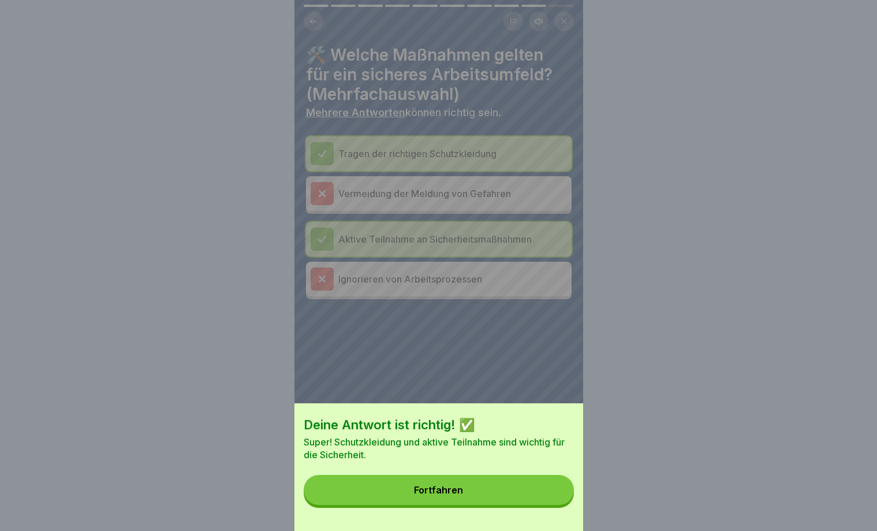
click at [444, 488] on div "Fortfahren" at bounding box center [438, 490] width 49 height 10
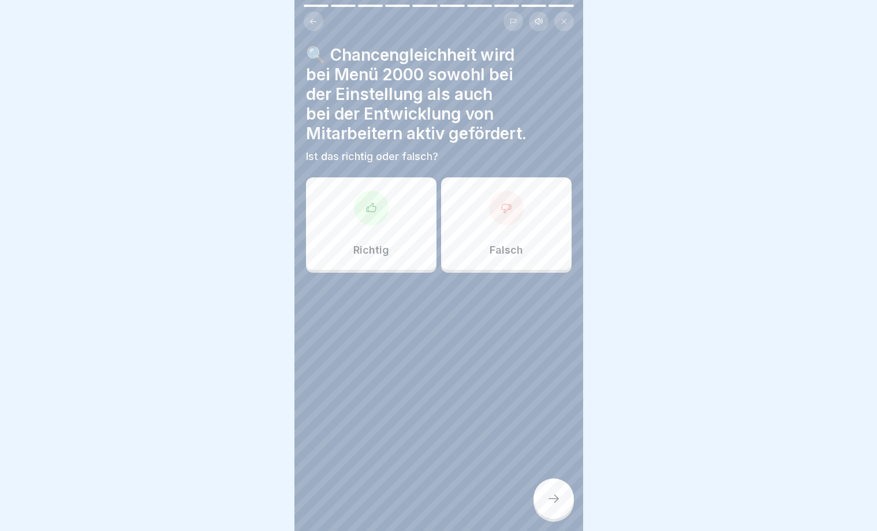
click at [369, 207] on icon at bounding box center [370, 207] width 9 height 9
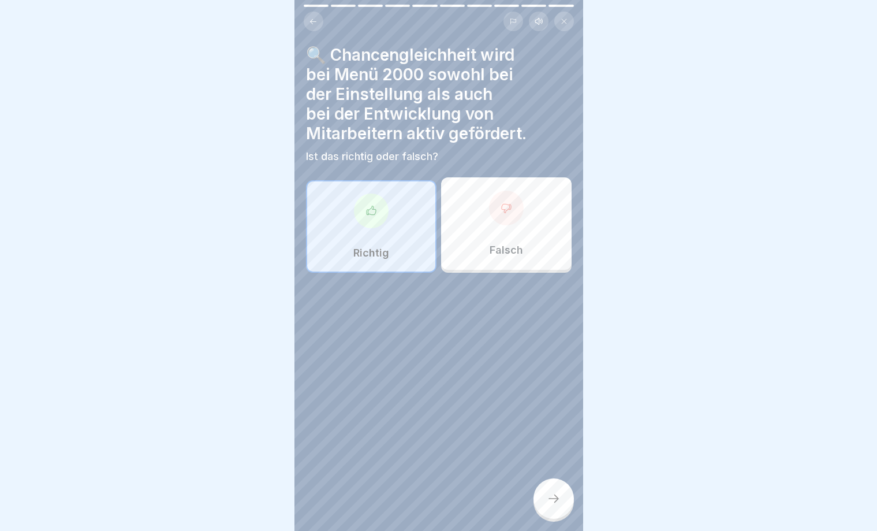
click at [559, 498] on icon at bounding box center [554, 499] width 14 height 14
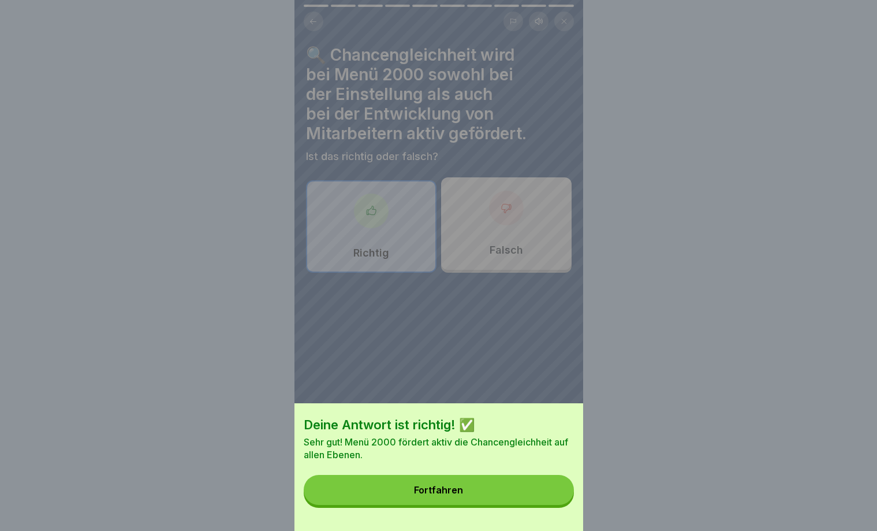
click at [451, 489] on div "Fortfahren" at bounding box center [438, 490] width 49 height 10
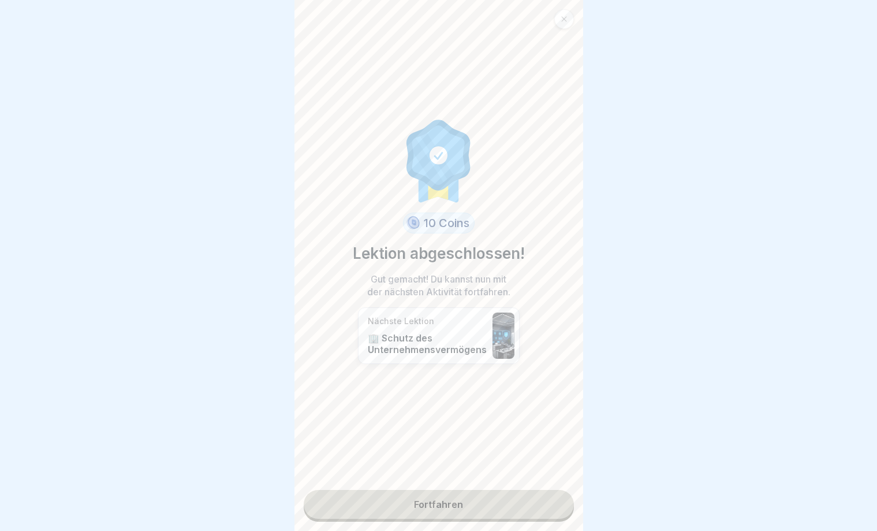
click at [437, 507] on link "Fortfahren" at bounding box center [439, 504] width 270 height 29
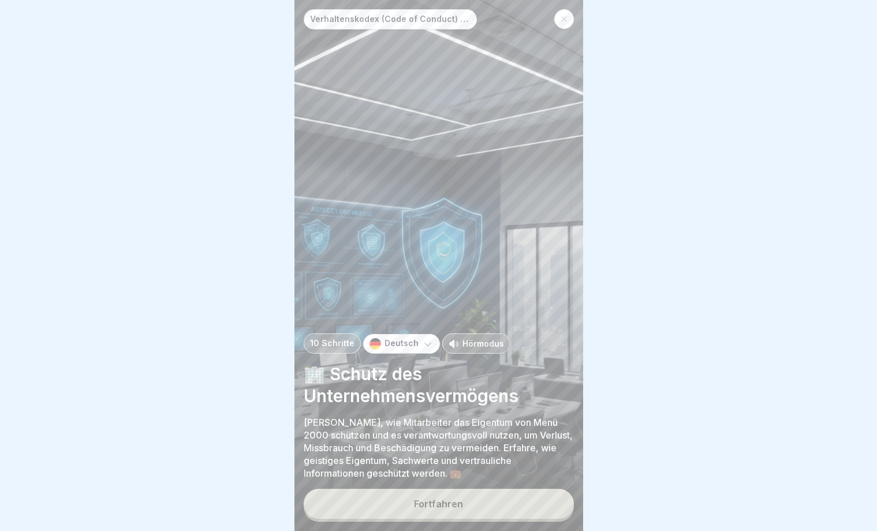
click at [475, 509] on button "Fortfahren" at bounding box center [439, 504] width 270 height 30
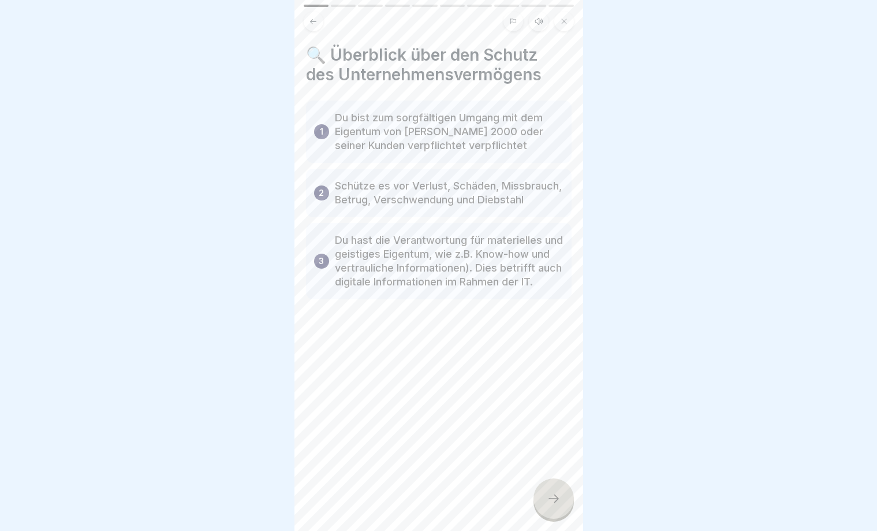
click at [560, 496] on icon at bounding box center [554, 499] width 14 height 14
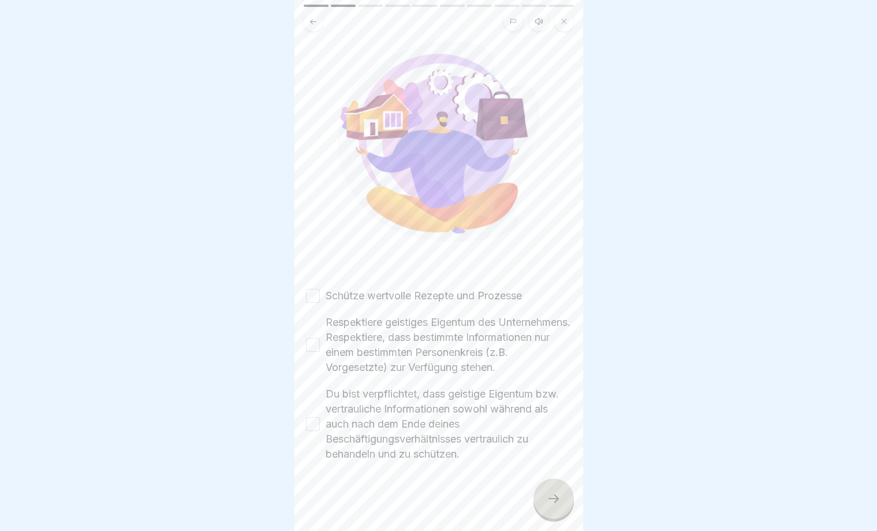
scroll to position [107, 0]
click at [313, 289] on button "Schütze wertvolle Rezepte und Prozesse" at bounding box center [313, 296] width 14 height 14
click at [310, 340] on button "Respektiere geistiges Eigentum des Unternehmens. Respektiere, dass bestimmte In…" at bounding box center [313, 345] width 14 height 14
click at [317, 423] on button "Du bist verpflichtet, dass geistige Eigentum bzw. vertrauliche Informationen so…" at bounding box center [313, 424] width 14 height 14
click at [559, 500] on icon at bounding box center [554, 499] width 14 height 14
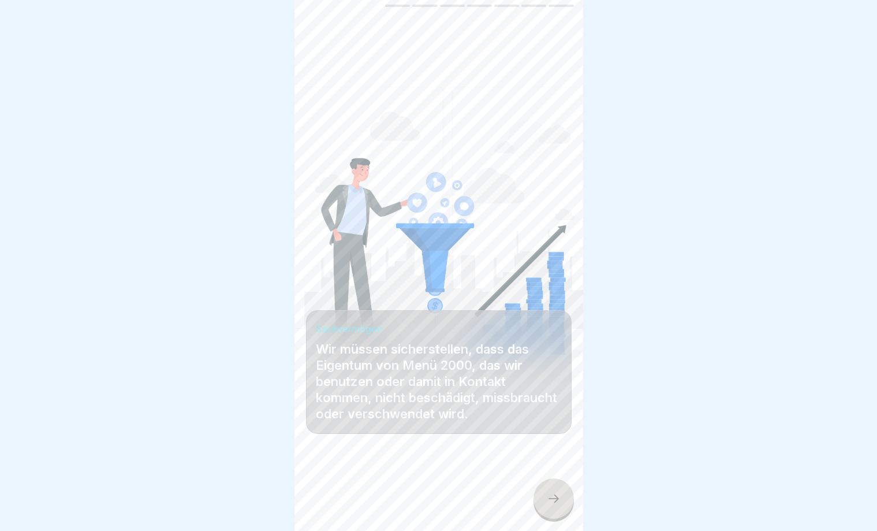
click at [543, 491] on div at bounding box center [554, 498] width 40 height 40
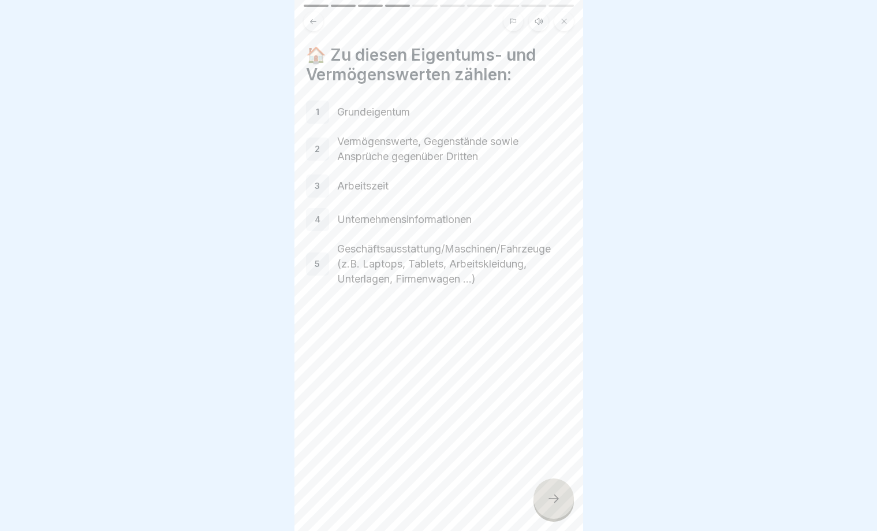
click at [316, 265] on p "5" at bounding box center [317, 264] width 5 height 10
click at [555, 500] on icon at bounding box center [554, 499] width 14 height 14
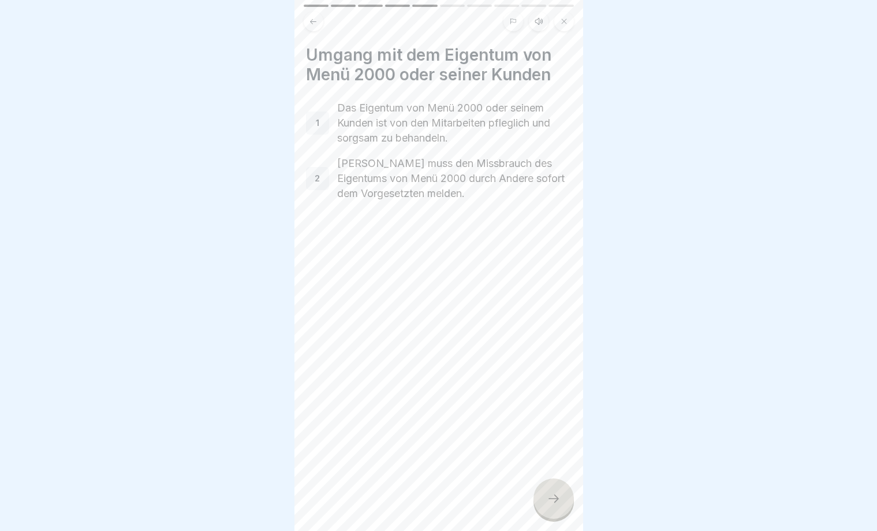
click at [558, 498] on icon at bounding box center [554, 499] width 14 height 14
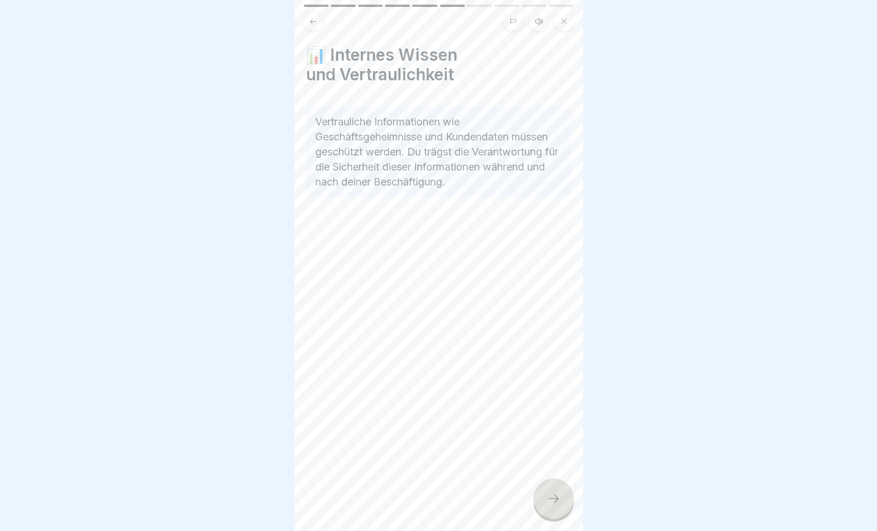
click at [551, 495] on icon at bounding box center [554, 499] width 14 height 14
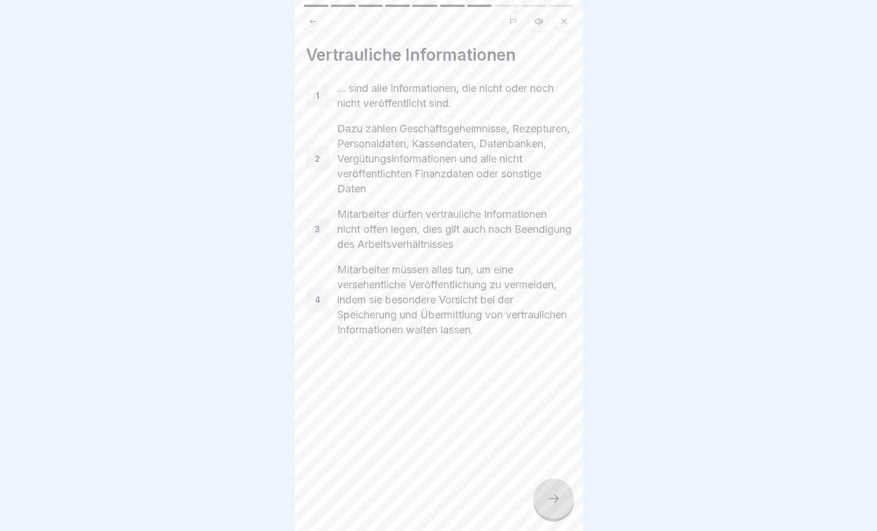
click at [549, 496] on icon at bounding box center [554, 499] width 14 height 14
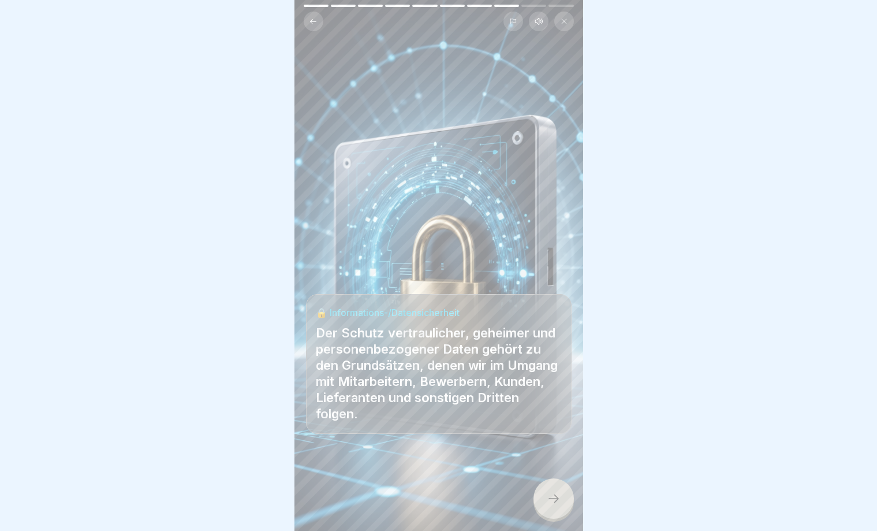
click at [558, 502] on icon at bounding box center [554, 499] width 14 height 14
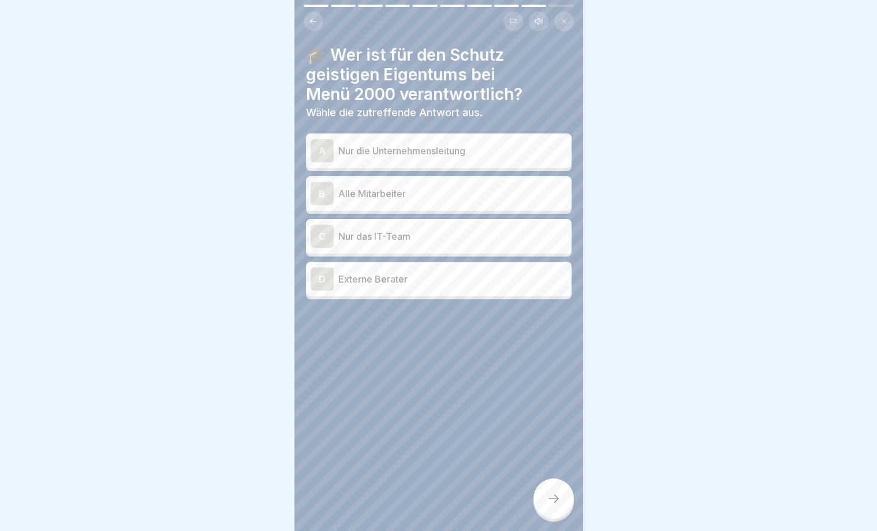
drag, startPoint x: 97, startPoint y: 483, endPoint x: 106, endPoint y: 462, distance: 23.3
click at [113, 475] on div at bounding box center [438, 265] width 877 height 531
drag, startPoint x: 90, startPoint y: 518, endPoint x: 85, endPoint y: 508, distance: 10.3
click at [87, 512] on div at bounding box center [438, 265] width 877 height 531
click at [91, 483] on div at bounding box center [438, 265] width 877 height 531
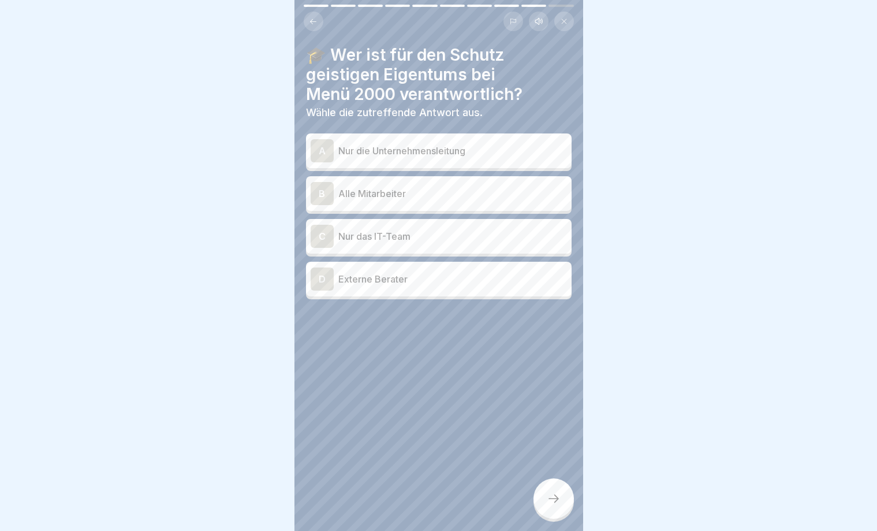
click at [322, 189] on div "B" at bounding box center [322, 193] width 23 height 23
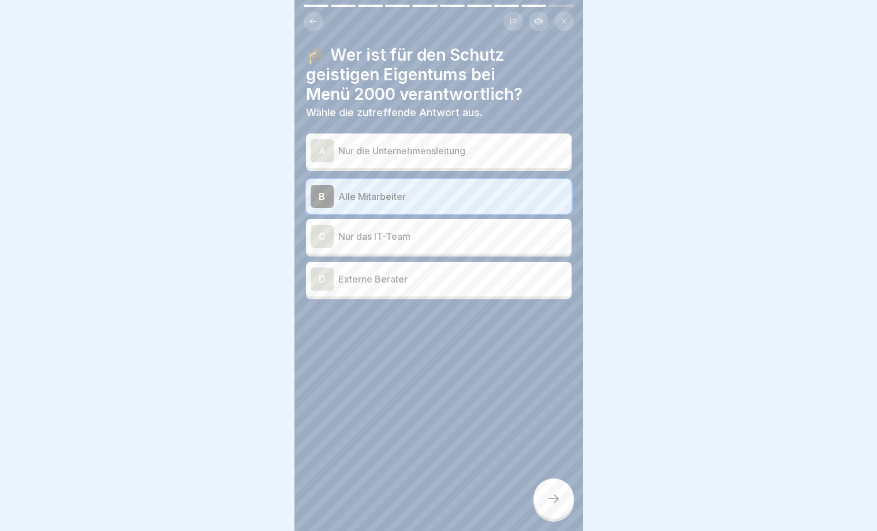
click at [554, 493] on icon at bounding box center [554, 499] width 14 height 14
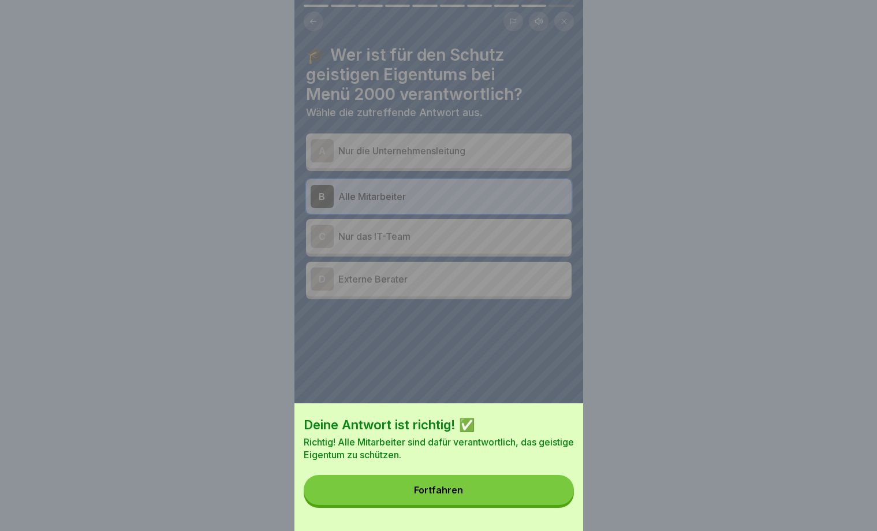
click at [427, 488] on div "Fortfahren" at bounding box center [438, 490] width 49 height 10
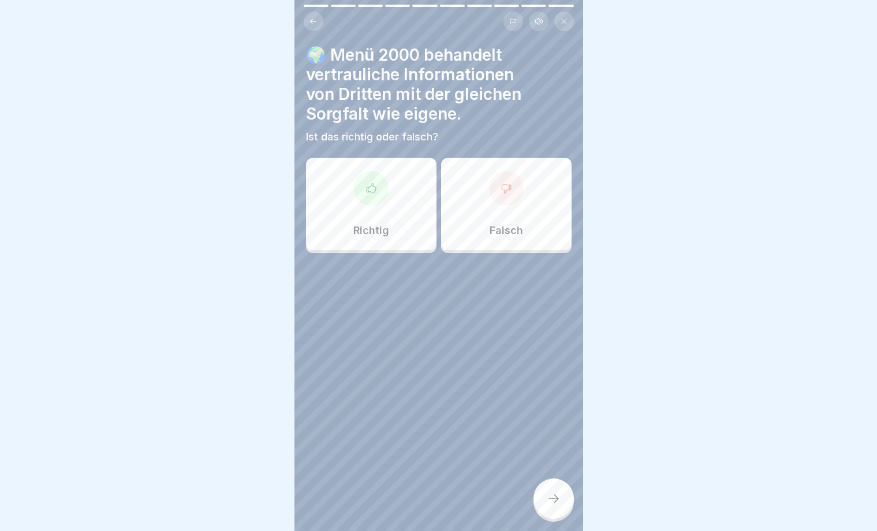
click at [370, 194] on div at bounding box center [371, 188] width 35 height 35
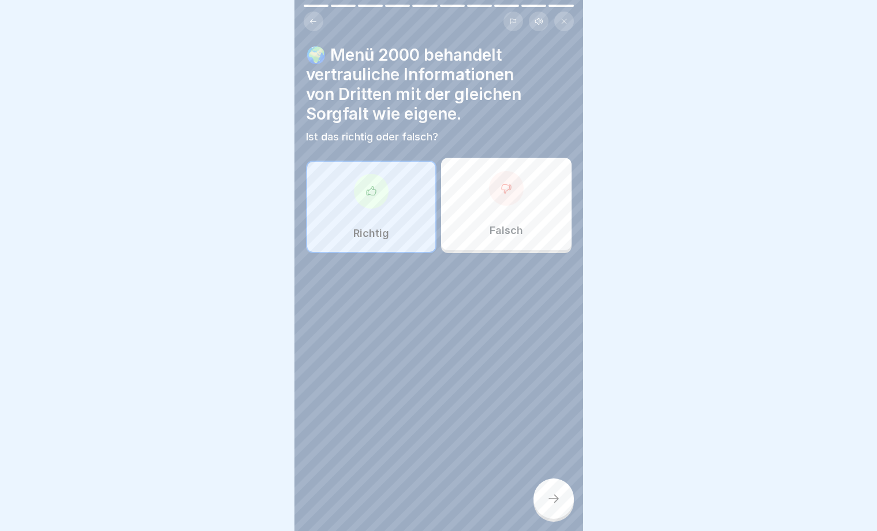
click at [548, 498] on icon at bounding box center [554, 499] width 14 height 14
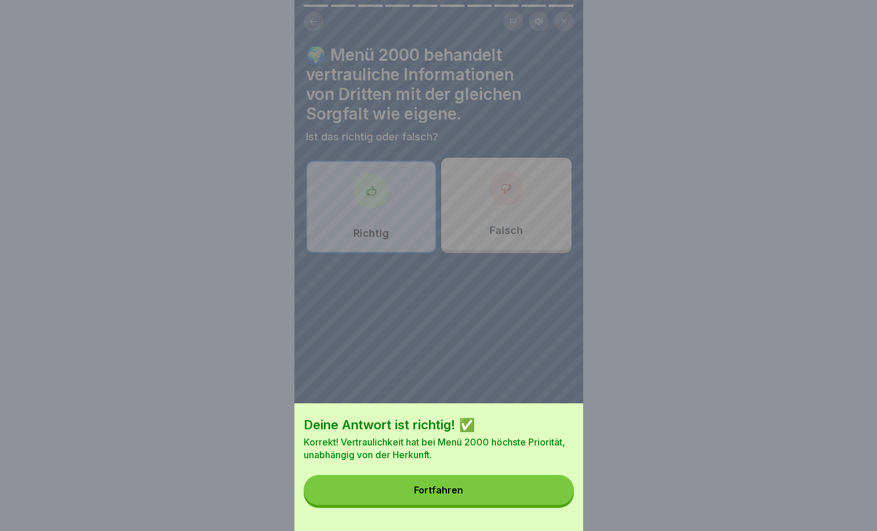
click at [466, 492] on button "Fortfahren" at bounding box center [439, 490] width 270 height 30
